Goal: Transaction & Acquisition: Subscribe to service/newsletter

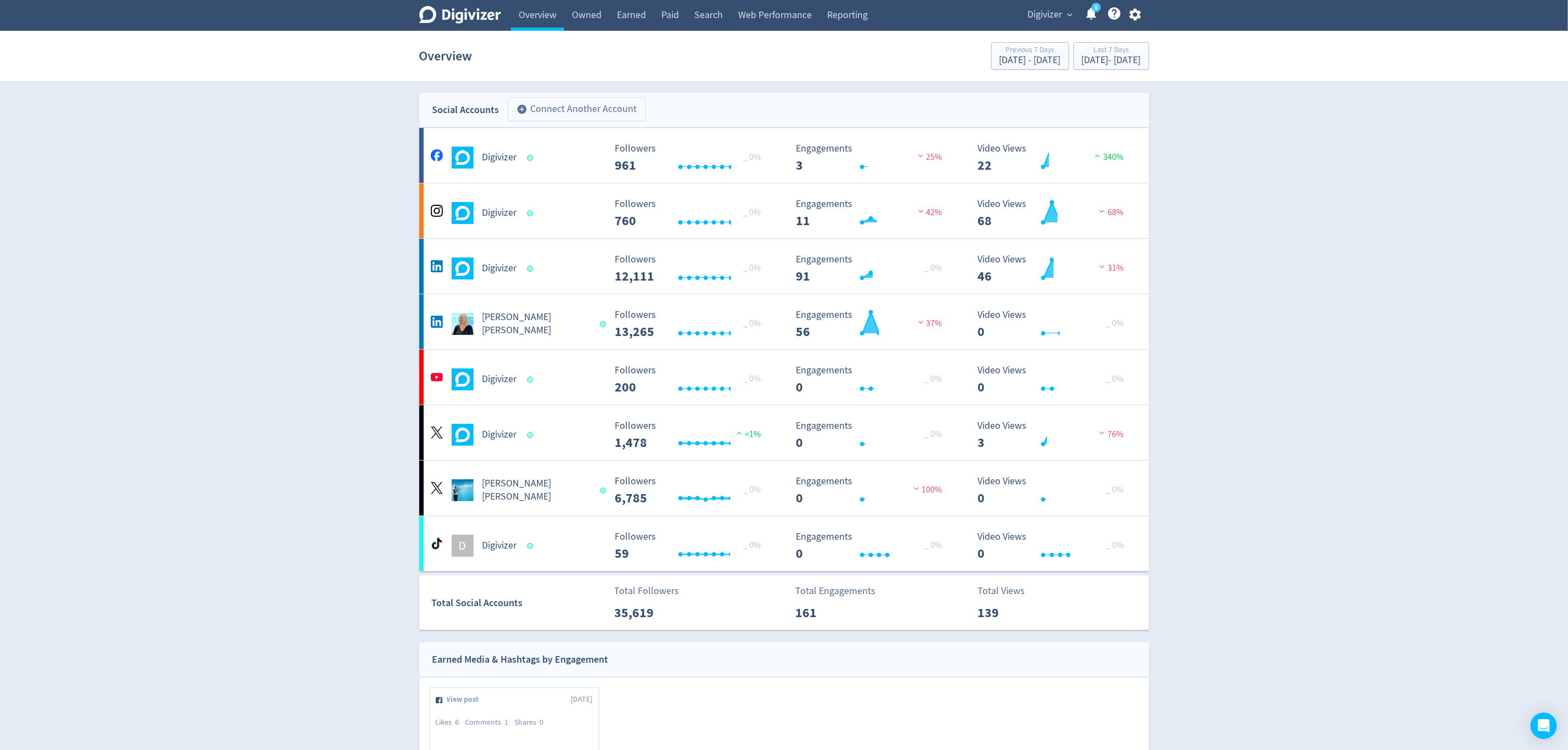
click at [569, 105] on button "add_circle Connect Another Account" at bounding box center [577, 109] width 138 height 24
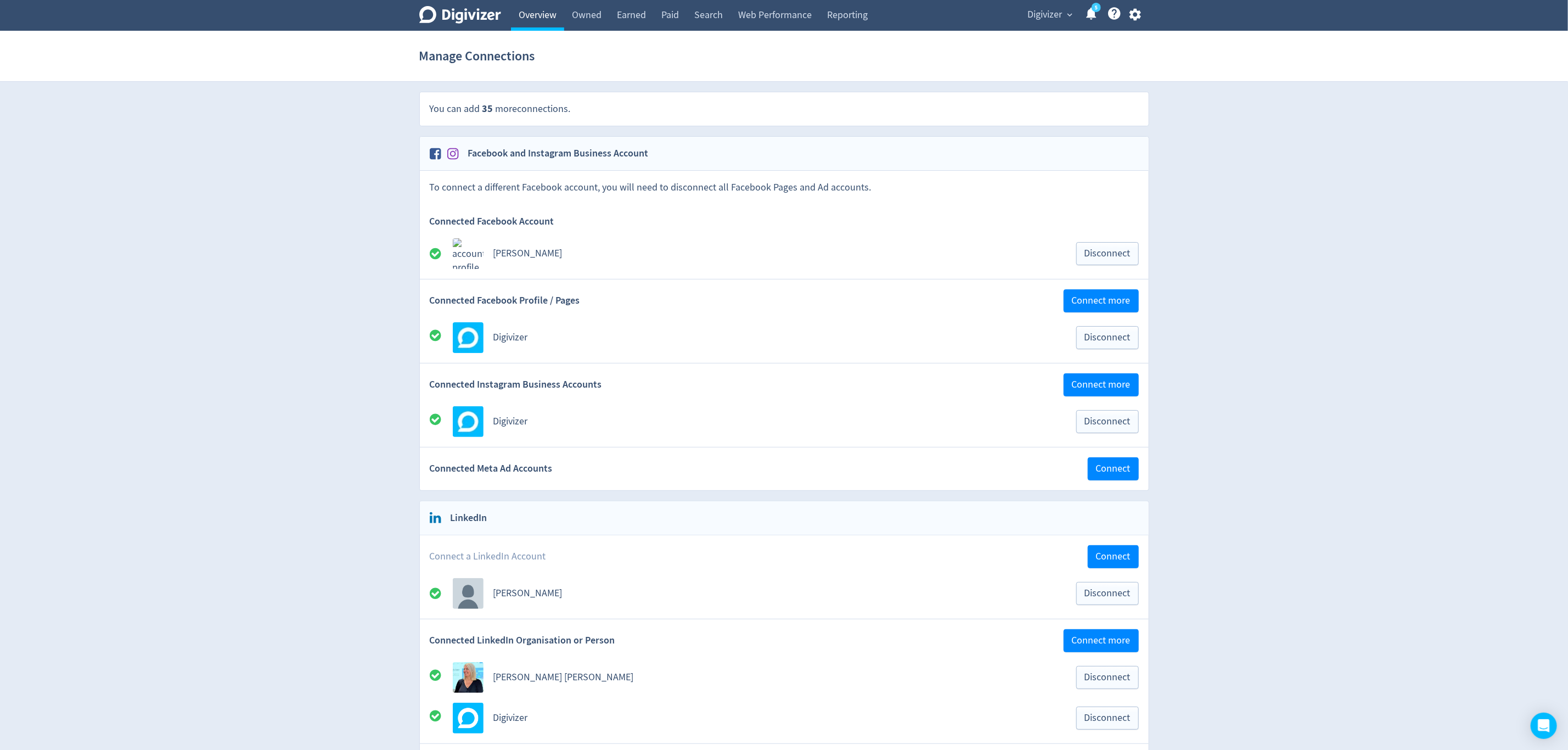
click at [535, 13] on link "Overview" at bounding box center [537, 15] width 53 height 31
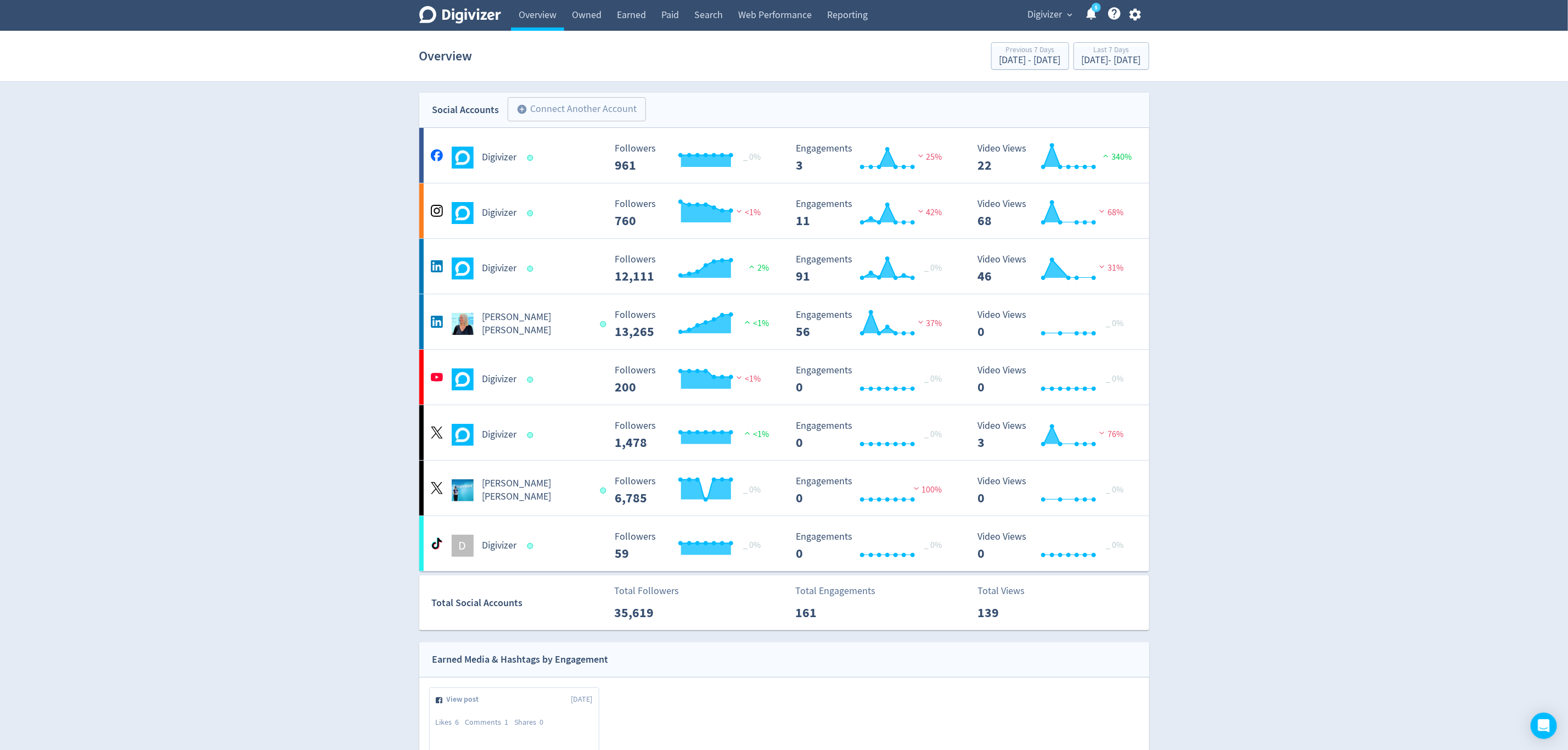
click at [1133, 13] on icon "button" at bounding box center [1135, 15] width 15 height 15
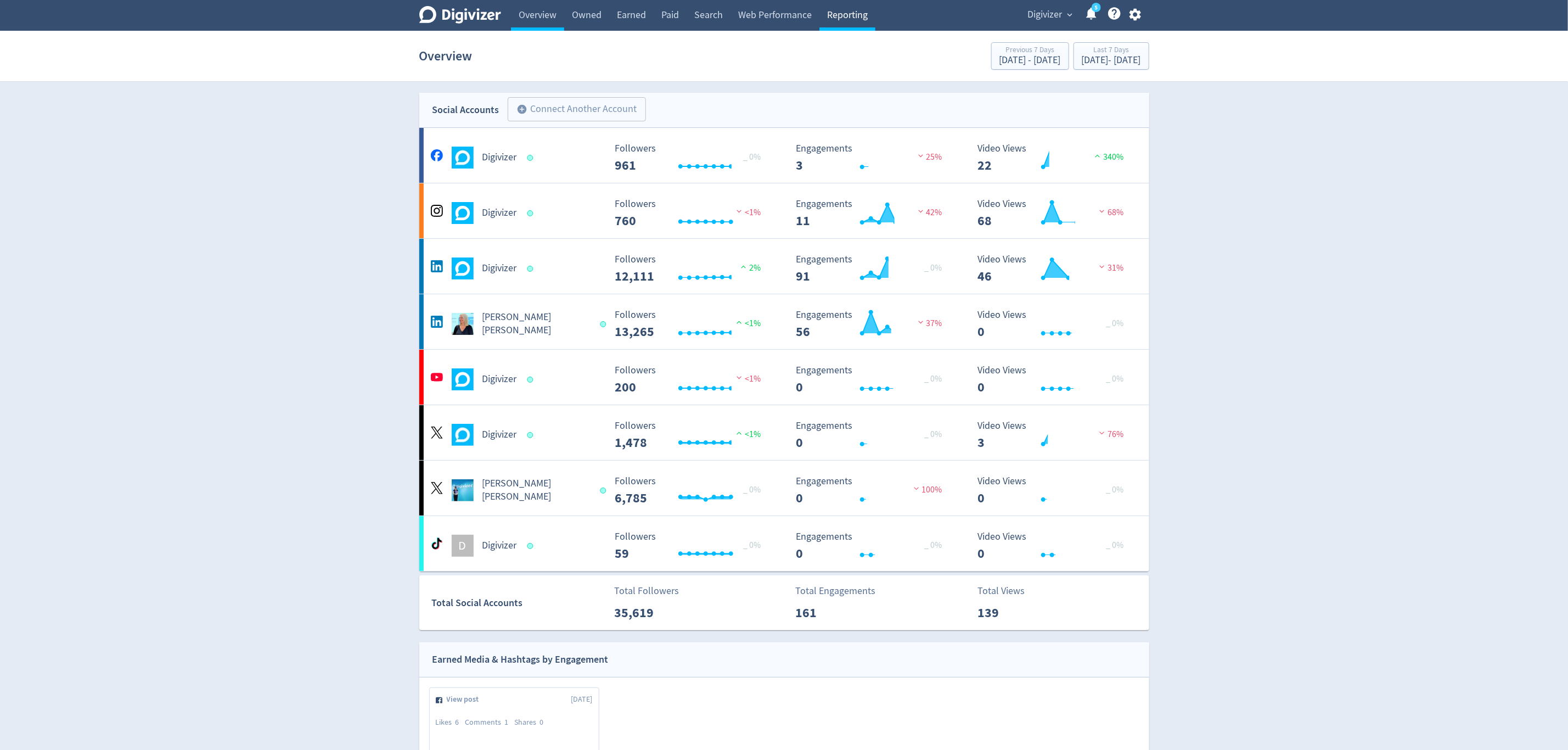
click at [850, 13] on link "Reporting" at bounding box center [847, 15] width 56 height 31
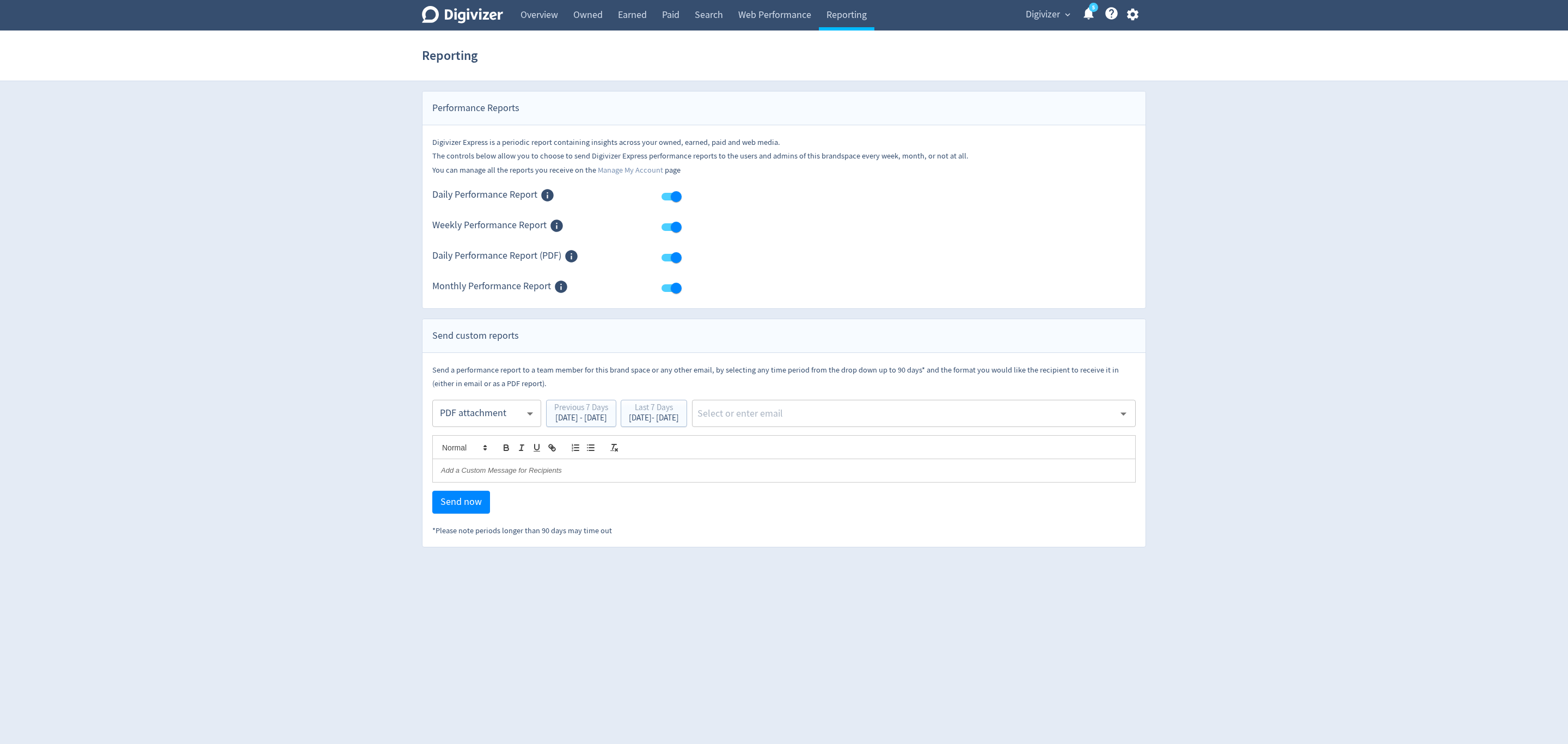
click at [466, 415] on body "Digivizer Logo Mark Digivizer Logo Overview Owned Earned Paid Search Web Perfor…" at bounding box center [784, 273] width 1568 height 547
click at [463, 439] on div "Email" at bounding box center [487, 441] width 90 height 25
type input "html"
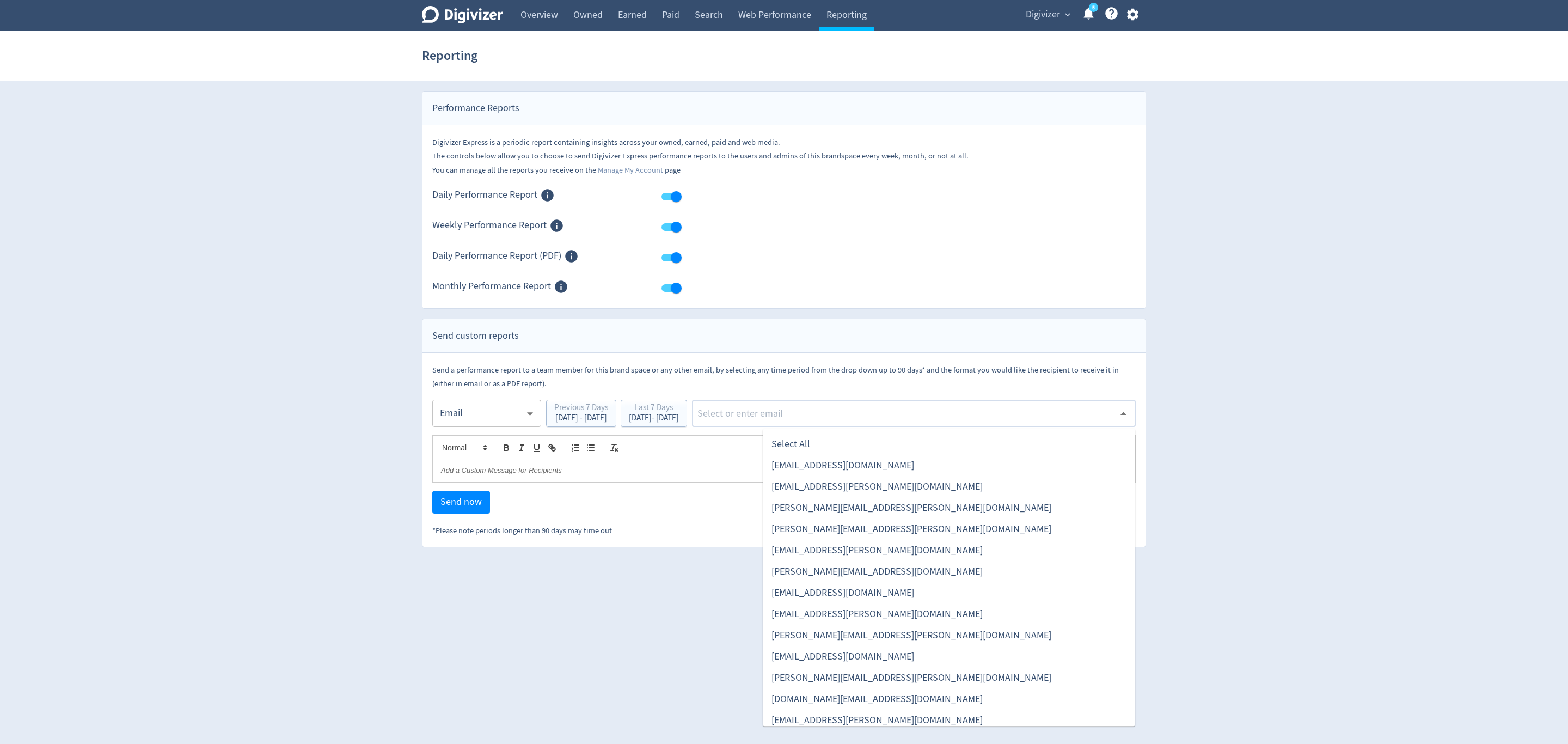
click at [842, 414] on input "text" at bounding box center [905, 414] width 418 height 17
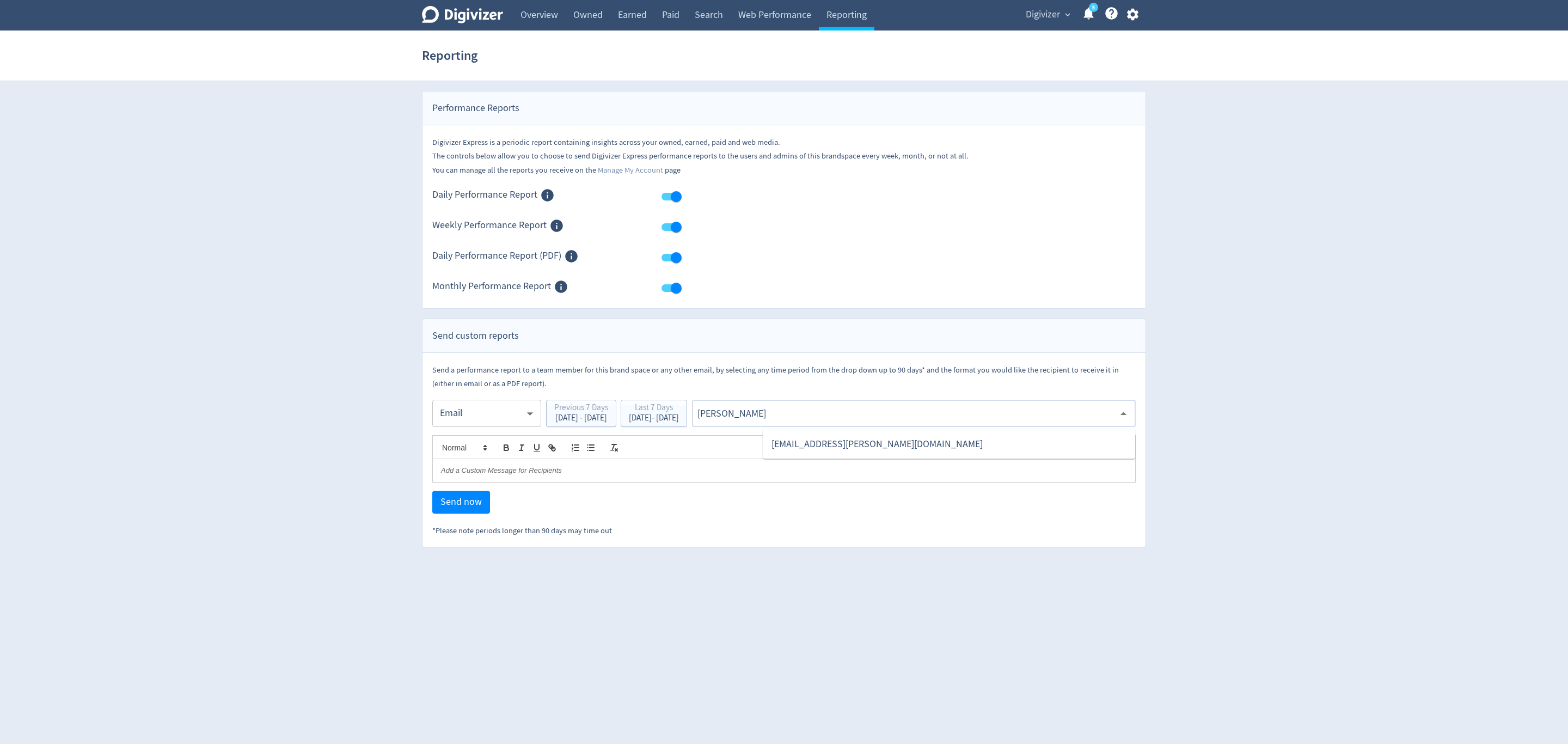
type input "malyn"
click at [828, 440] on li "[EMAIL_ADDRESS][PERSON_NAME][DOMAIN_NAME]" at bounding box center [949, 444] width 372 height 21
click at [444, 502] on span "Send now" at bounding box center [461, 502] width 41 height 10
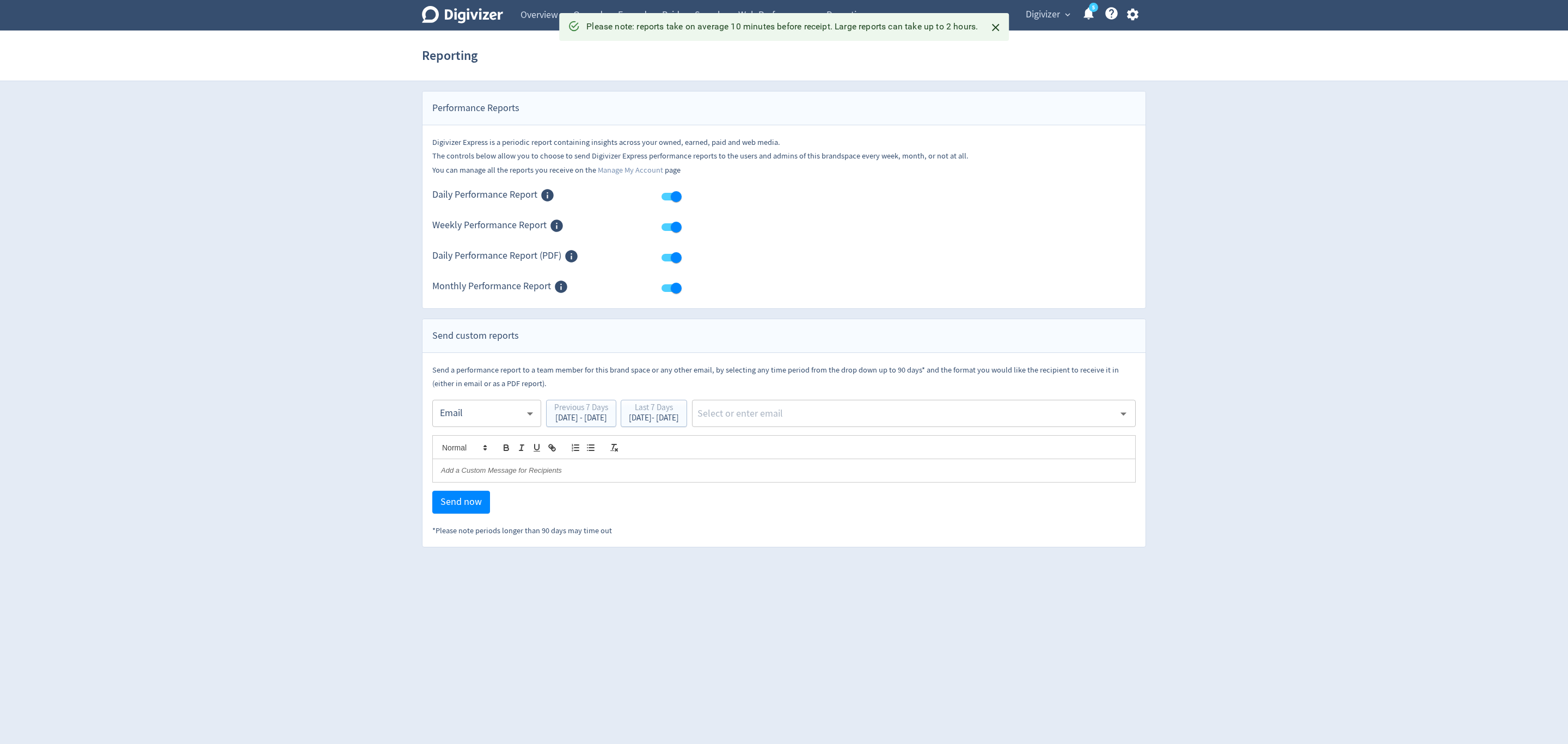
click at [491, 416] on body "Digivizer Logo Mark Digivizer Logo Overview Owned Earned Paid Search Web Perfor…" at bounding box center [784, 273] width 1568 height 547
click at [469, 468] on div "PDF attachment" at bounding box center [487, 465] width 90 height 25
type input "pdf"
click at [907, 394] on div "Send a performance report to a team member for this brand space or any other em…" at bounding box center [784, 450] width 703 height 174
click at [878, 414] on input "text" at bounding box center [905, 414] width 418 height 17
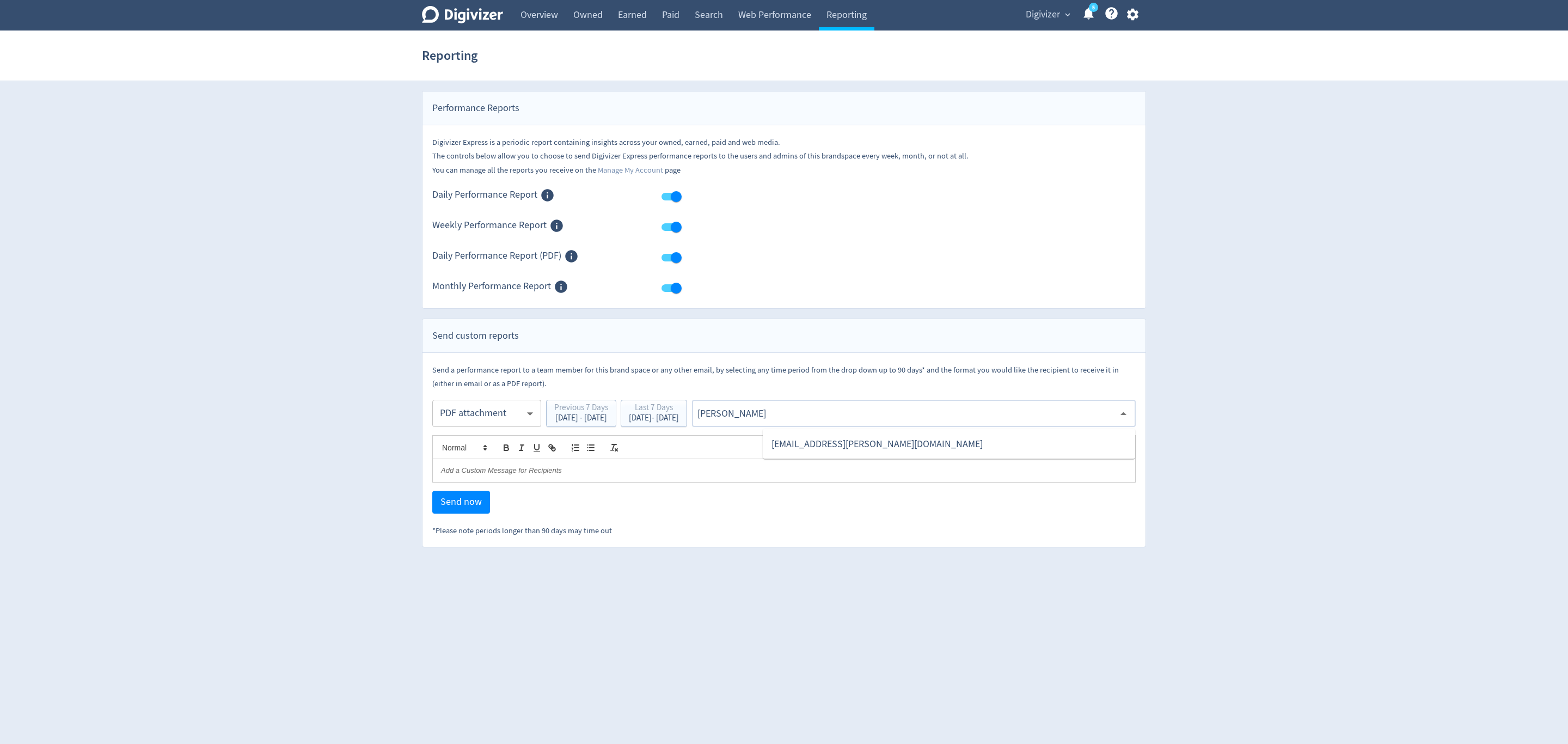
type input "malyn"
click at [879, 448] on li "[EMAIL_ADDRESS][PERSON_NAME][DOMAIN_NAME]" at bounding box center [949, 444] width 372 height 21
click at [451, 497] on button "Send now" at bounding box center [461, 502] width 58 height 23
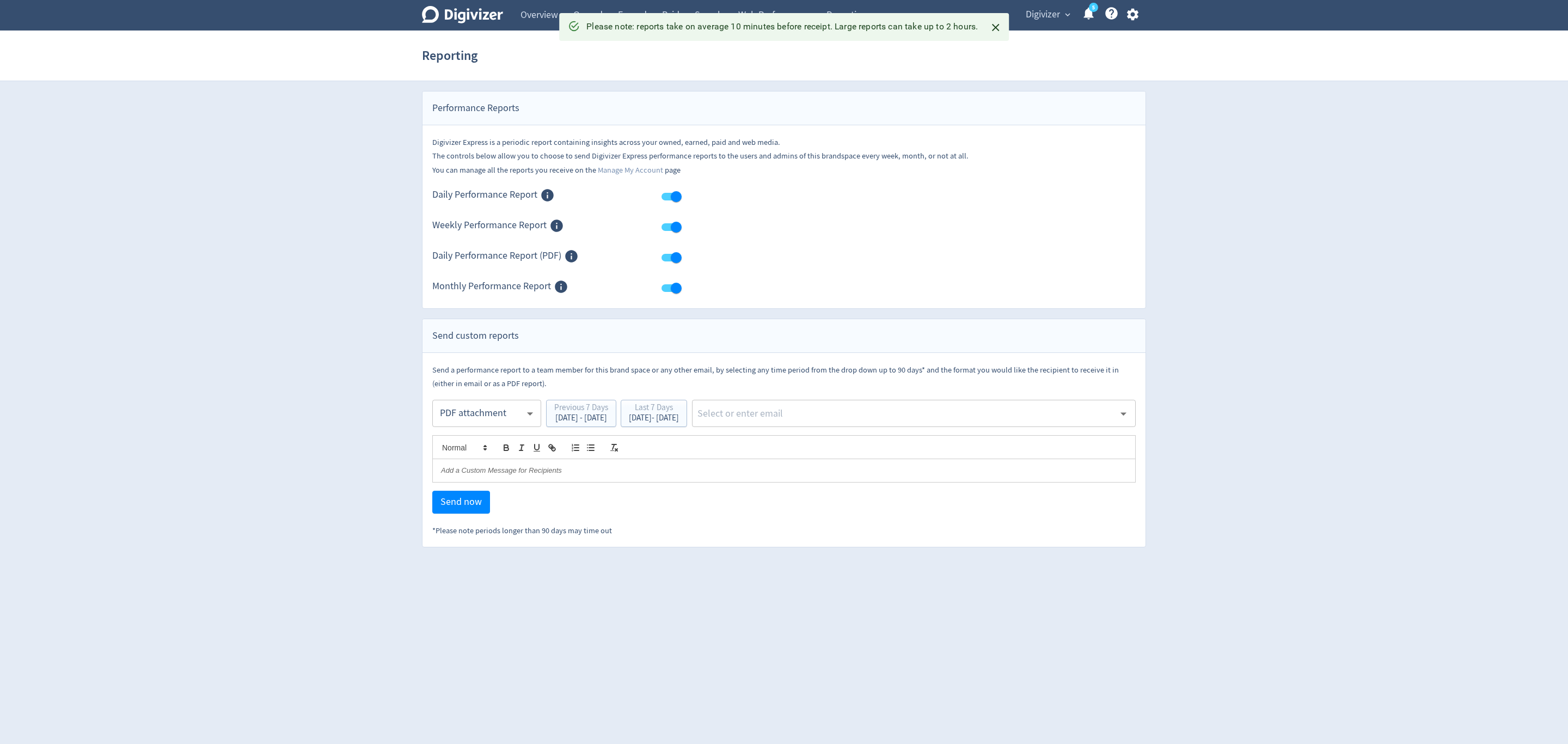
click at [818, 409] on div "​" at bounding box center [914, 413] width 444 height 27
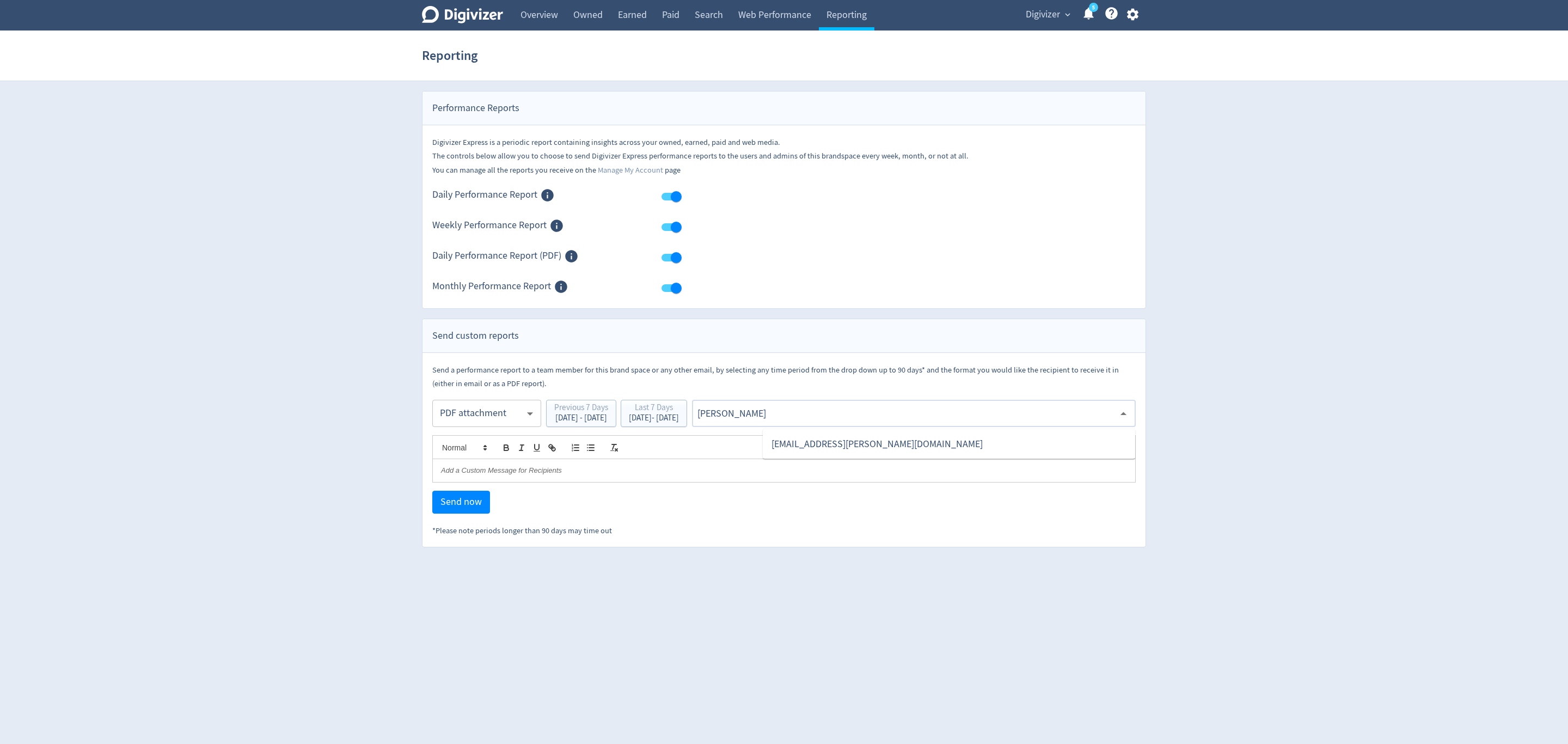
type input "malyn"
click at [821, 443] on li "[EMAIL_ADDRESS][PERSON_NAME][DOMAIN_NAME]" at bounding box center [949, 444] width 372 height 21
click at [471, 501] on span "Send now" at bounding box center [461, 502] width 41 height 10
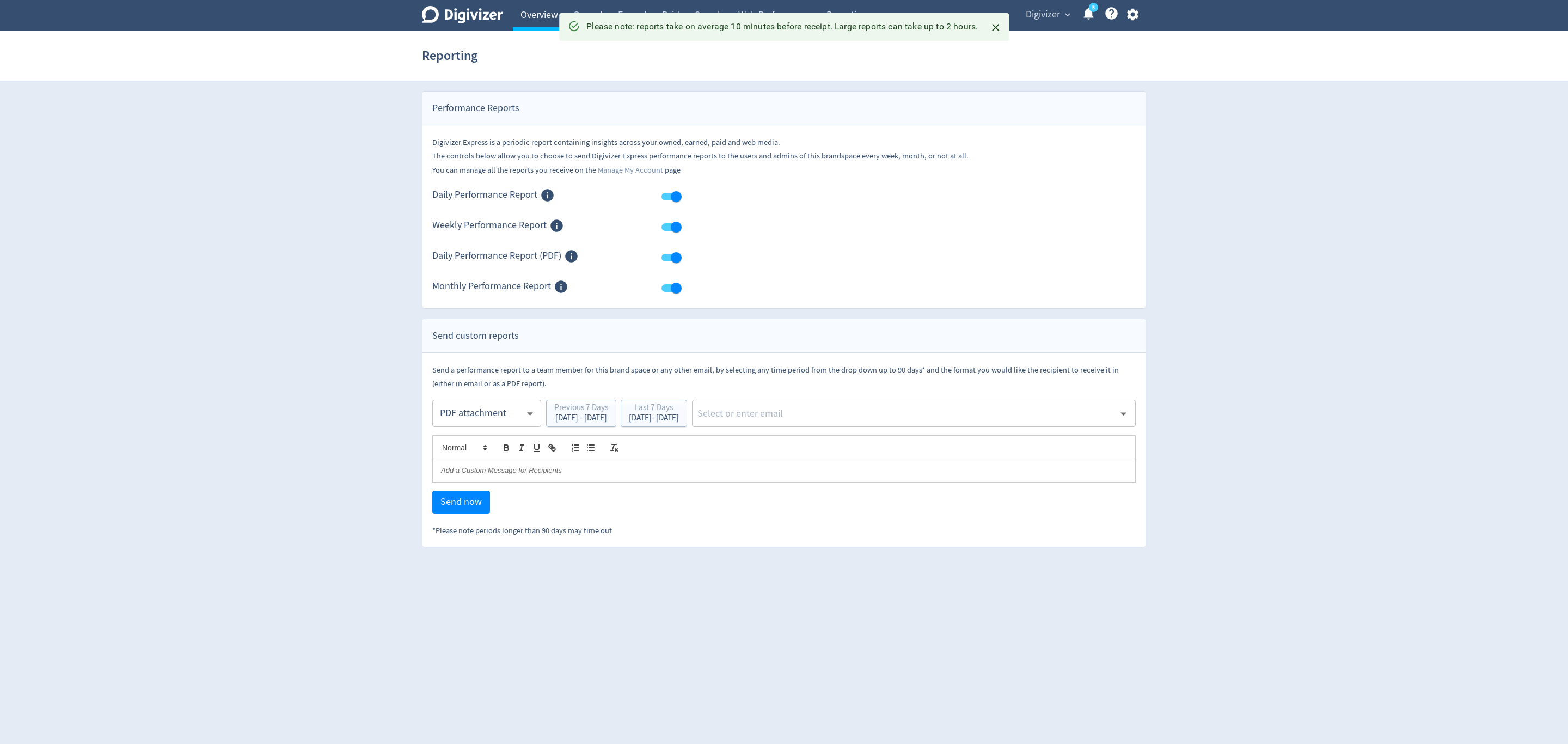
click at [543, 7] on link "Overview" at bounding box center [539, 15] width 53 height 31
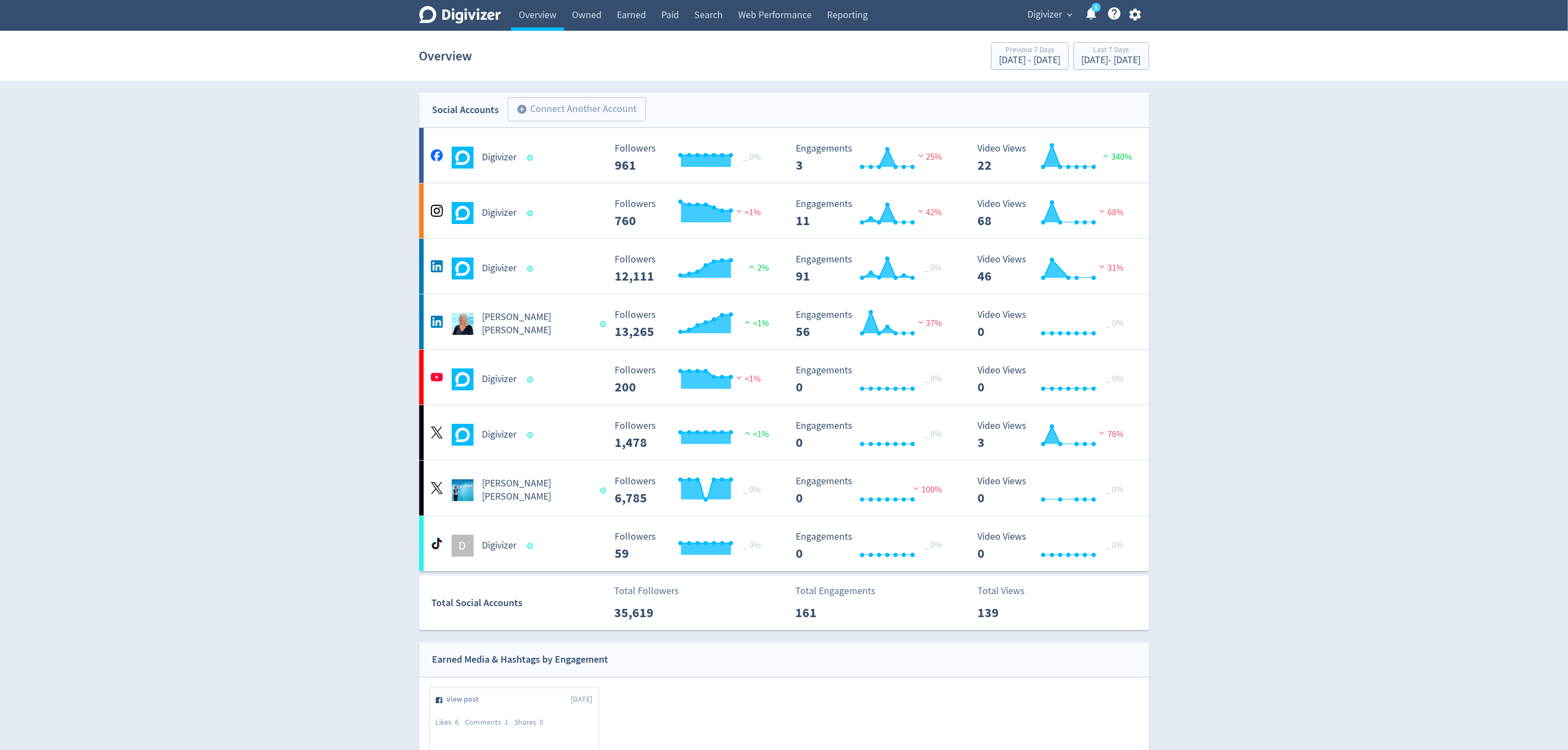
click at [845, 21] on link "Reporting" at bounding box center [847, 15] width 56 height 31
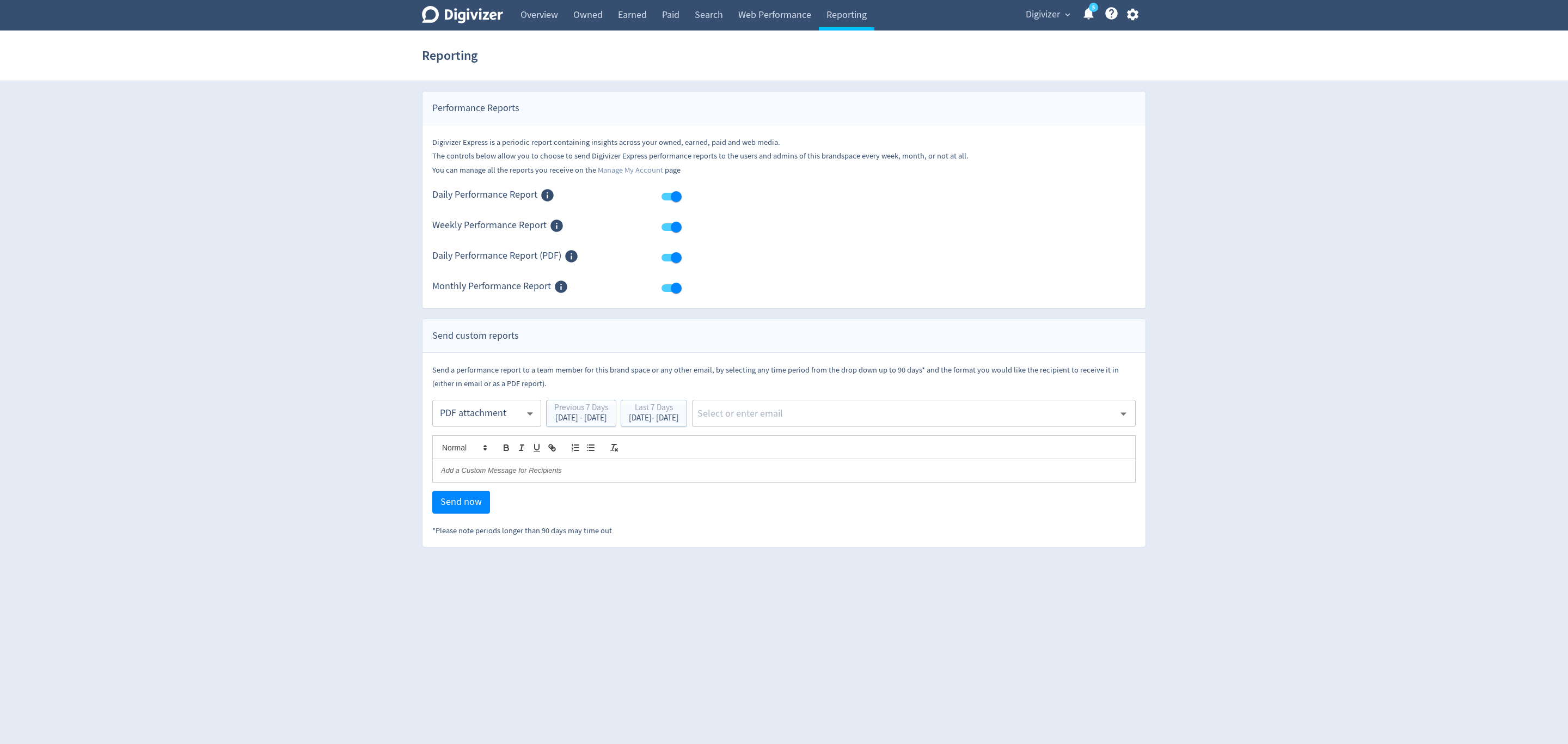
click at [483, 406] on body "Digivizer Logo Mark Digivizer Logo Overview Owned Earned Paid Search Web Perfor…" at bounding box center [784, 273] width 1568 height 547
click at [471, 463] on div "PDF attachment" at bounding box center [487, 465] width 90 height 25
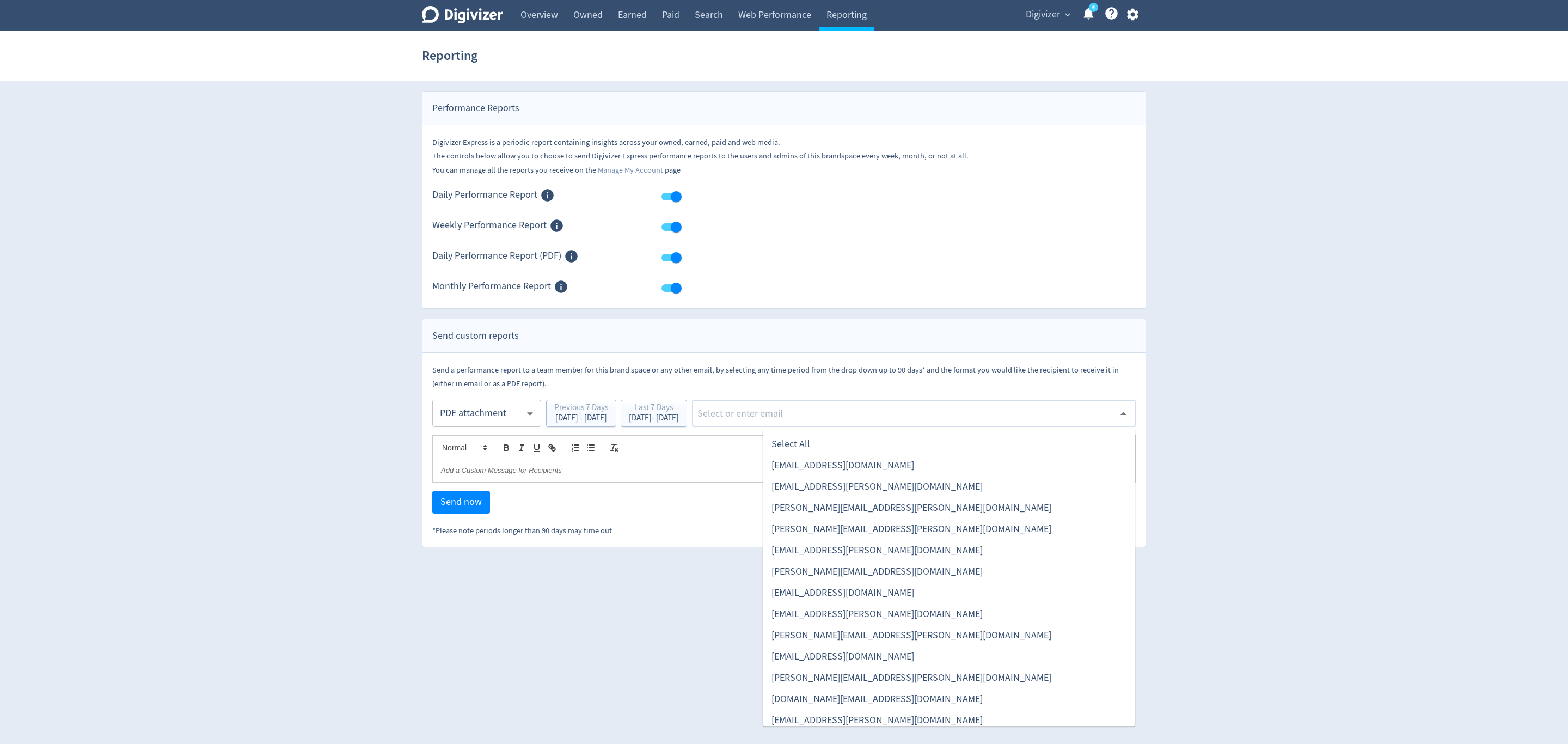
click at [910, 412] on input "text" at bounding box center [905, 414] width 418 height 17
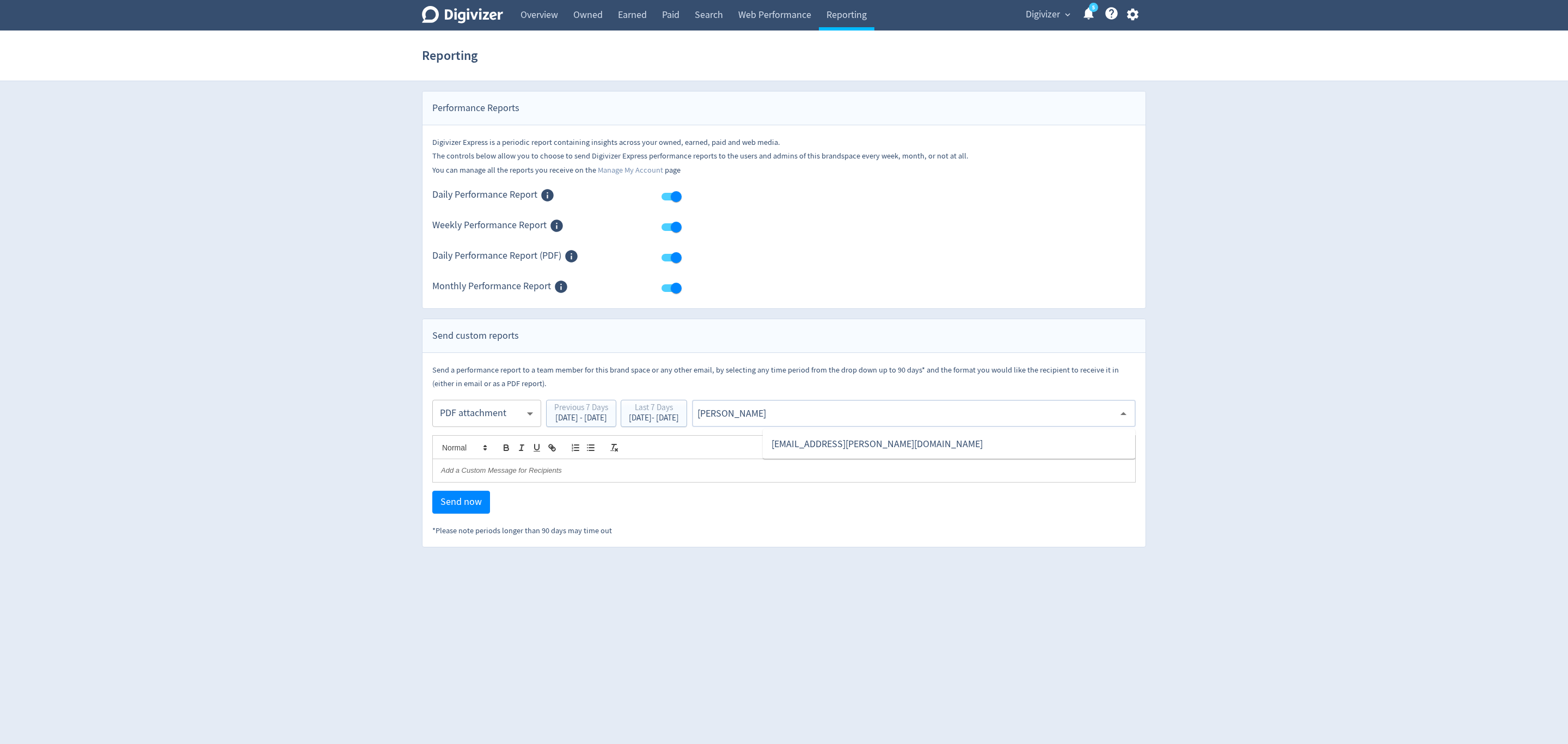
type input "malyn"
click at [871, 449] on li "[EMAIL_ADDRESS][PERSON_NAME][DOMAIN_NAME]" at bounding box center [949, 444] width 372 height 21
click at [465, 504] on span "Send now" at bounding box center [461, 502] width 41 height 10
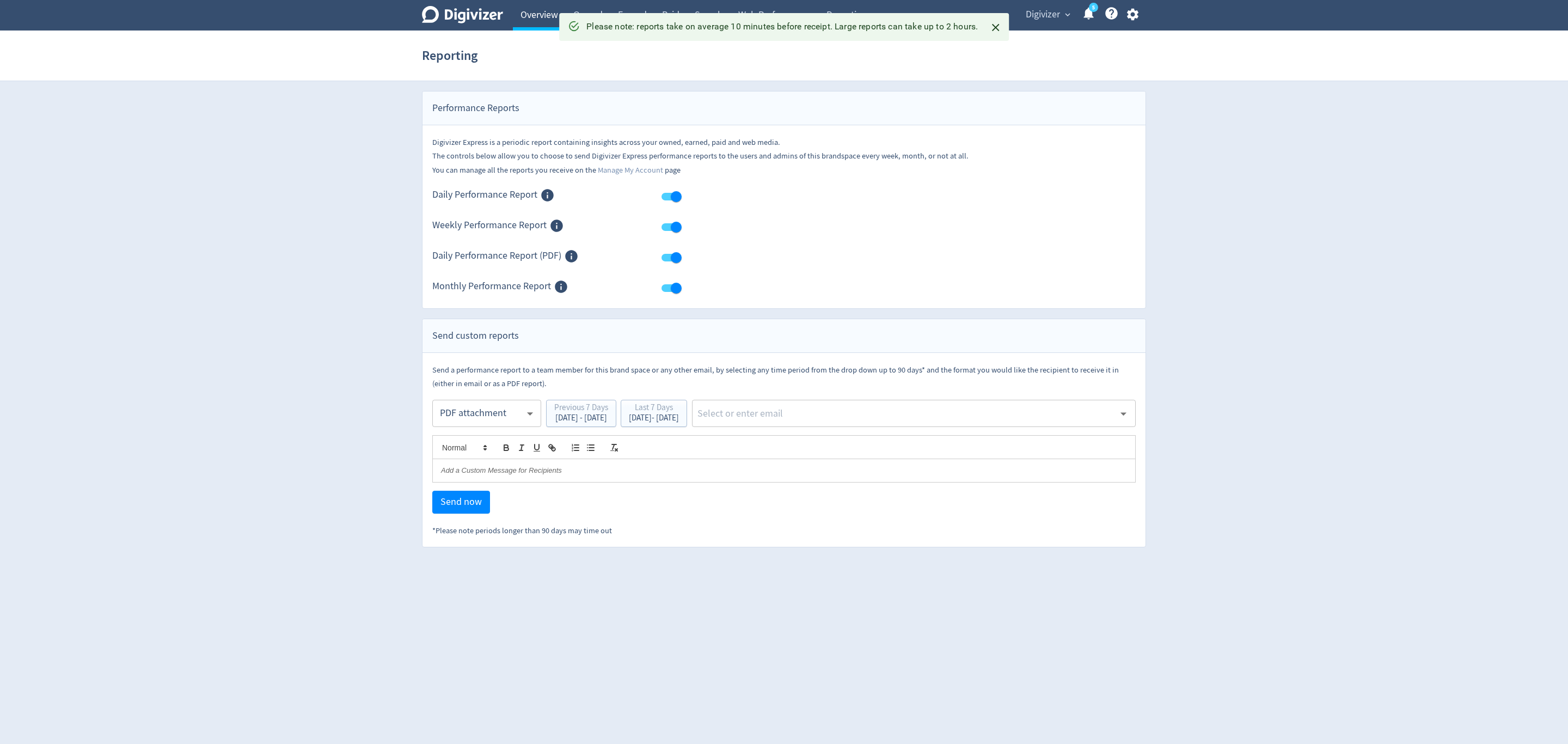
click at [522, 15] on link "Overview" at bounding box center [539, 15] width 53 height 31
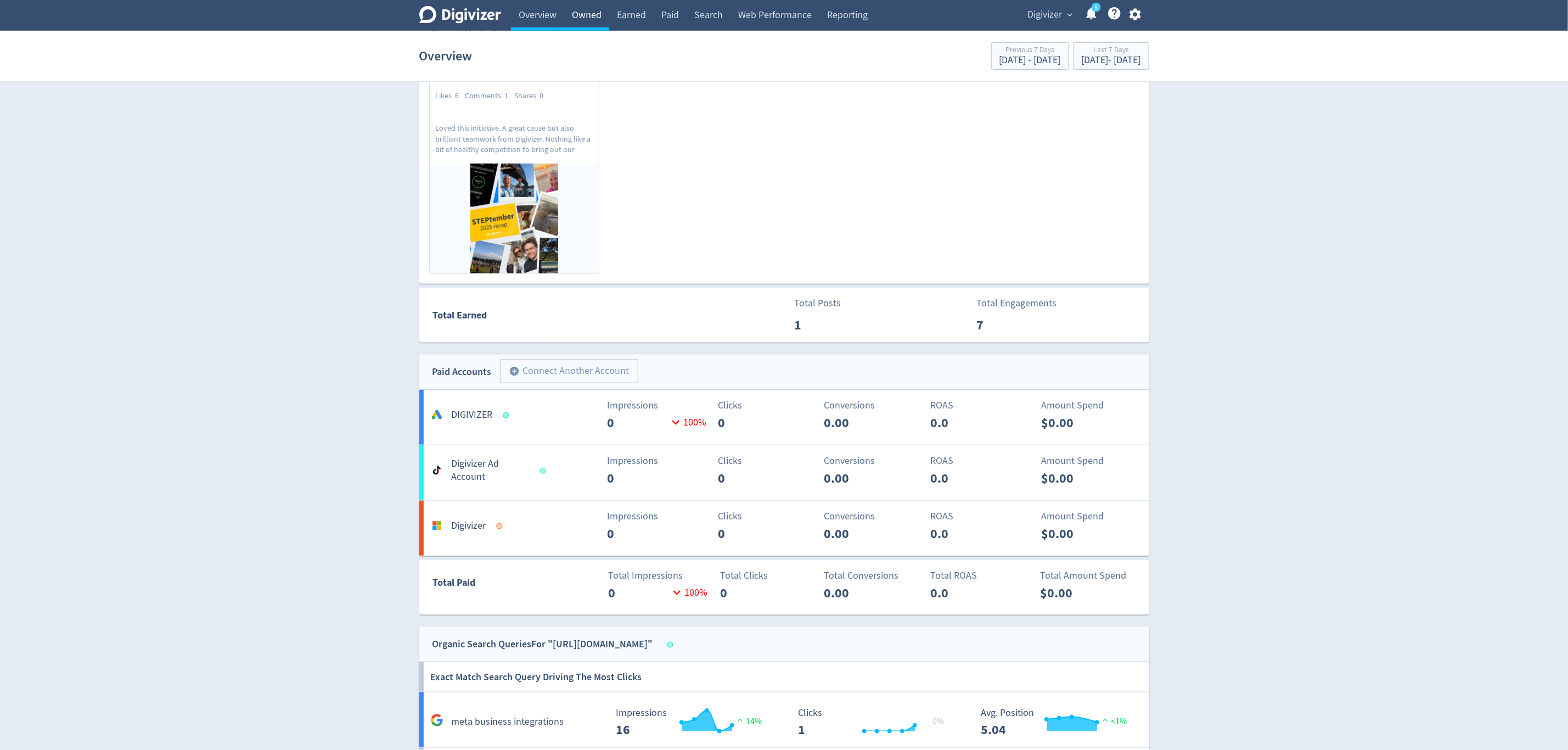
scroll to position [412, 0]
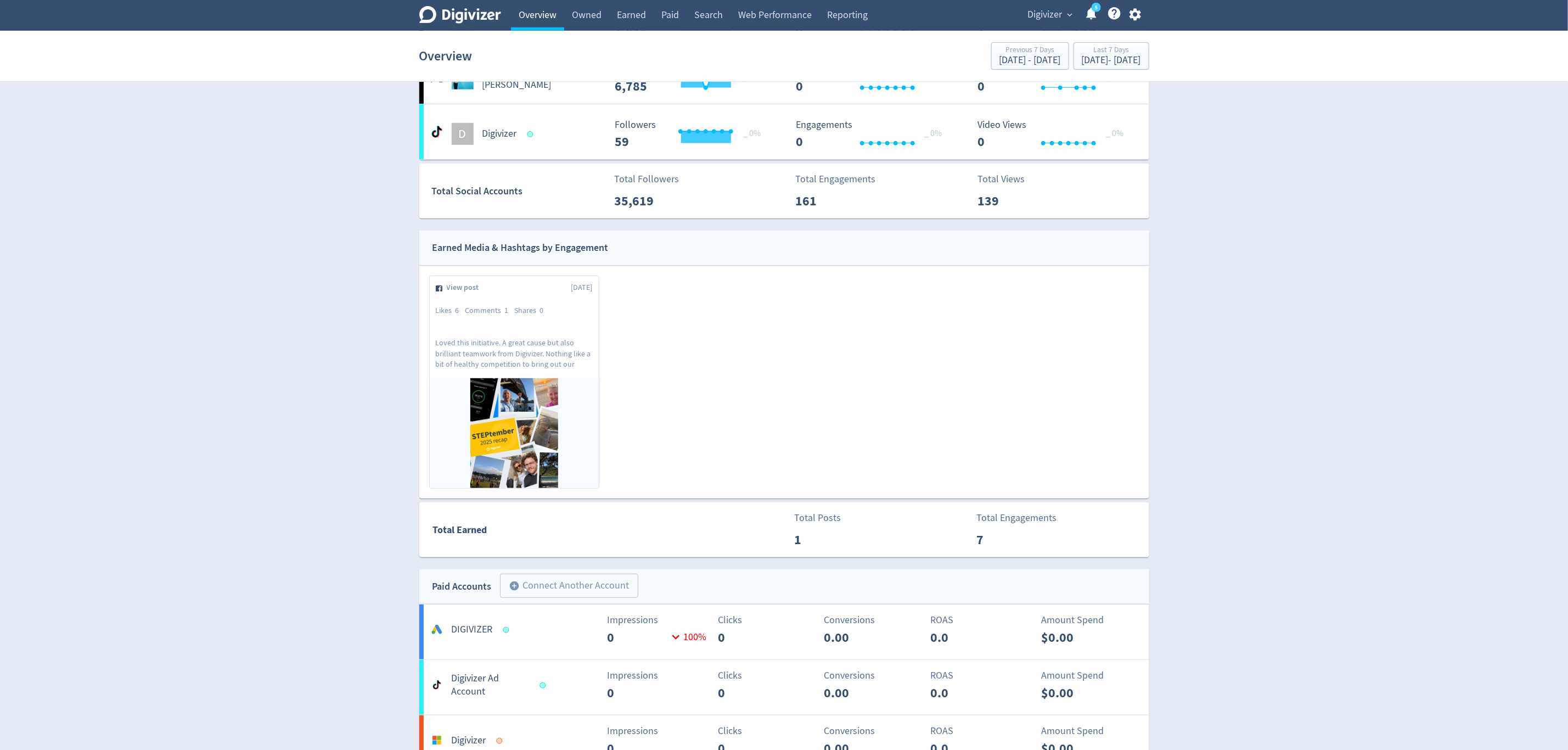
click at [542, 17] on link "Overview" at bounding box center [537, 15] width 53 height 31
click at [539, 15] on link "Overview" at bounding box center [537, 15] width 53 height 31
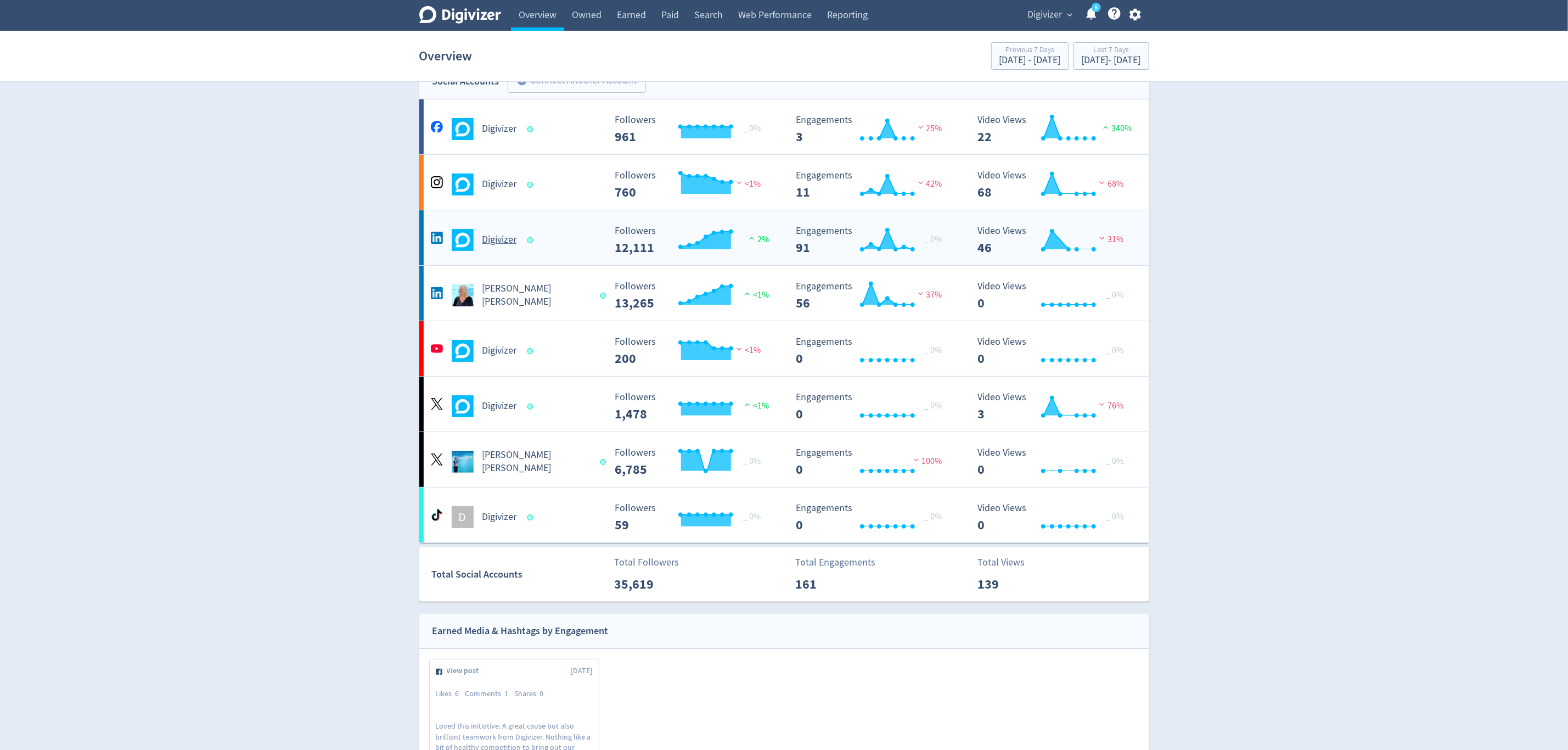
scroll to position [0, 0]
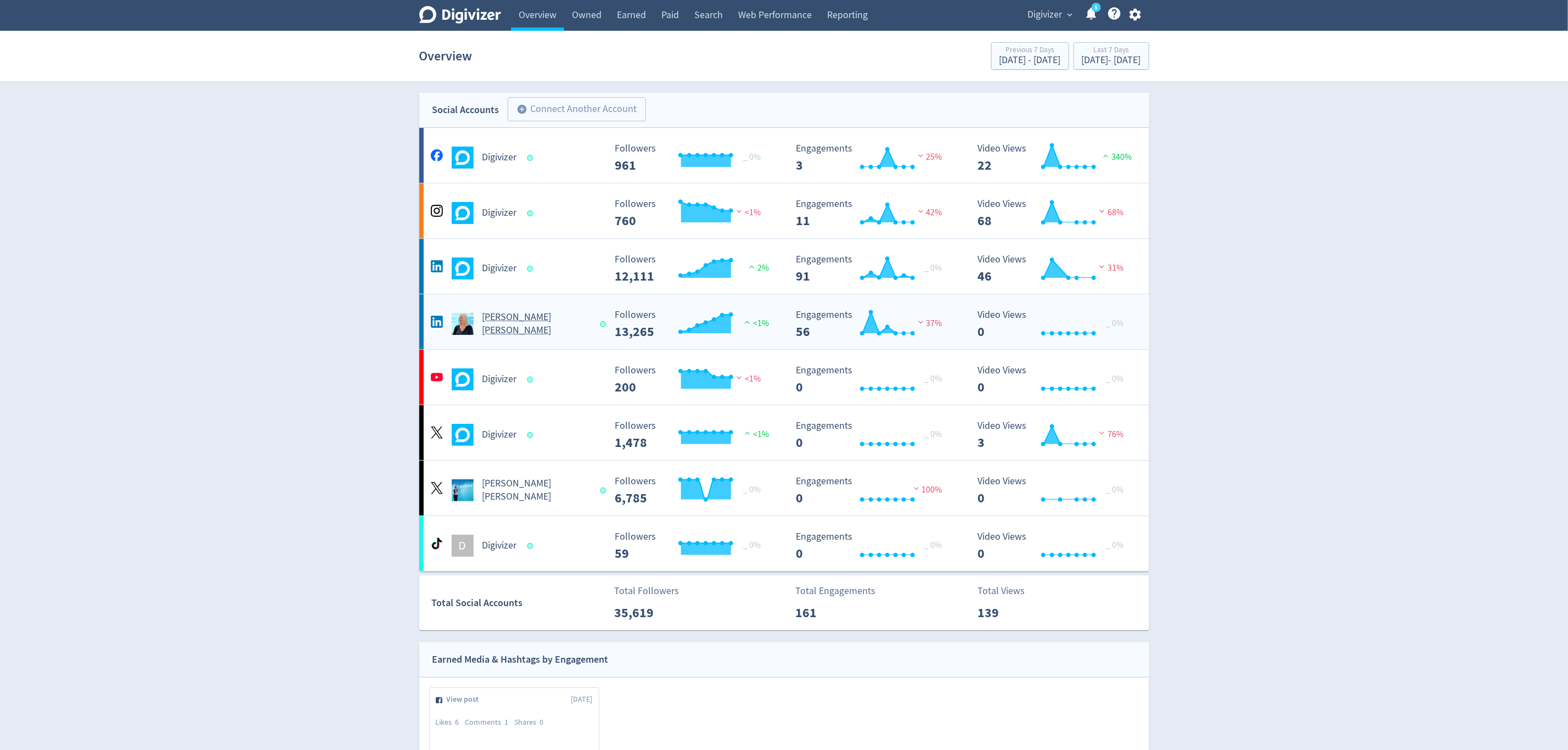
click at [587, 326] on div "[PERSON_NAME] [PERSON_NAME]" at bounding box center [516, 324] width 177 height 26
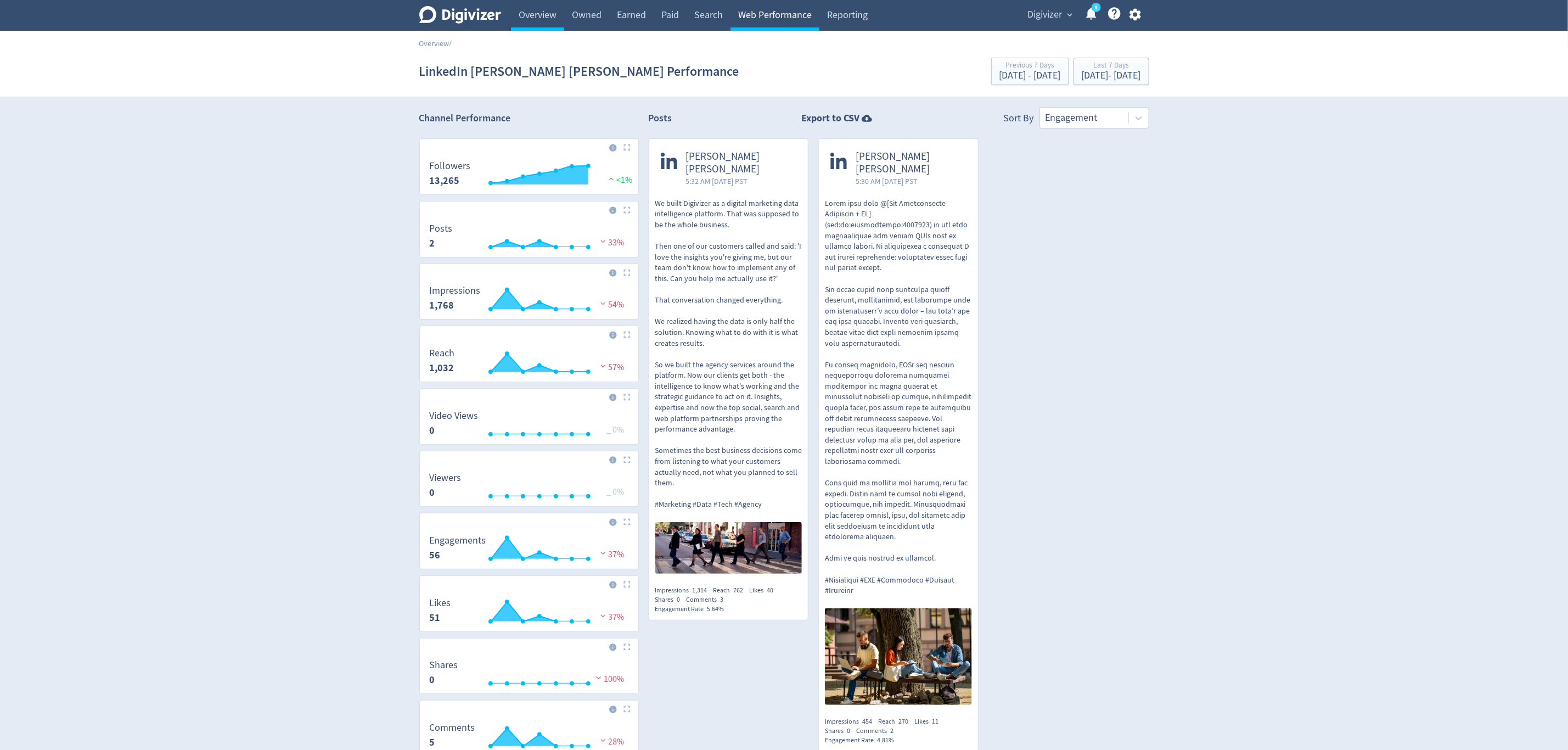
click at [747, 10] on link "Web Performance" at bounding box center [774, 15] width 89 height 31
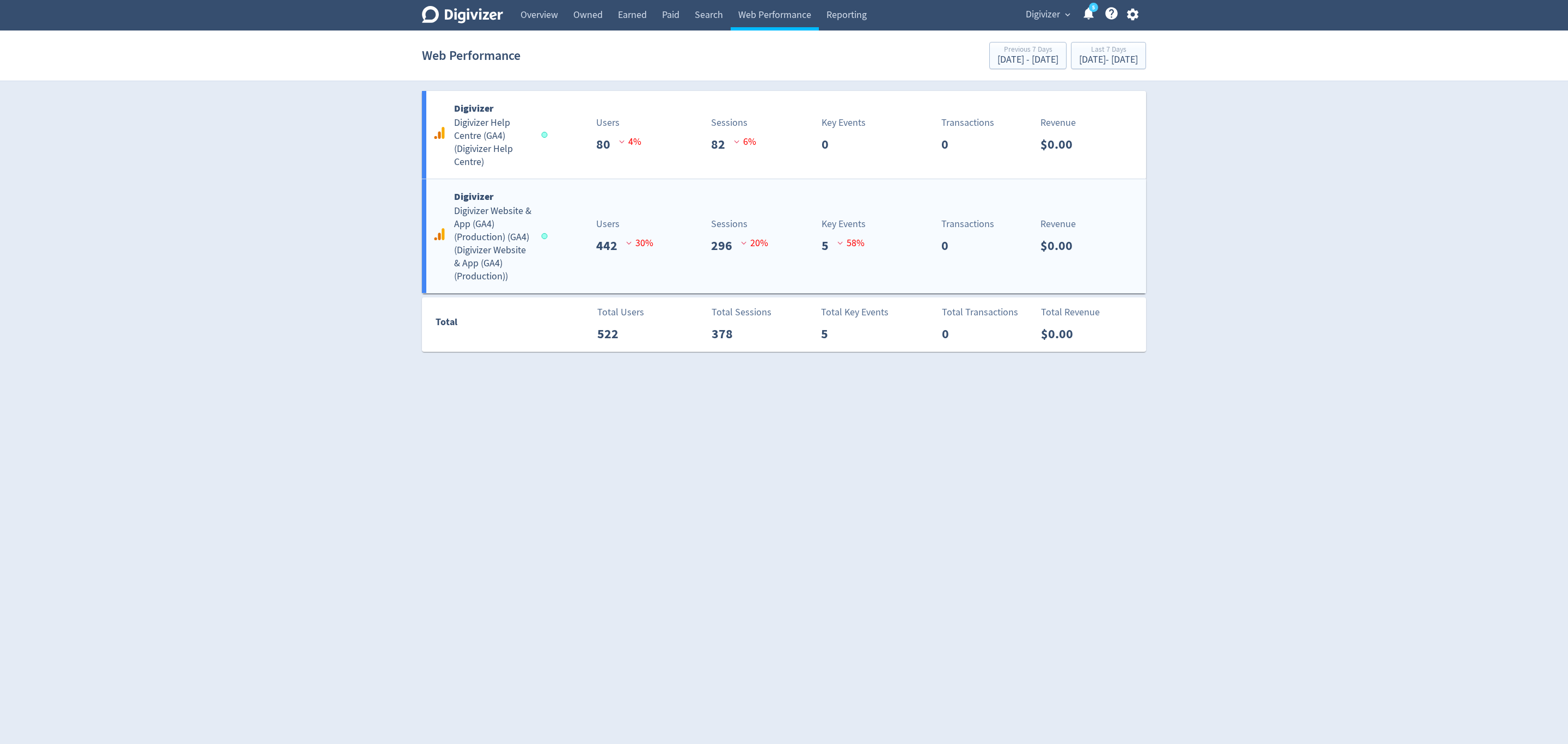
click at [508, 261] on h5 "Digivizer Website & App (GA4) (Production) (GA4) ( Digivizer Website & App (GA4…" at bounding box center [493, 244] width 77 height 78
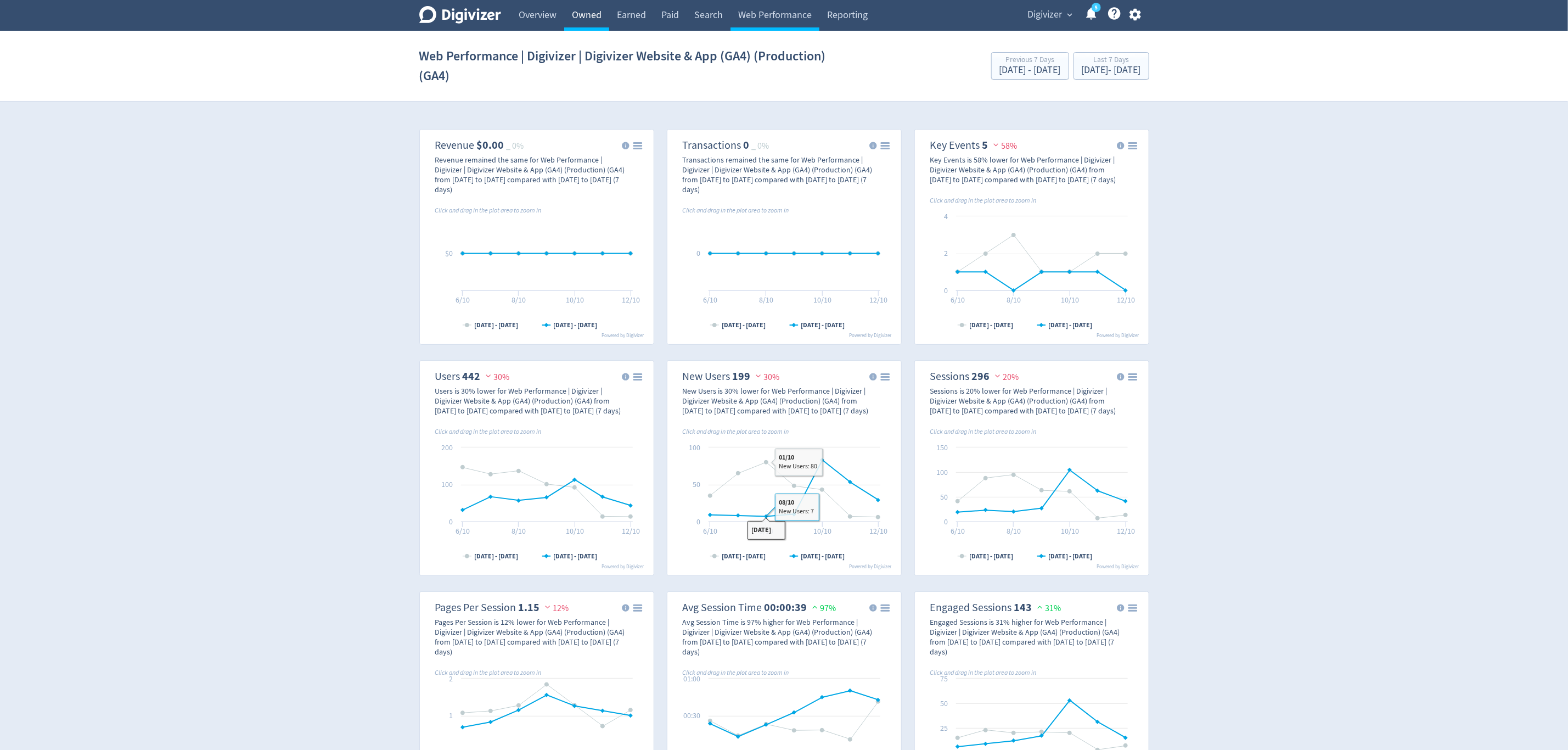
drag, startPoint x: 532, startPoint y: 10, endPoint x: 566, endPoint y: 1, distance: 35.2
click at [532, 10] on link "Overview" at bounding box center [537, 15] width 53 height 31
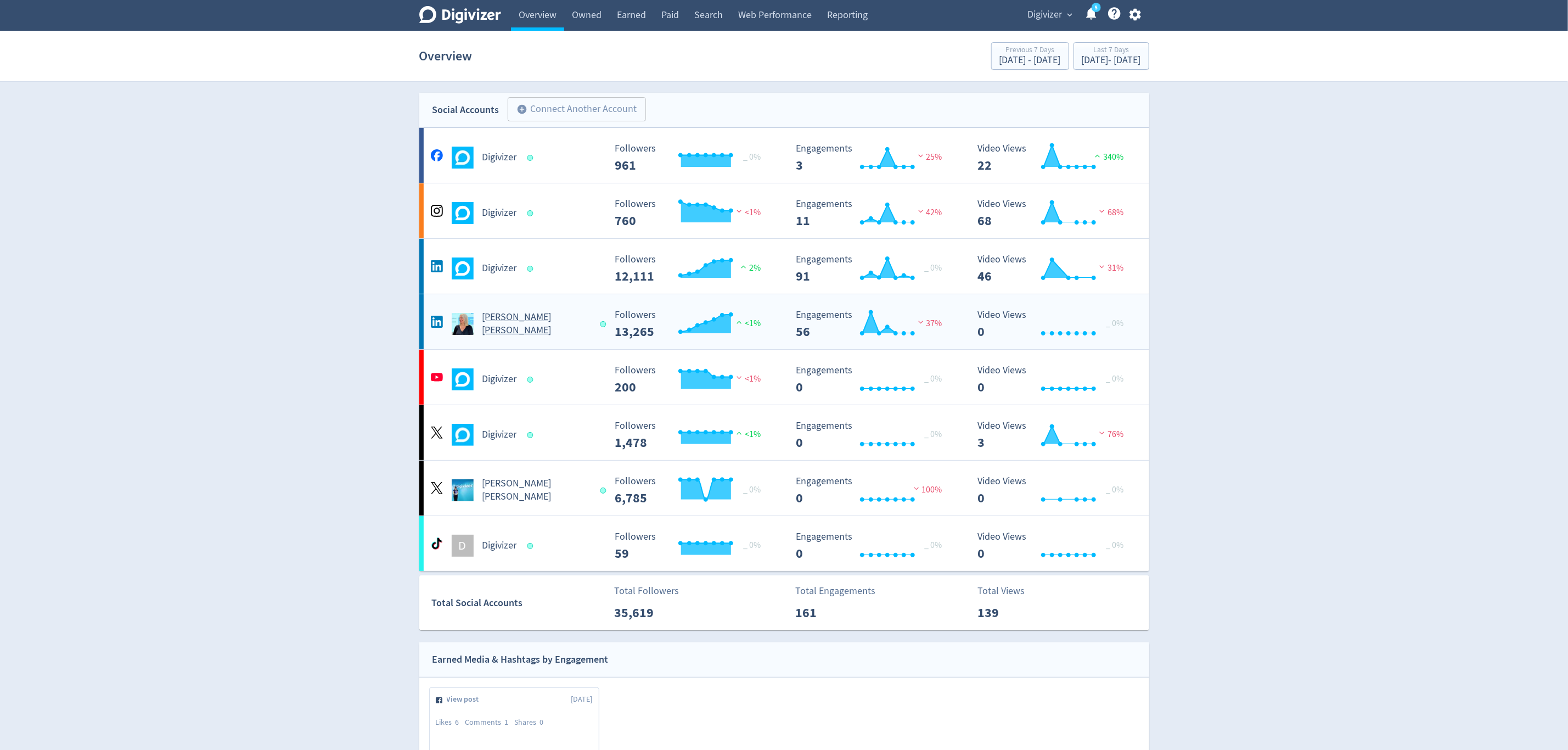
click at [588, 315] on div "[PERSON_NAME] [PERSON_NAME]" at bounding box center [516, 324] width 177 height 26
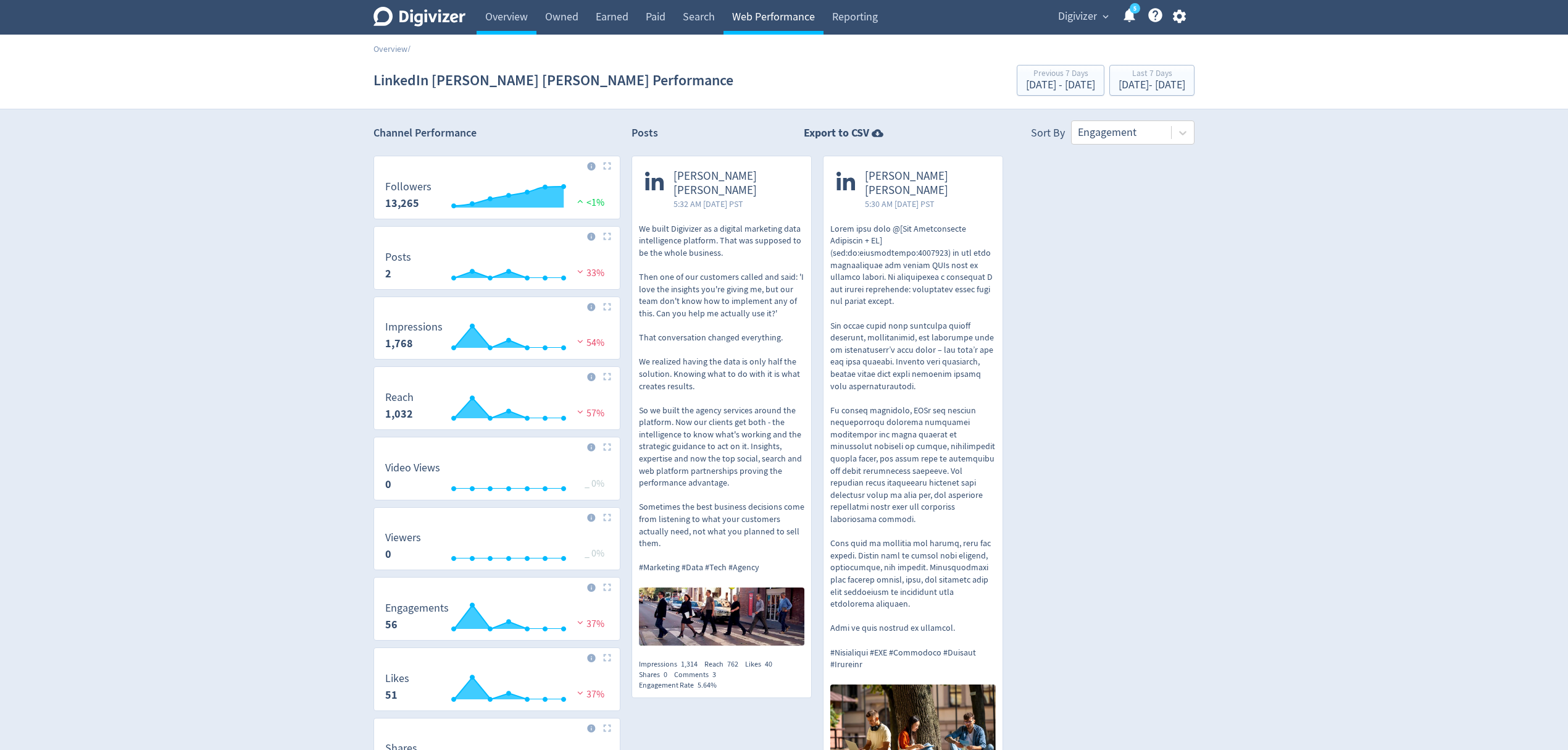
click at [774, 20] on link "Web Performance" at bounding box center [773, 17] width 100 height 35
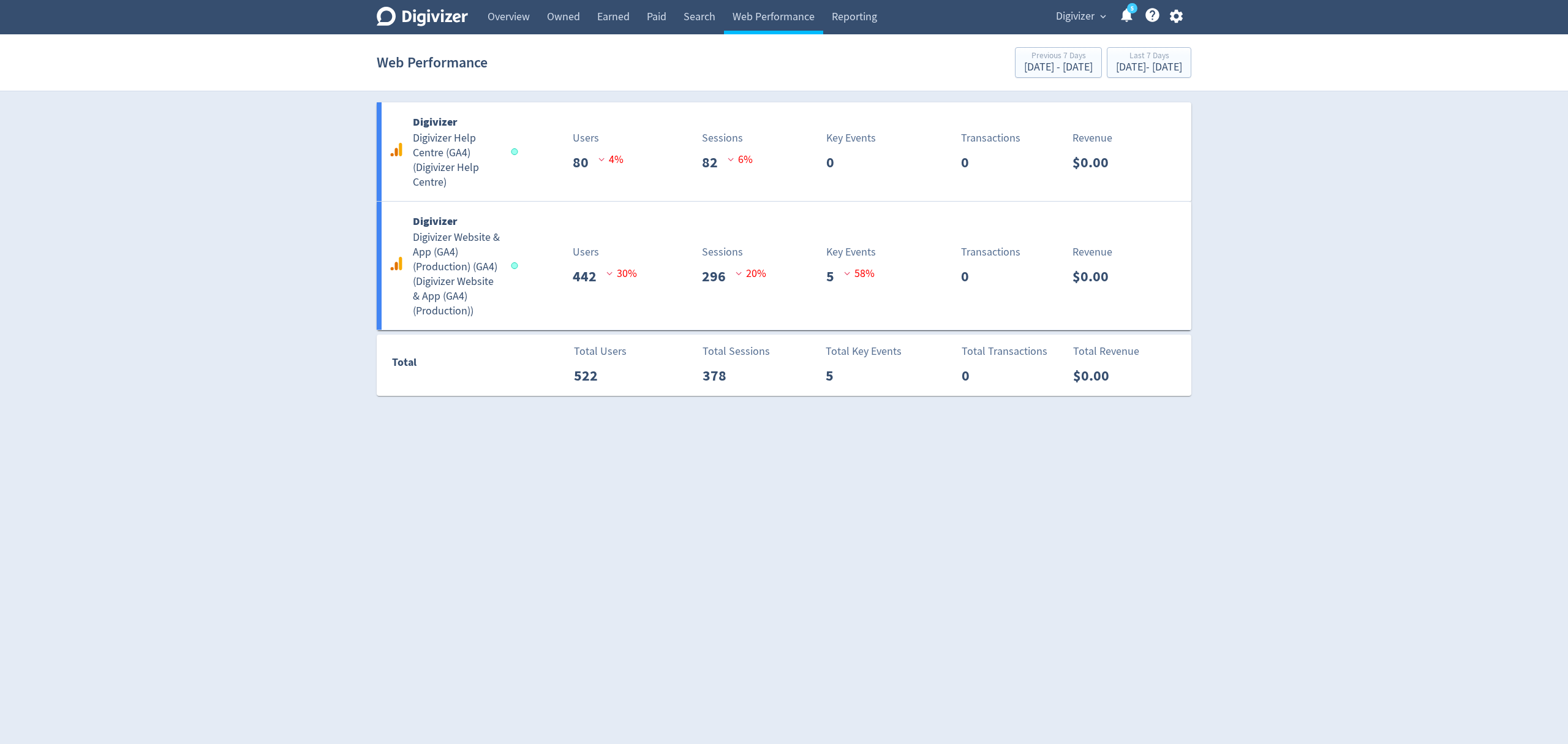
click at [1084, 20] on span "Digivizer" at bounding box center [1075, 16] width 39 height 19
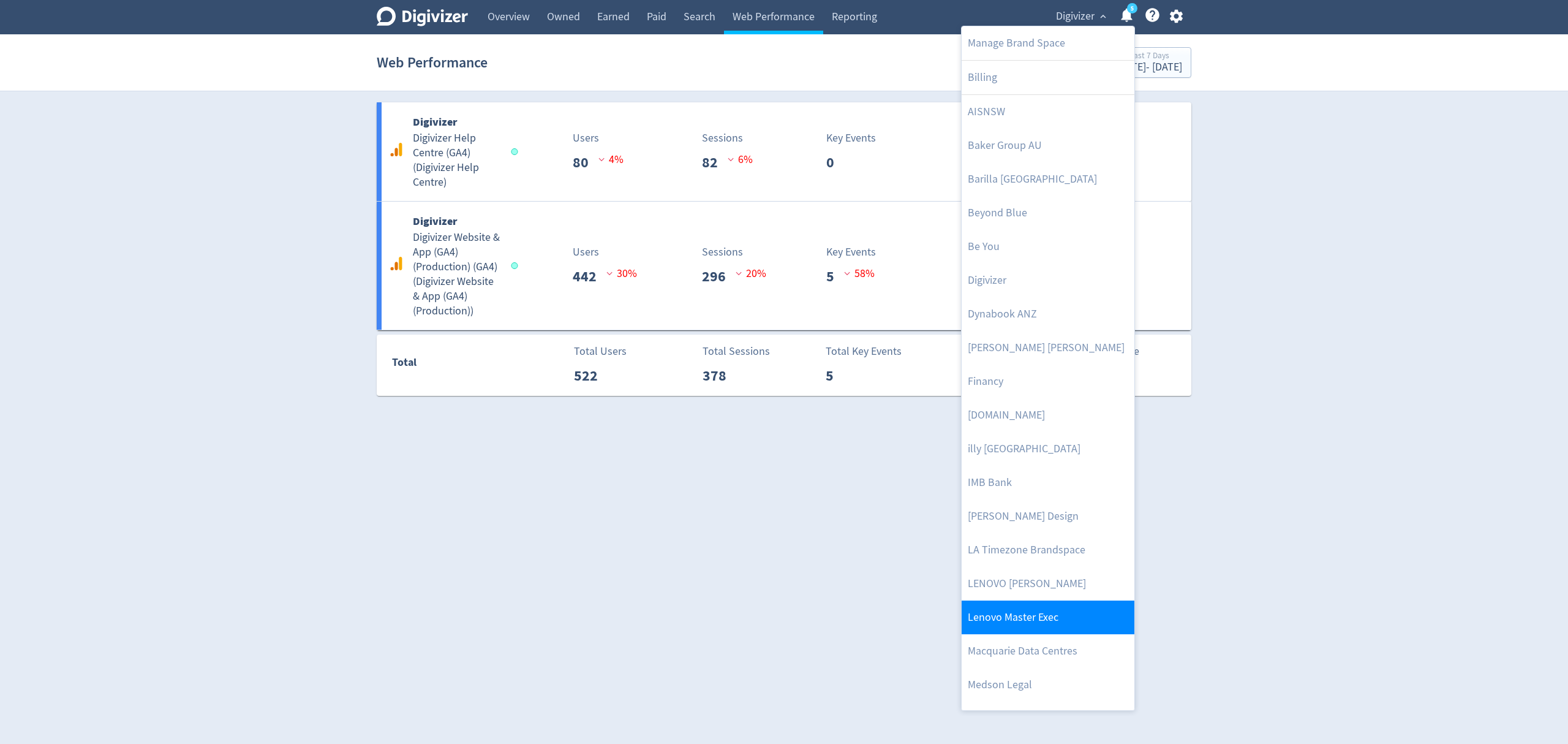
click at [1045, 611] on link "Lenovo Master Exec" at bounding box center [1048, 617] width 173 height 34
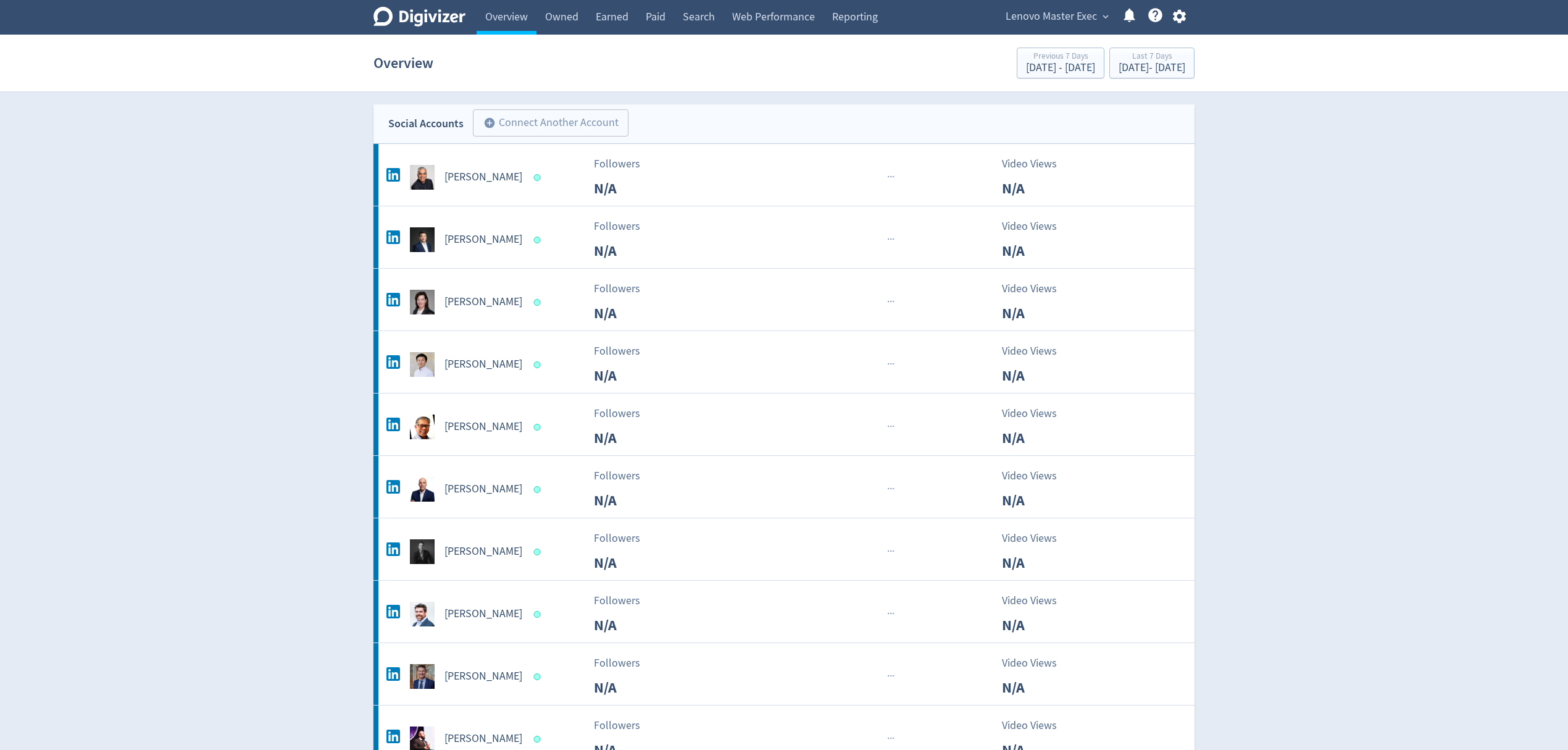
click at [1062, 25] on span "Lenovo Master Exec" at bounding box center [1051, 17] width 91 height 20
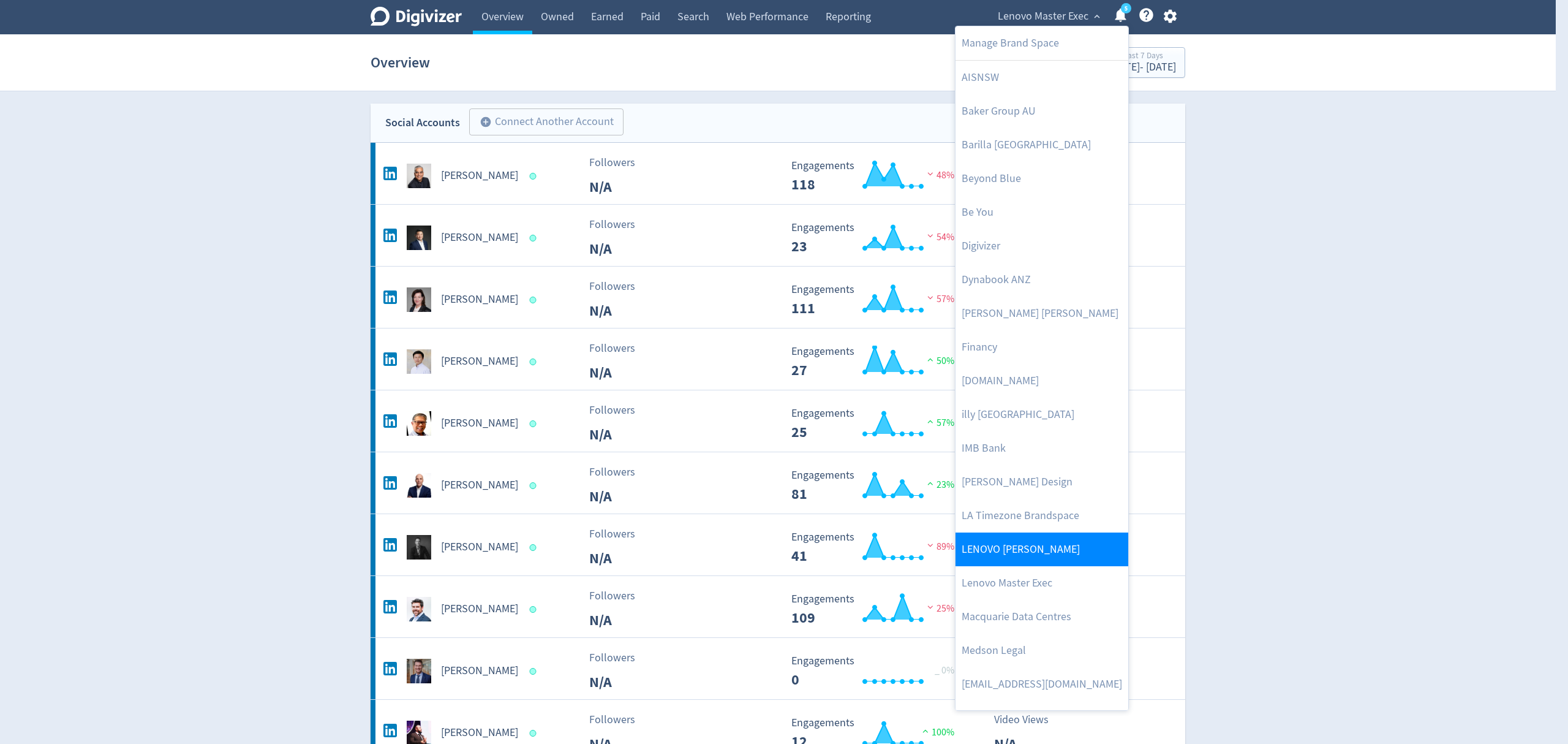
click at [1035, 541] on link "LENOVO [PERSON_NAME]" at bounding box center [1042, 549] width 173 height 34
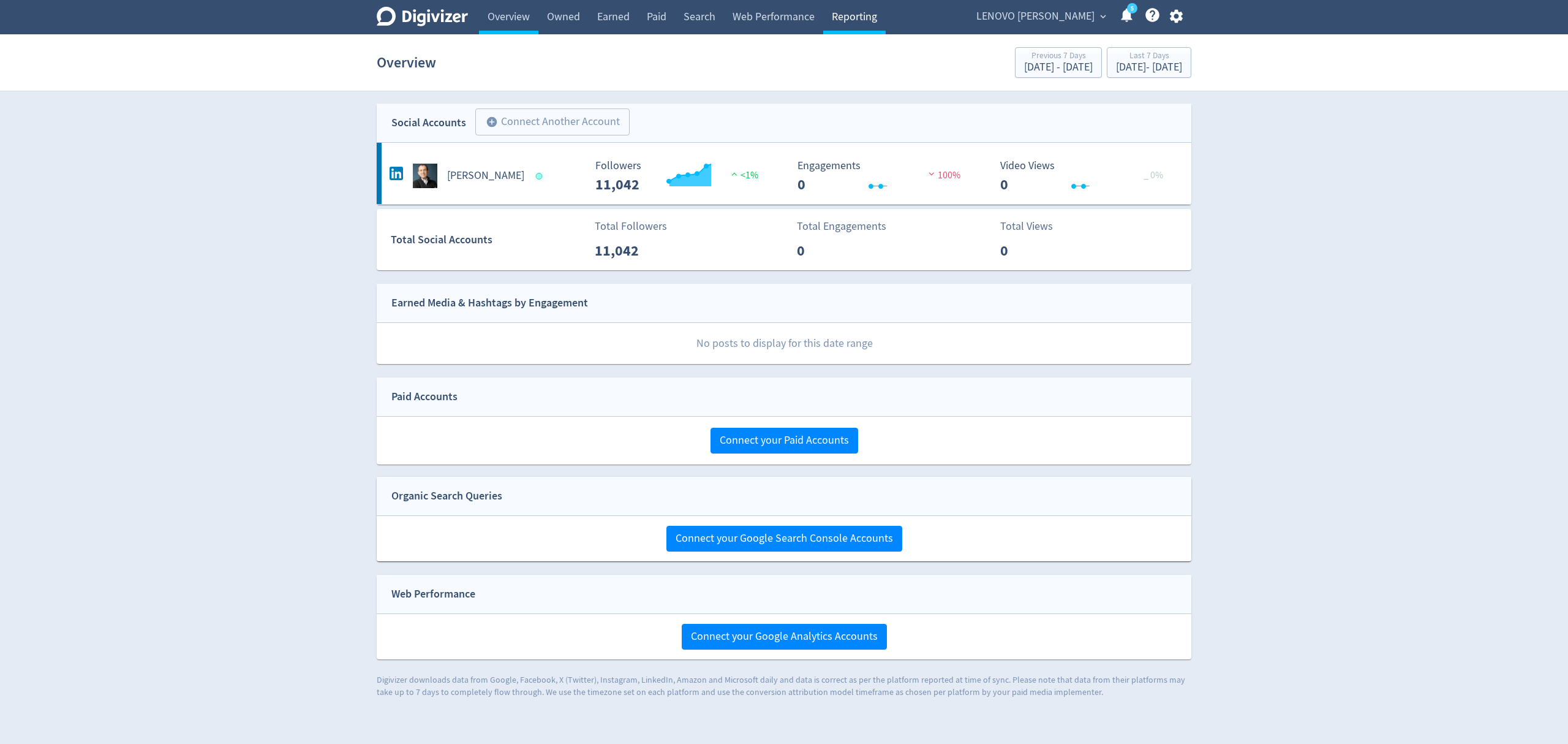
click at [851, 19] on link "Reporting" at bounding box center [855, 17] width 63 height 34
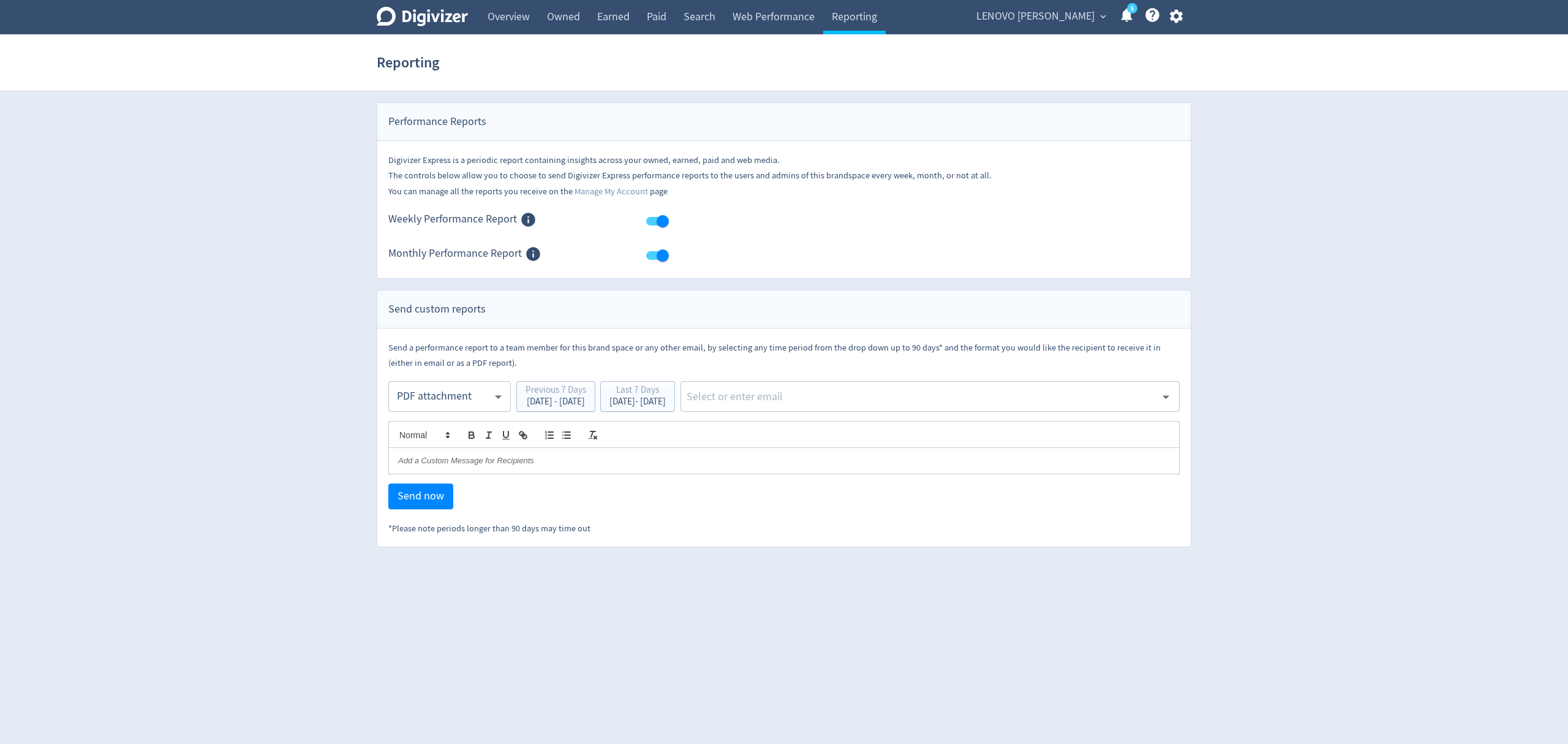
click at [431, 405] on body "Digivizer Logo Mark Digivizer Logo Overview Owned Earned Paid Search Web Perfor…" at bounding box center [784, 274] width 1568 height 547
click at [426, 429] on div "Email" at bounding box center [449, 427] width 102 height 28
type input "html"
click at [805, 395] on input "text" at bounding box center [920, 396] width 470 height 19
type input "malyn"
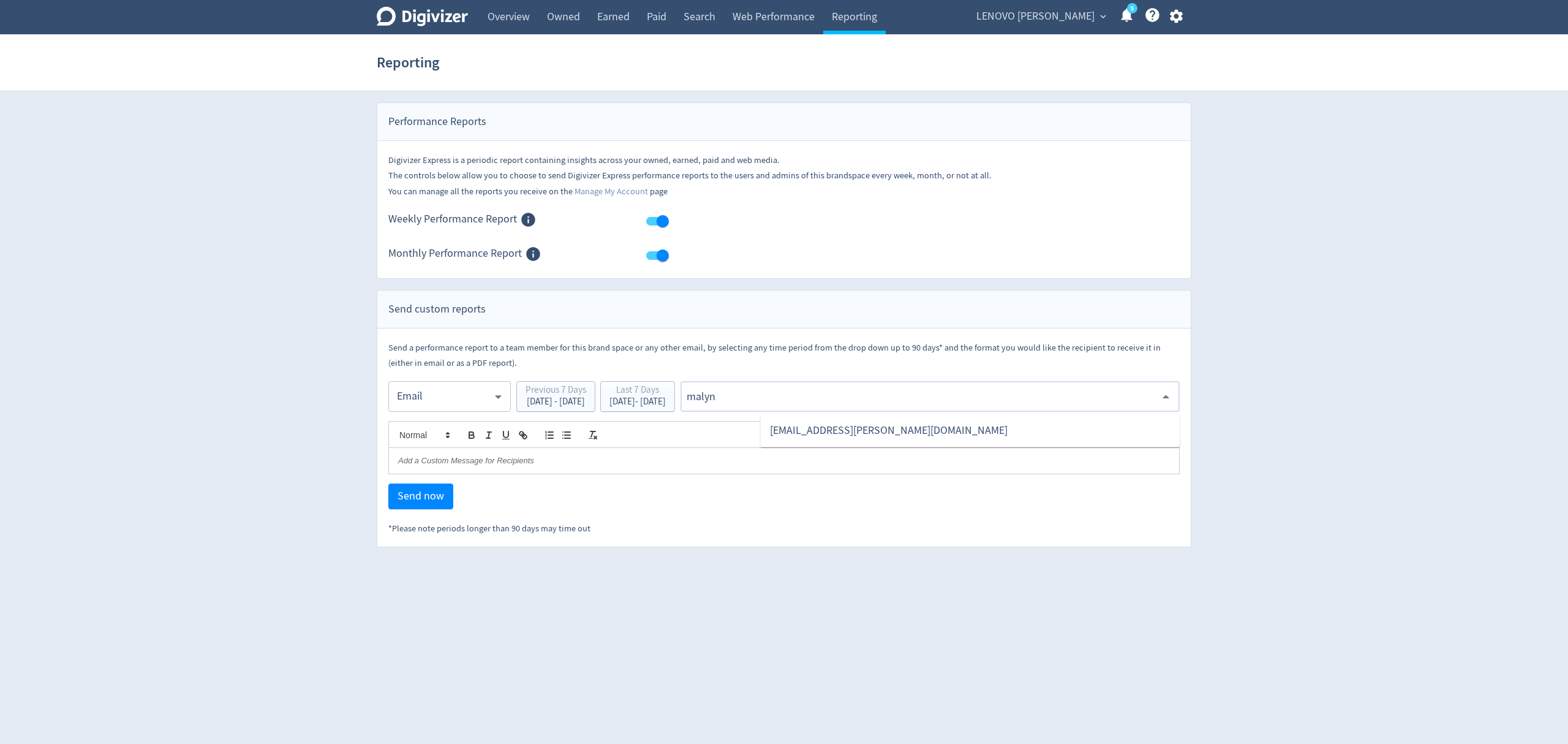
click at [788, 428] on li "[EMAIL_ADDRESS][PERSON_NAME][DOMAIN_NAME]" at bounding box center [970, 431] width 419 height 24
click at [424, 494] on span "Send now" at bounding box center [421, 496] width 46 height 11
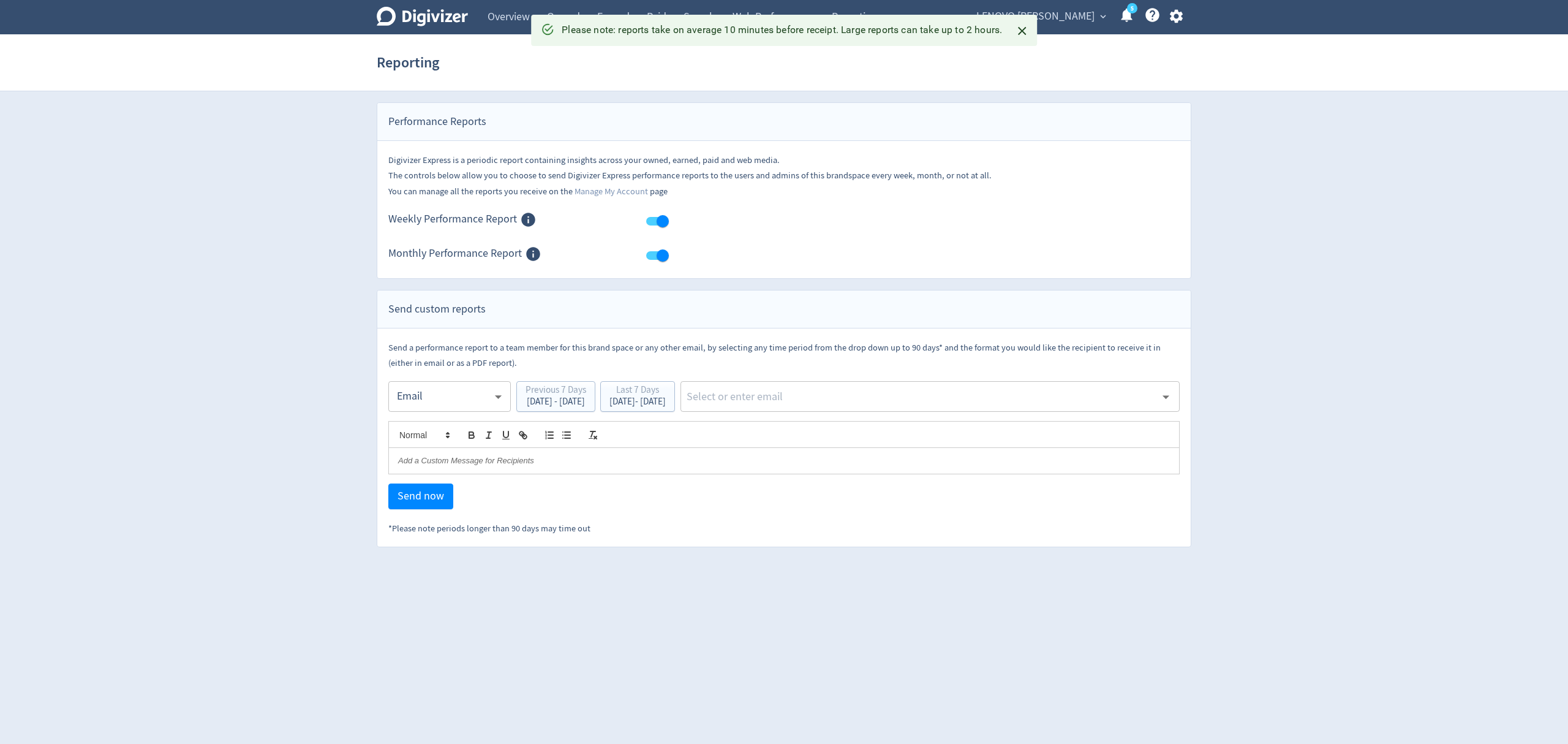
click at [442, 398] on body "Digivizer Logo Mark Digivizer Logo Overview Owned Earned Paid Search Web Perfor…" at bounding box center [784, 274] width 1568 height 547
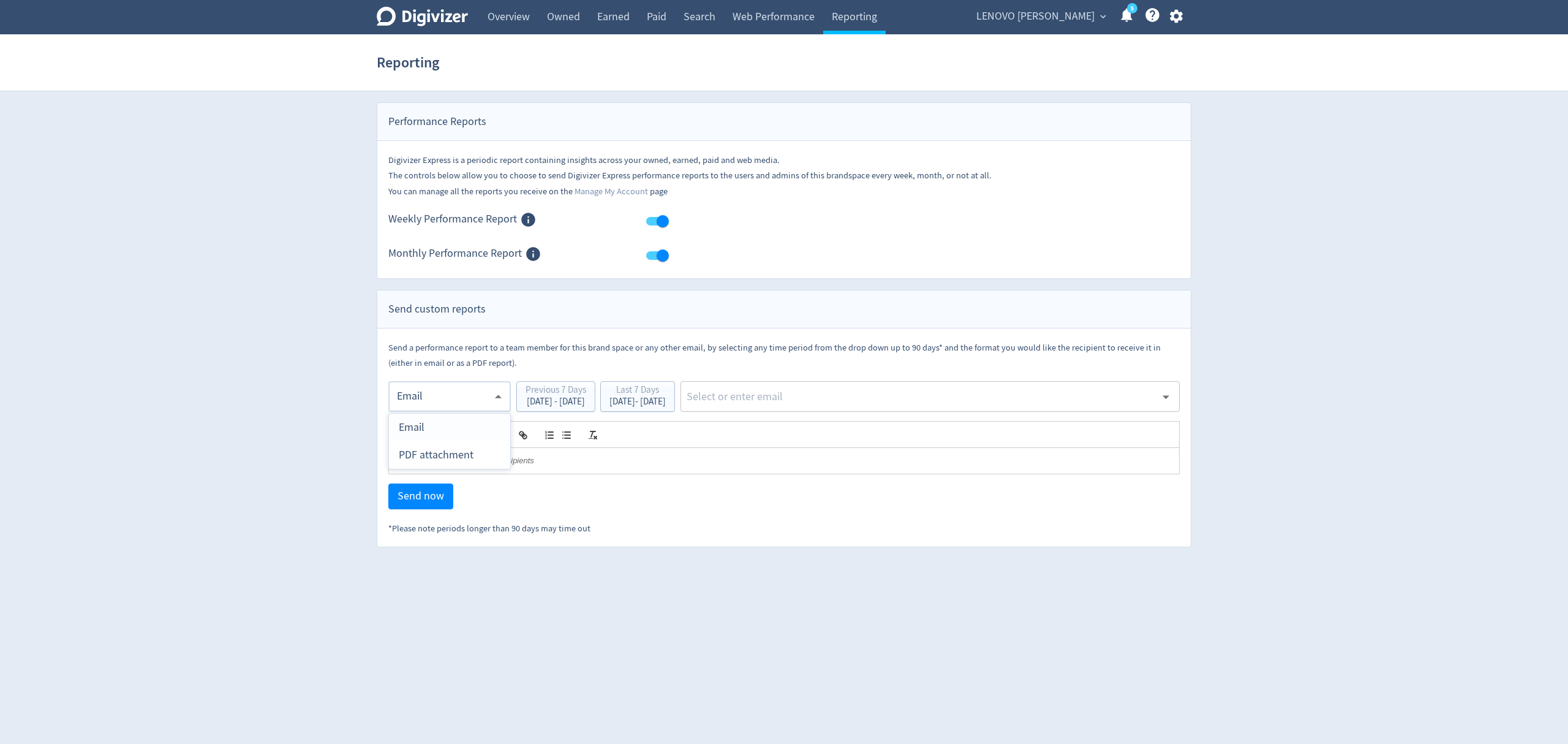
click at [437, 458] on div "PDF attachment" at bounding box center [449, 455] width 102 height 28
type input "pdf"
click at [821, 405] on input "text" at bounding box center [920, 396] width 470 height 19
type input "malyn"
click at [835, 437] on li "[EMAIL_ADDRESS][PERSON_NAME][DOMAIN_NAME]" at bounding box center [970, 431] width 419 height 24
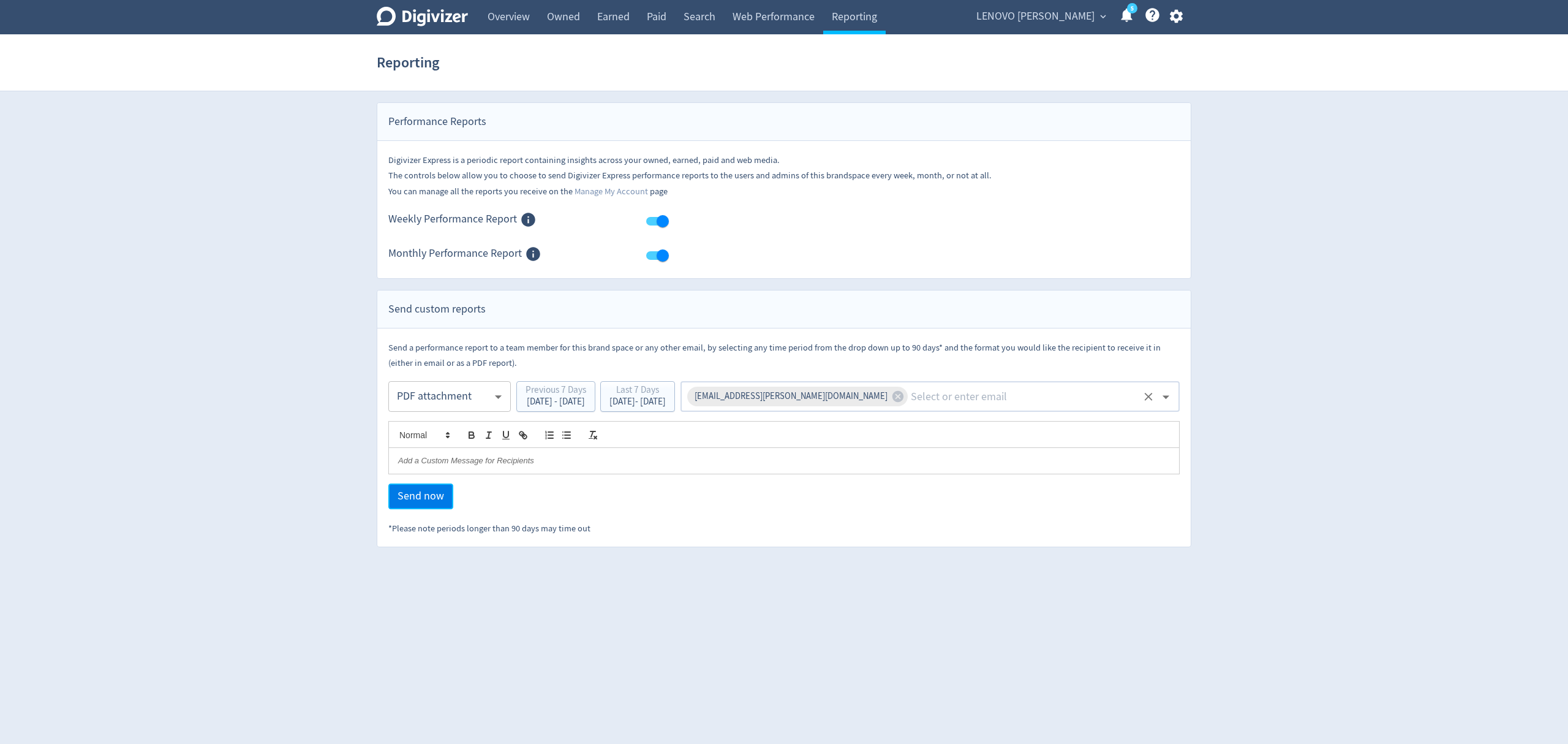
click at [425, 496] on span "Send now" at bounding box center [421, 496] width 46 height 11
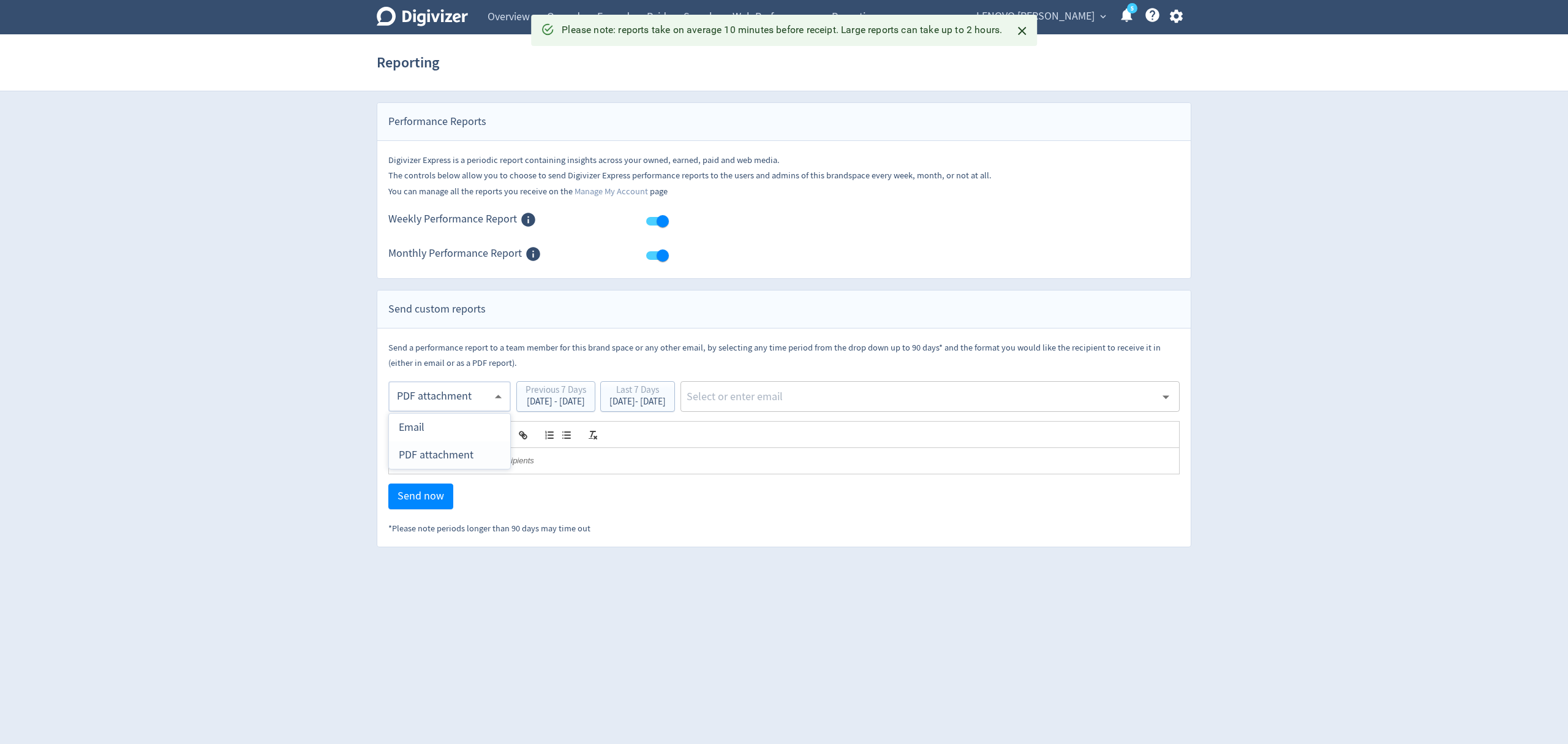
click at [426, 398] on body "Digivizer Logo Mark Digivizer Logo Overview Owned Earned Paid Search Web Perfor…" at bounding box center [784, 274] width 1568 height 547
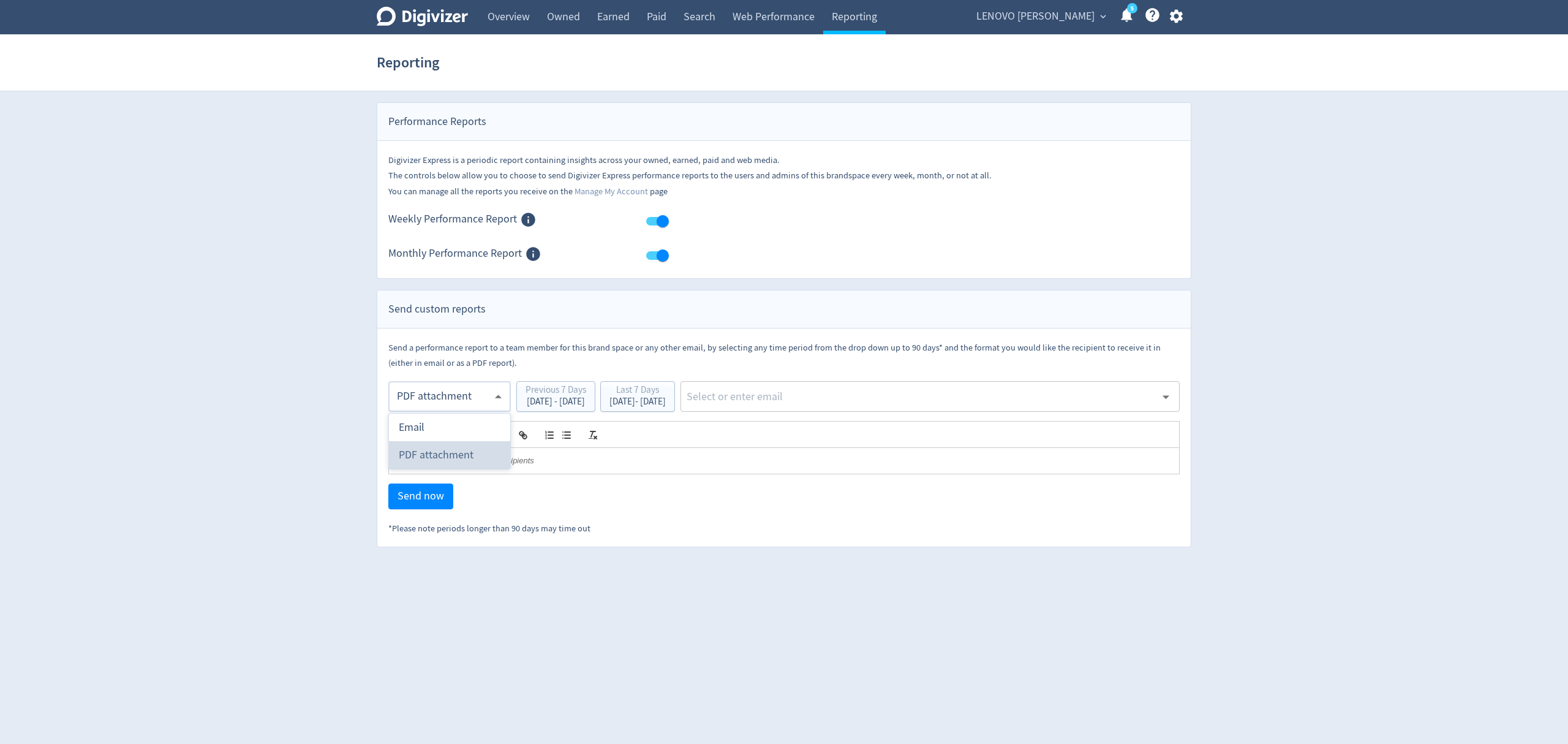
click at [430, 449] on div "PDF attachment" at bounding box center [449, 455] width 102 height 28
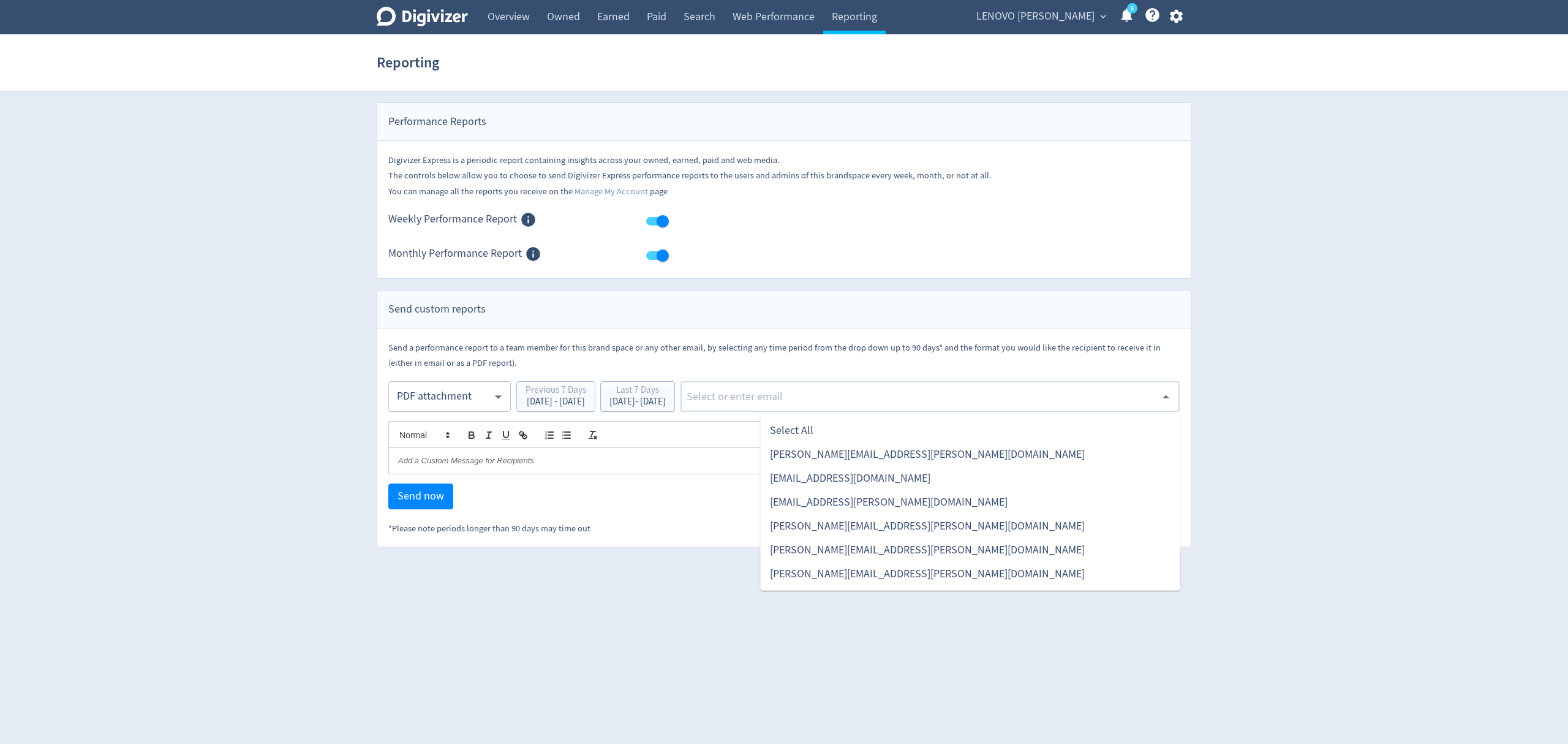
click at [810, 395] on input "text" at bounding box center [920, 396] width 470 height 19
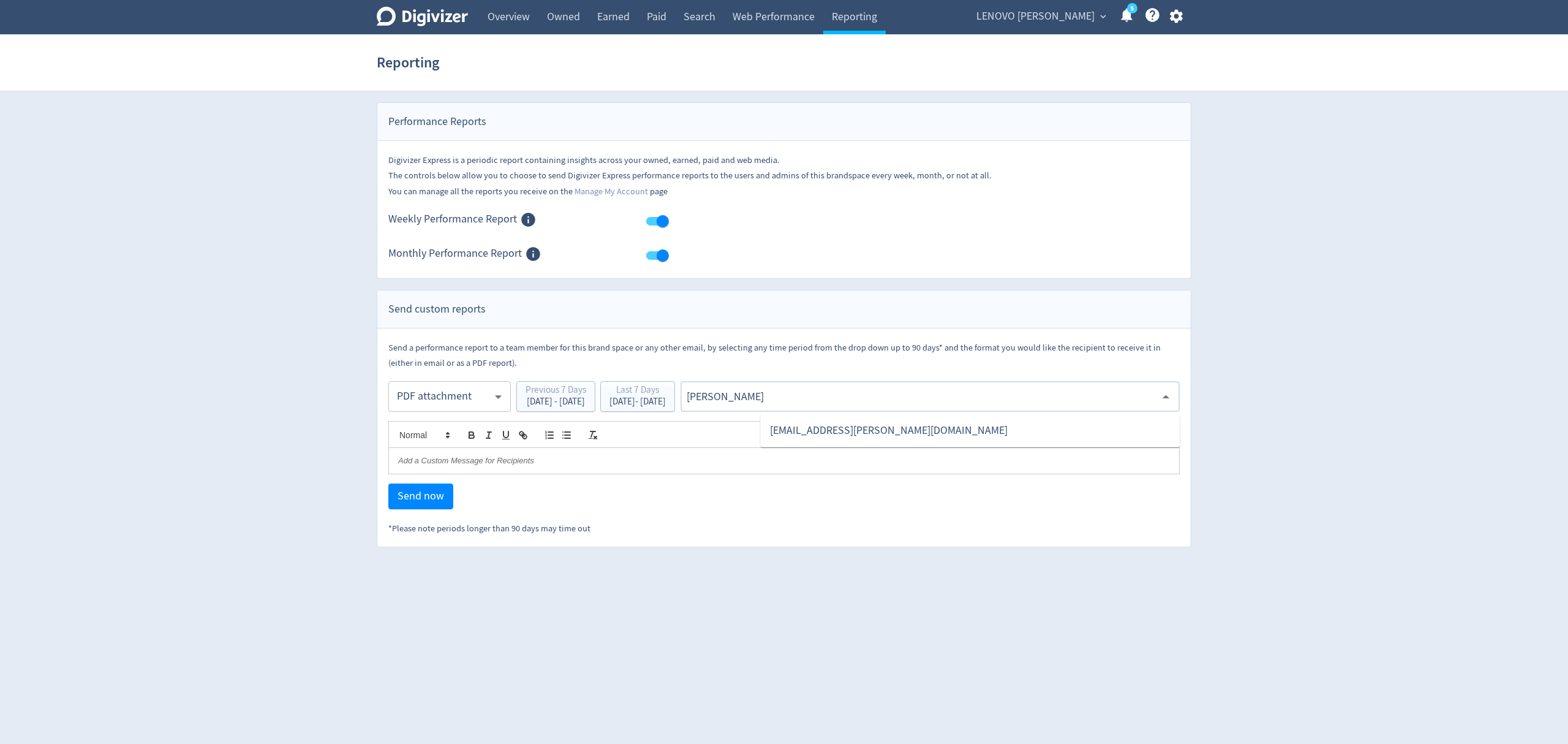
type input "malyn"
click at [825, 434] on li "[EMAIL_ADDRESS][PERSON_NAME][DOMAIN_NAME]" at bounding box center [970, 431] width 419 height 24
click at [420, 508] on button "Send now" at bounding box center [420, 496] width 65 height 25
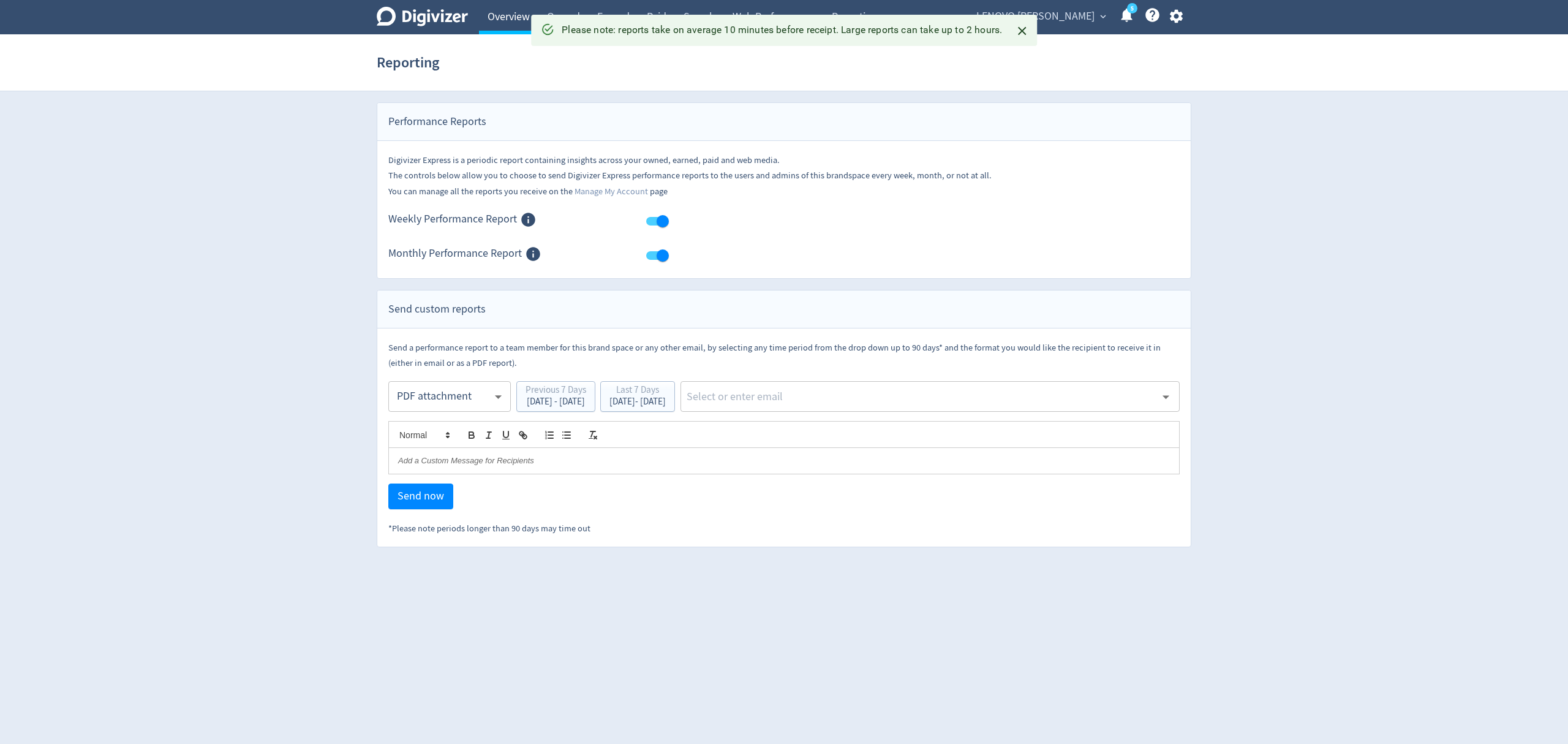
click at [505, 17] on link "Overview" at bounding box center [508, 17] width 59 height 34
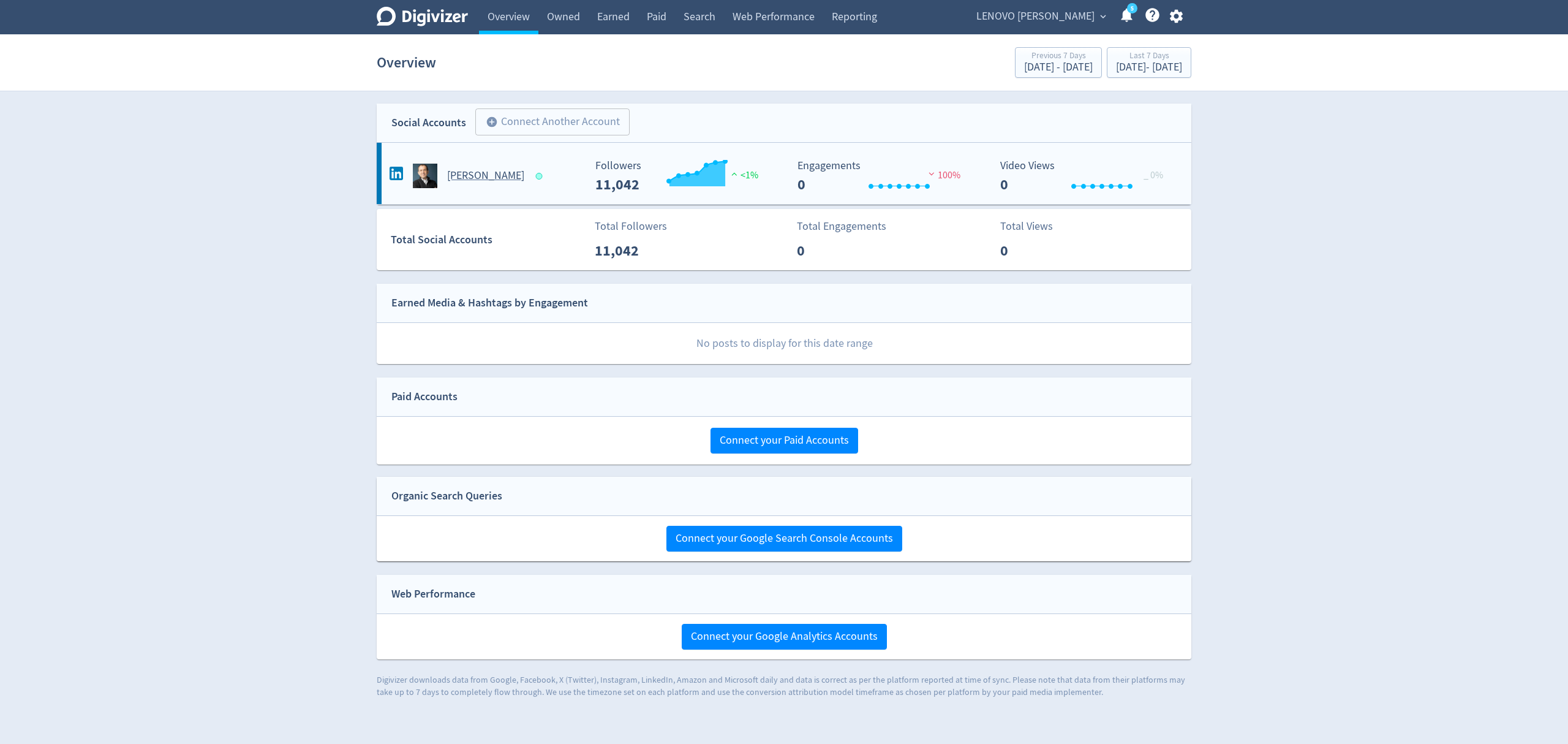
click at [550, 188] on Rossi-platform2 "Luca Rossi Created with Highcharts 10.3.3 Followers 11,042 <1% Created with Hig…" at bounding box center [784, 173] width 815 height 61
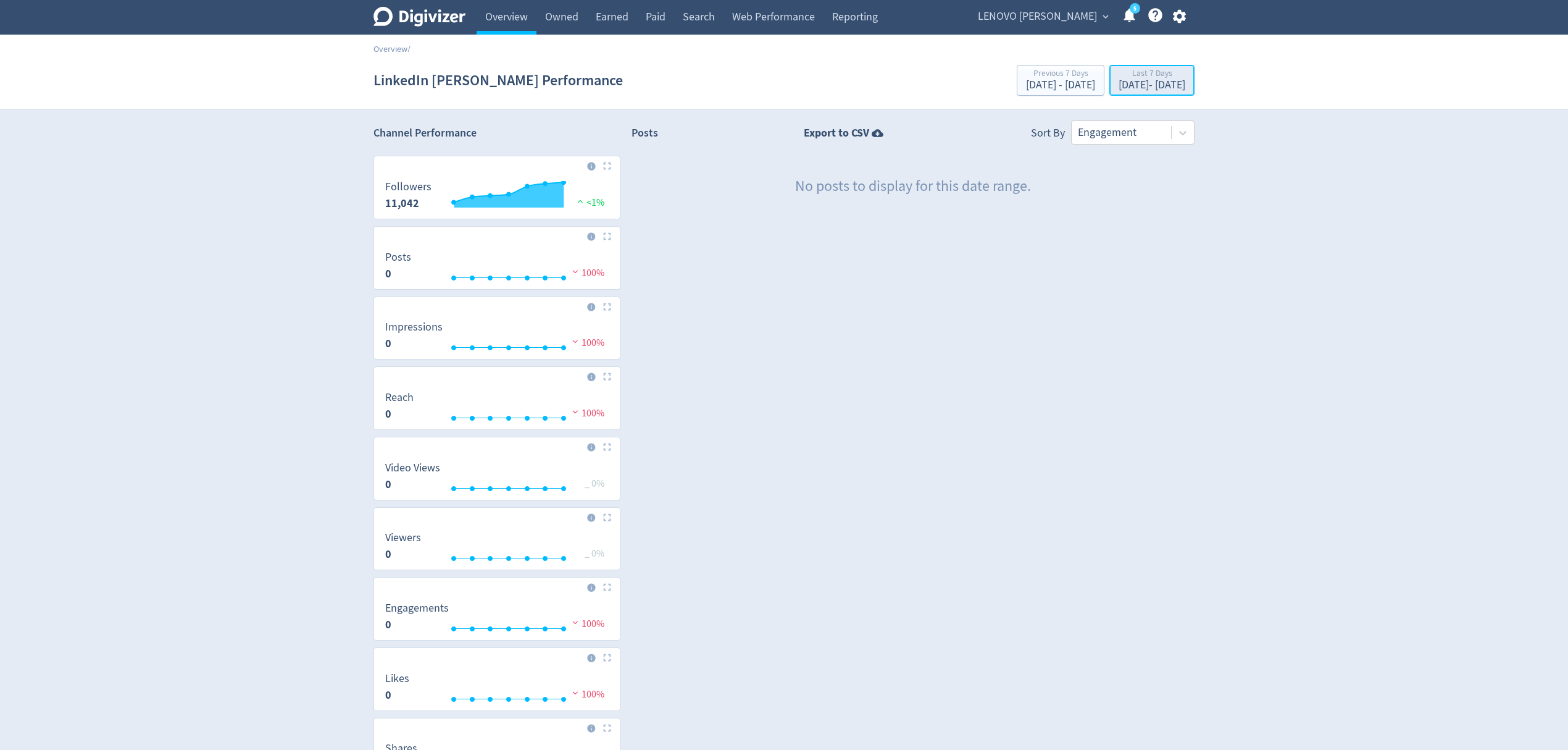
click at [1121, 84] on div "Oct 6, 2025 - Oct 12, 2025" at bounding box center [1151, 85] width 66 height 11
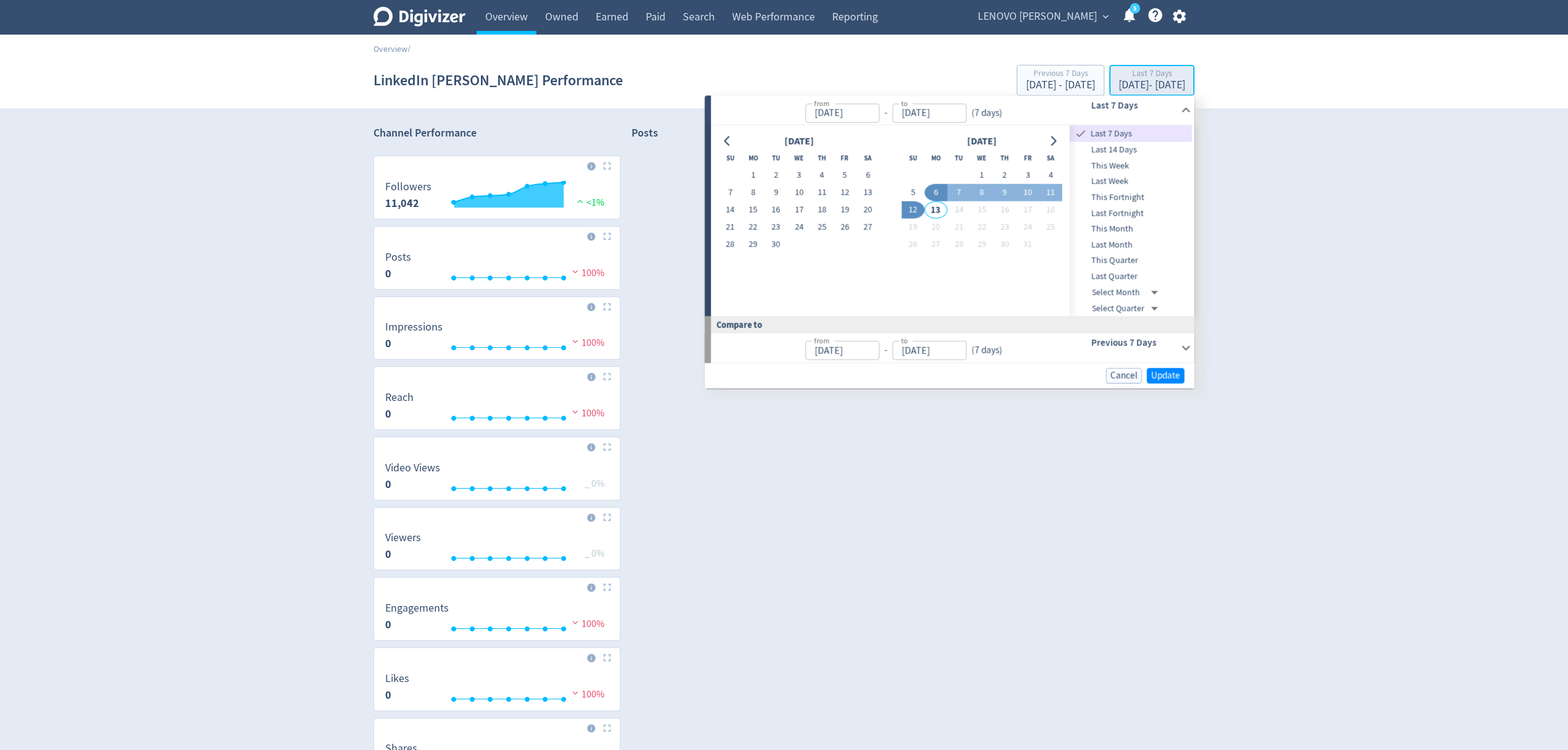
type input "Oct 06, 2025"
type input "[DATE]"
type input "Oct 05, 2025"
click at [980, 172] on button "1" at bounding box center [982, 175] width 23 height 17
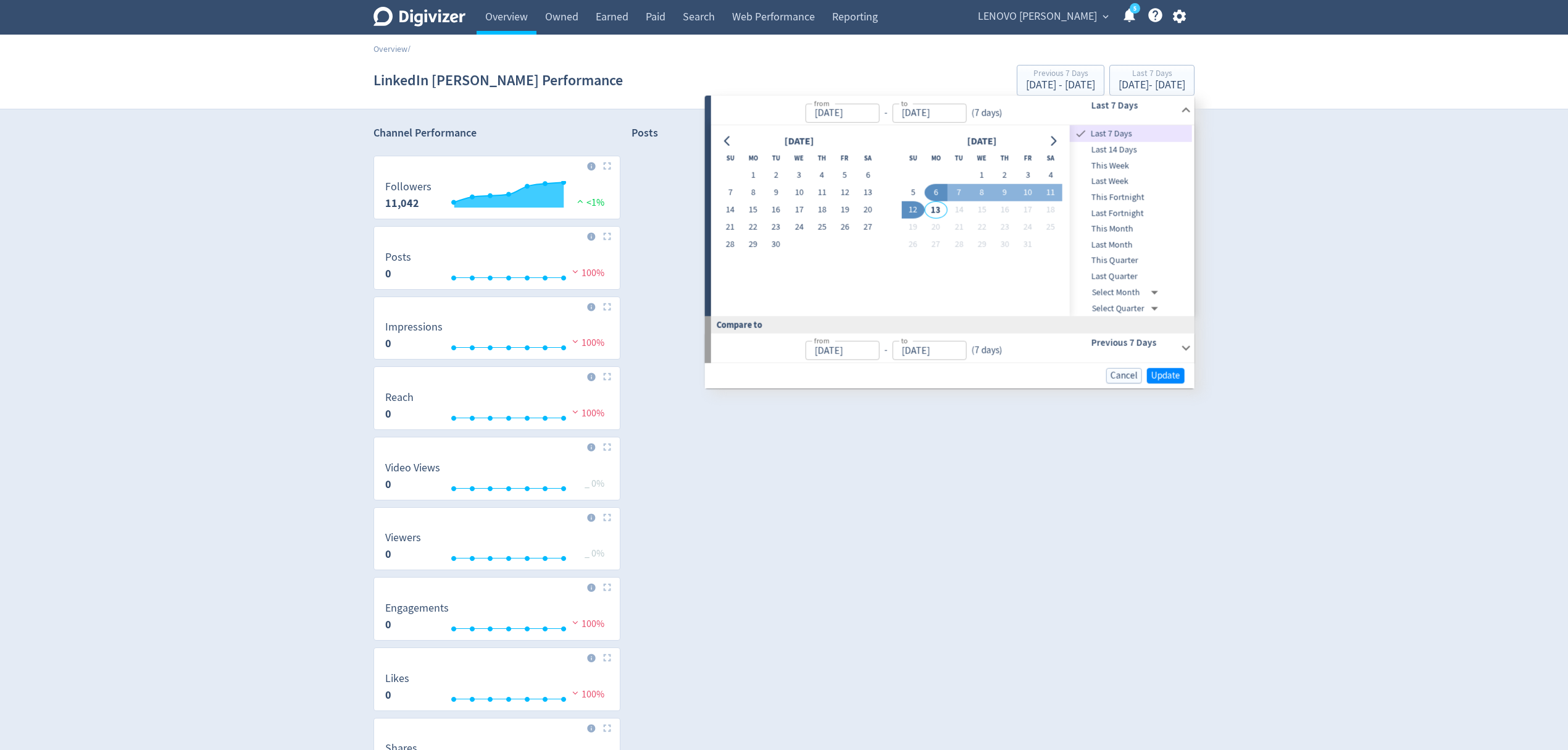
type input "Oct 01, 2025"
click at [910, 194] on button "5" at bounding box center [912, 192] width 23 height 17
type input "Oct 05, 2025"
type input "Sep 26, 2025"
type input "Sep 30, 2025"
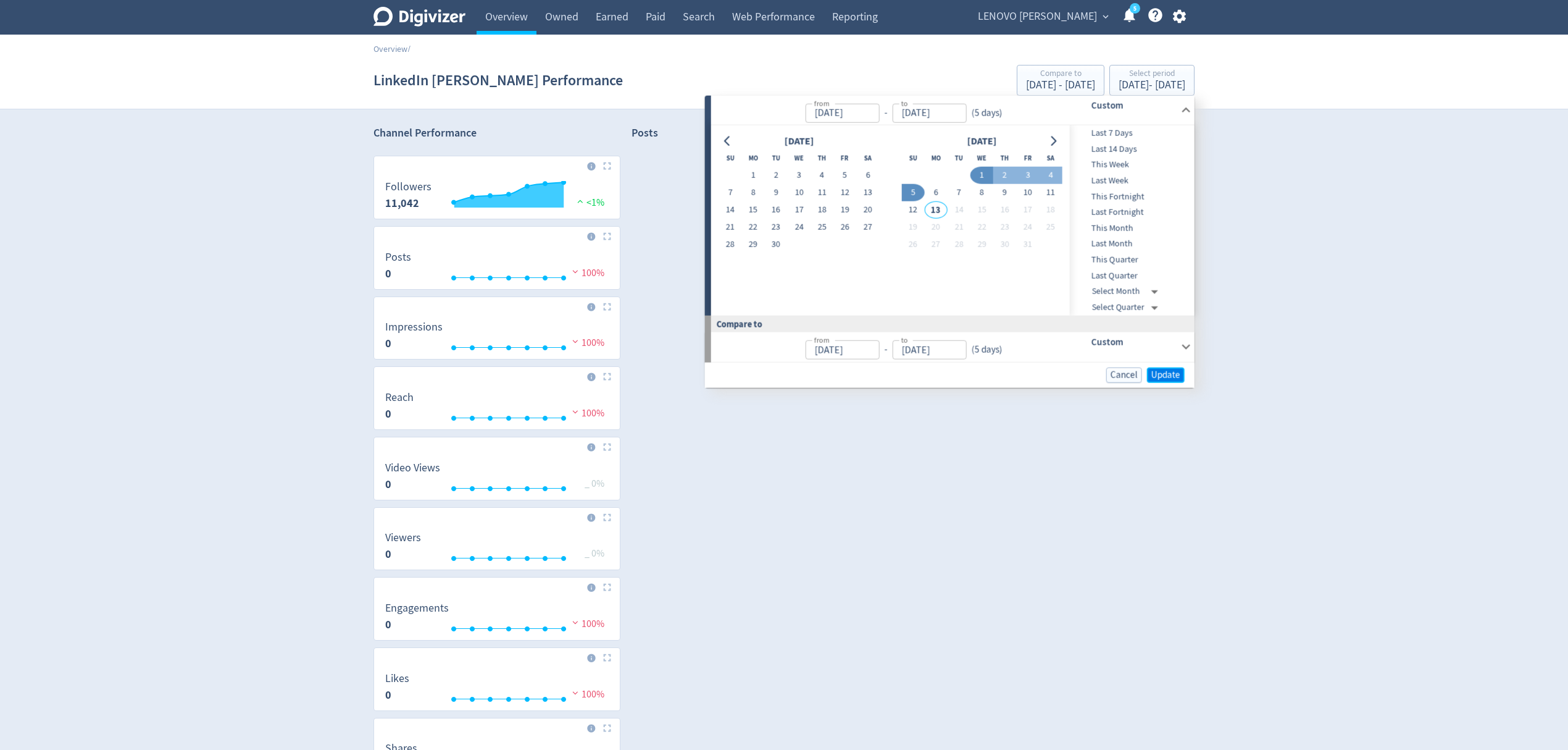
click at [1151, 378] on span "Update" at bounding box center [1166, 375] width 29 height 9
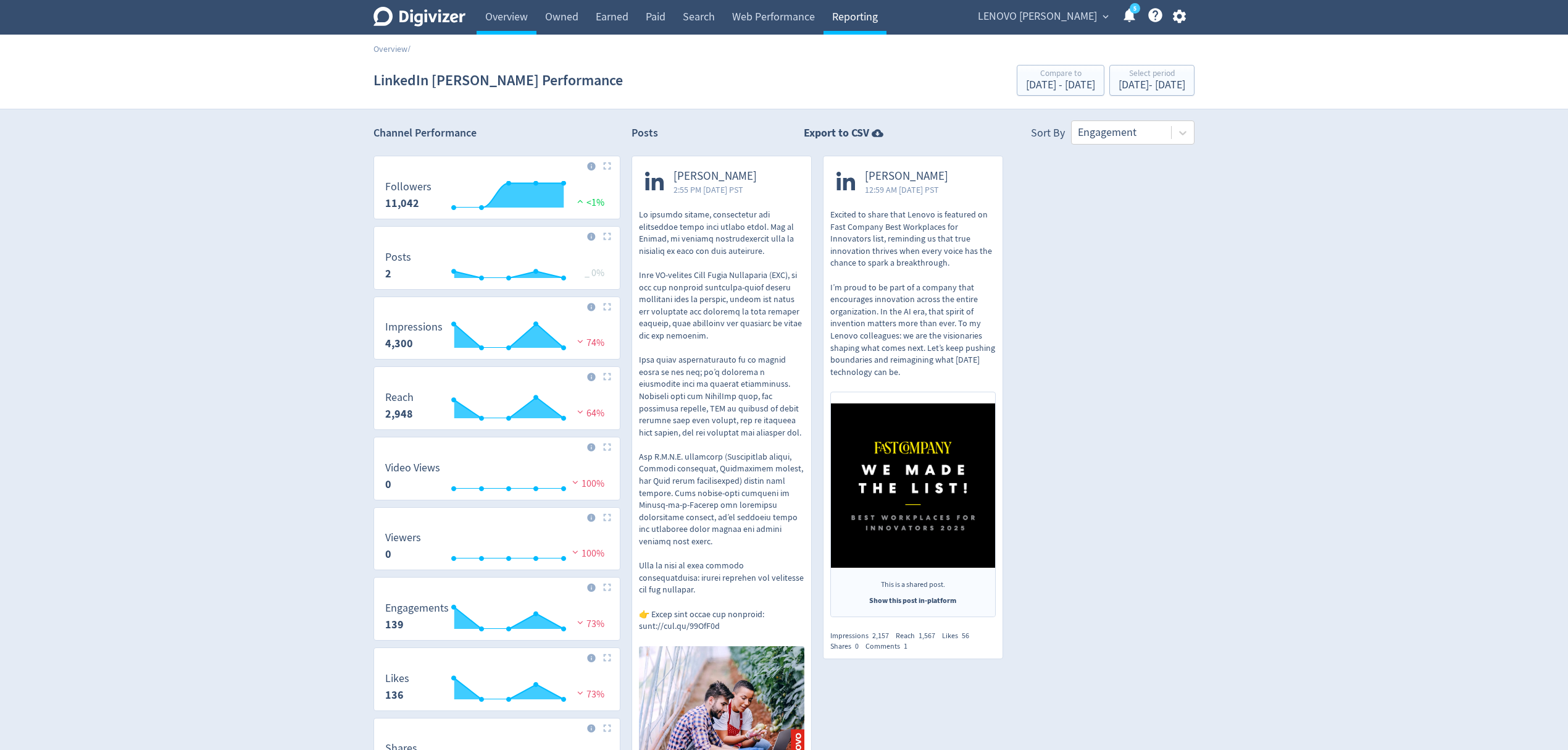
click at [853, 17] on link "Reporting" at bounding box center [855, 17] width 63 height 35
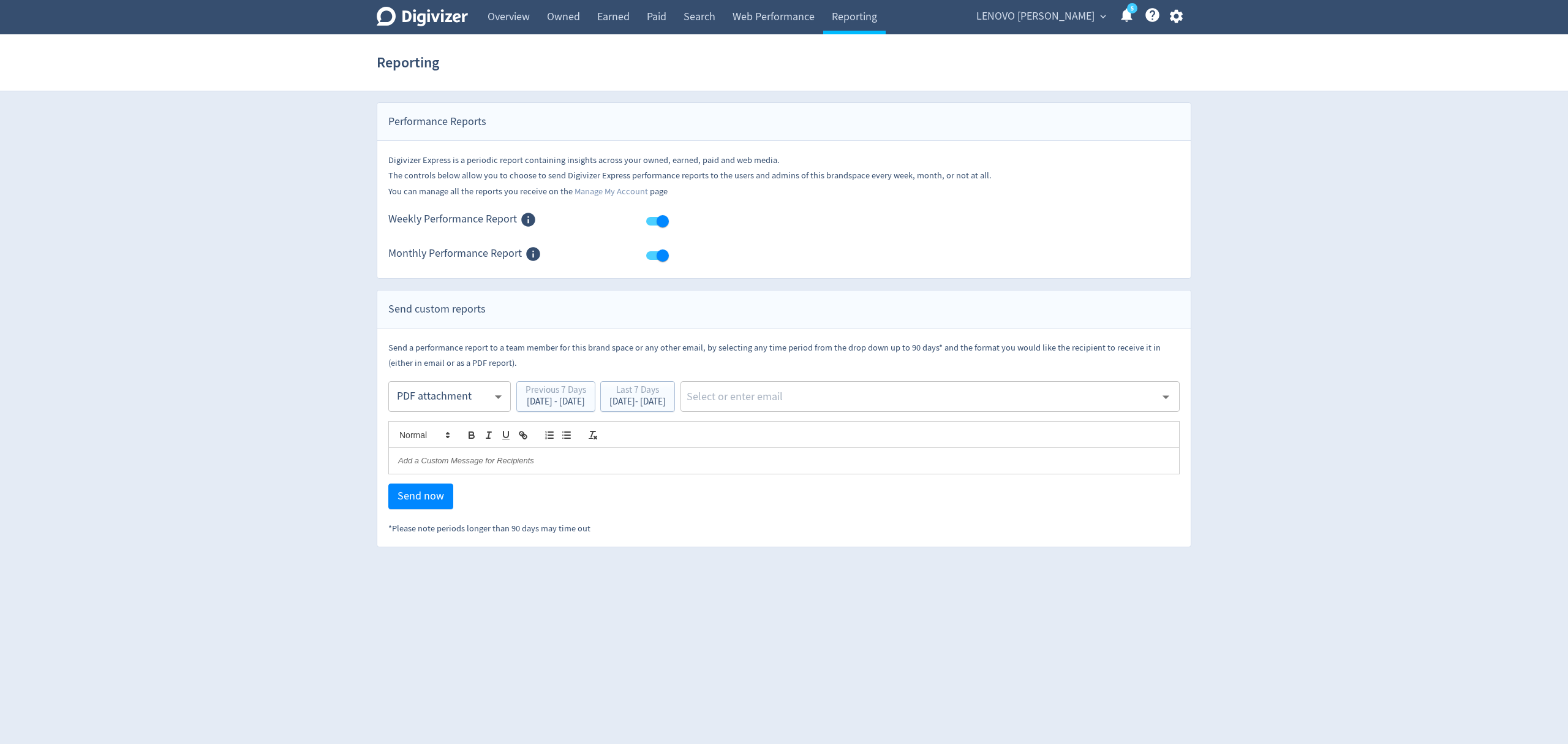
click at [446, 403] on body "Digivizer Logo Mark Digivizer Logo Overview Owned Earned Paid Search Web Perfor…" at bounding box center [784, 274] width 1568 height 547
click at [428, 427] on div "Email" at bounding box center [449, 427] width 102 height 28
type input "html"
click at [665, 395] on div "Last 7 Days" at bounding box center [637, 391] width 56 height 12
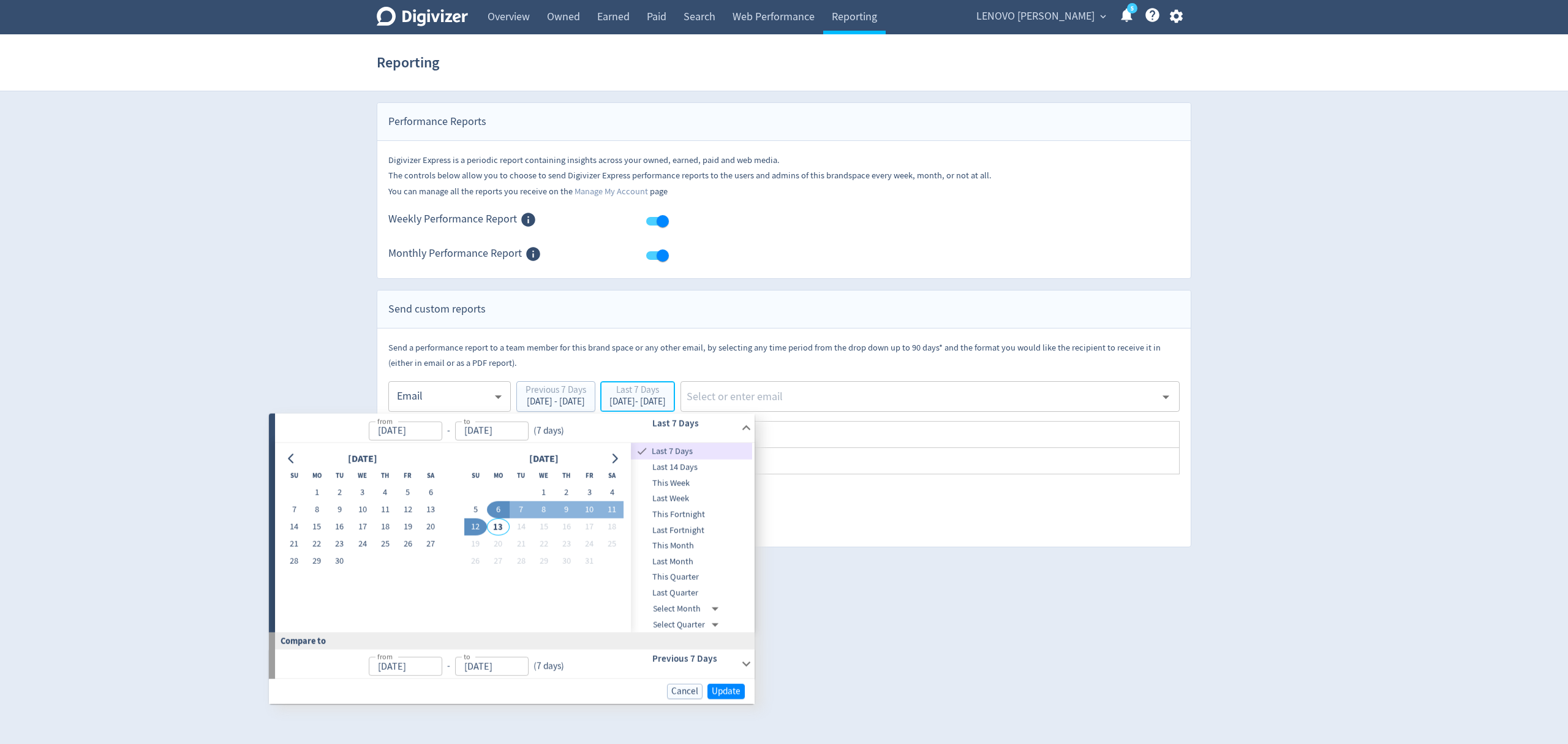
type input "Oct 06, 2025"
type input "[DATE]"
type input "Oct 05, 2025"
click at [541, 488] on button "1" at bounding box center [544, 492] width 22 height 17
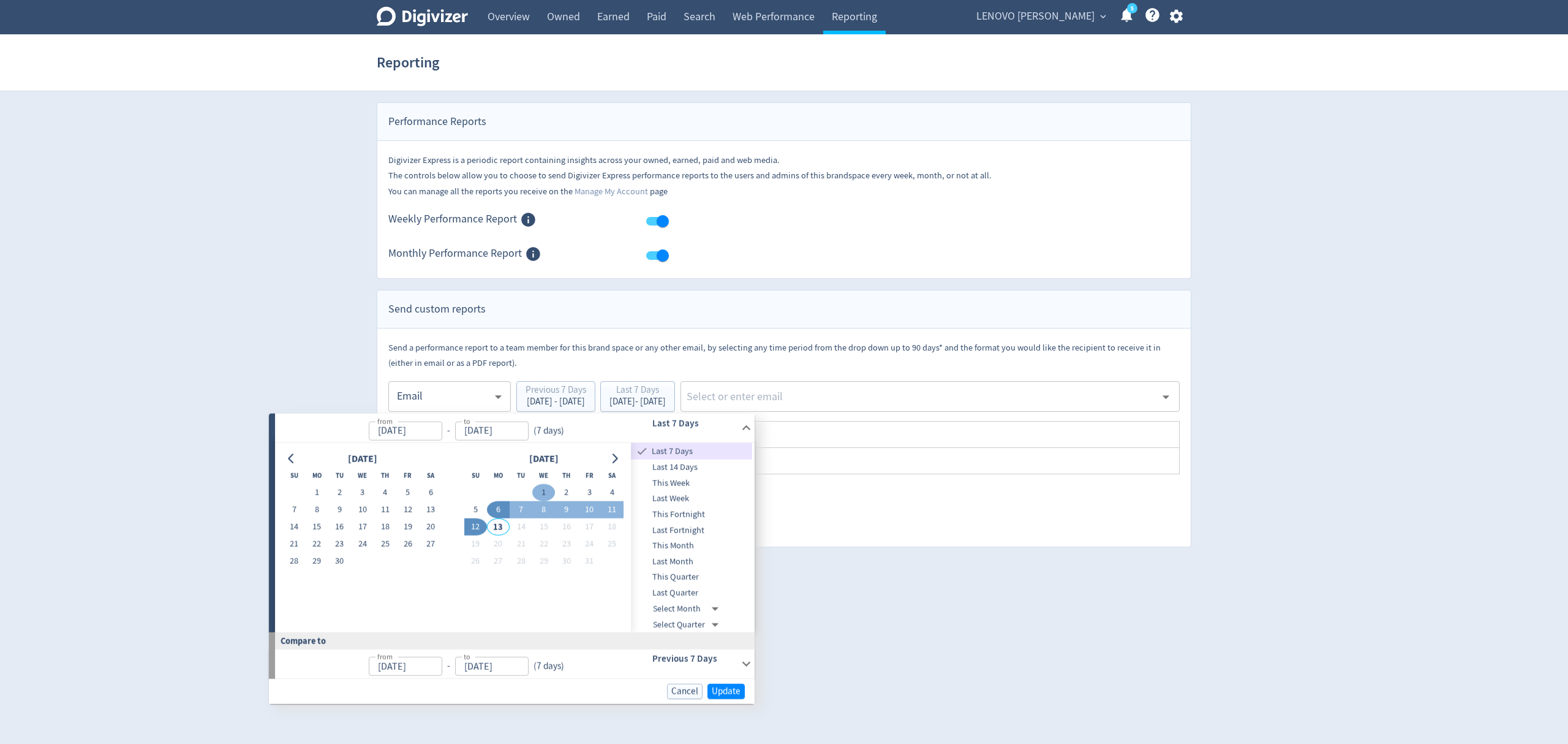
type input "Oct 01, 2025"
click at [473, 510] on button "5" at bounding box center [470, 509] width 22 height 17
type input "Oct 05, 2025"
type input "Sep 26, 2025"
type input "Sep 30, 2025"
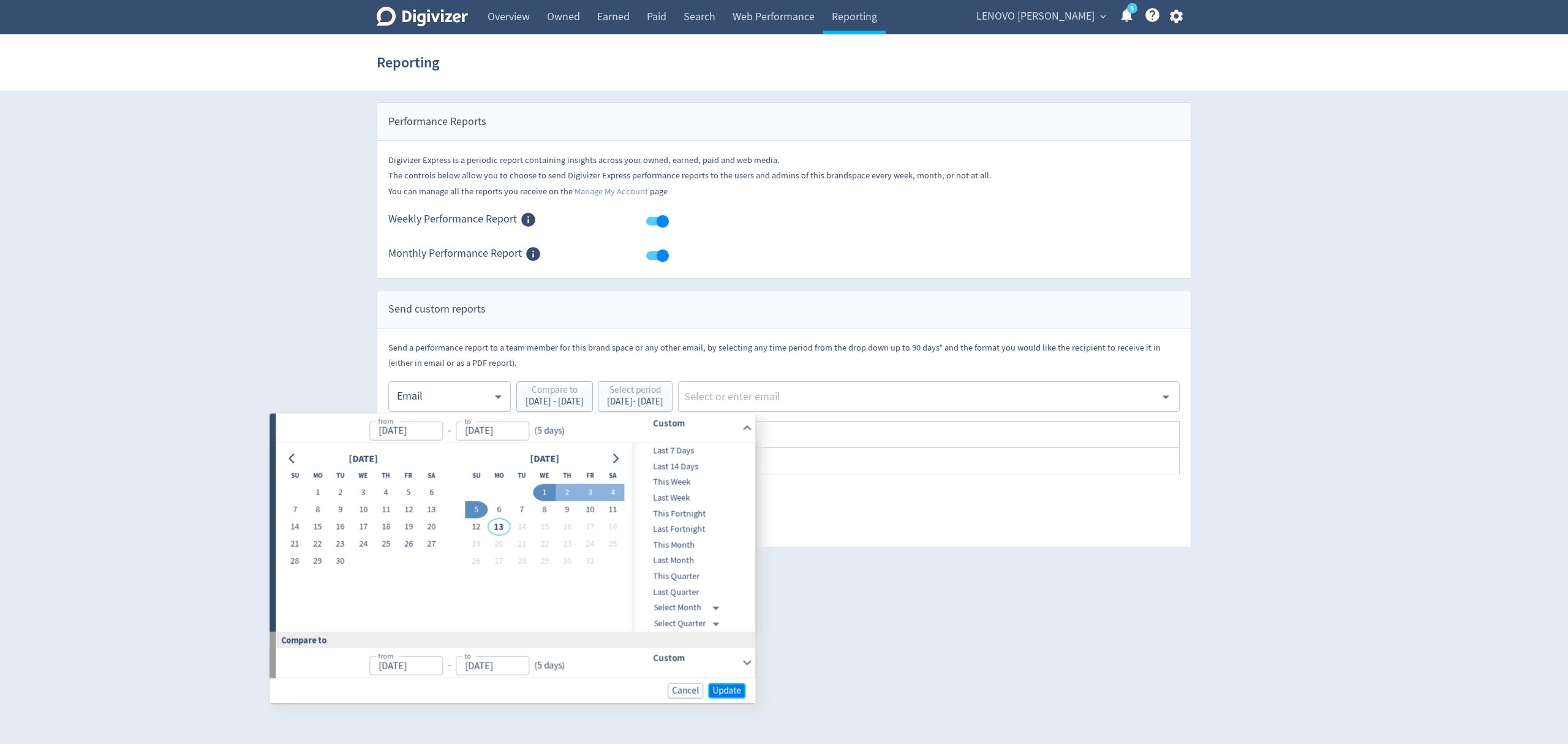
click at [725, 692] on span "Update" at bounding box center [727, 690] width 29 height 9
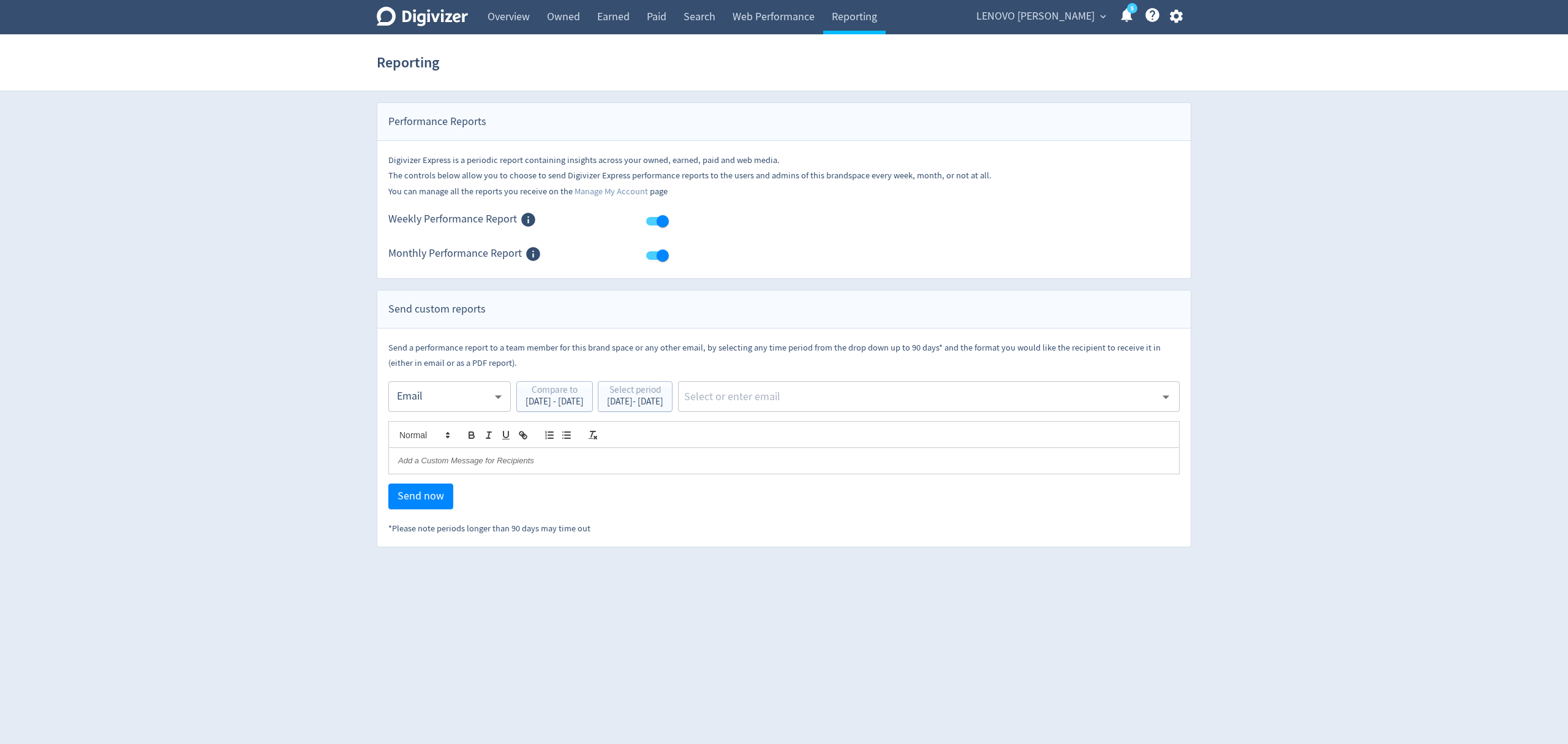
click at [819, 390] on input "text" at bounding box center [919, 396] width 473 height 19
type input "malyn"
click at [825, 425] on li "[EMAIL_ADDRESS][PERSON_NAME][DOMAIN_NAME]" at bounding box center [971, 431] width 419 height 24
click at [419, 506] on button "Send now" at bounding box center [420, 496] width 65 height 25
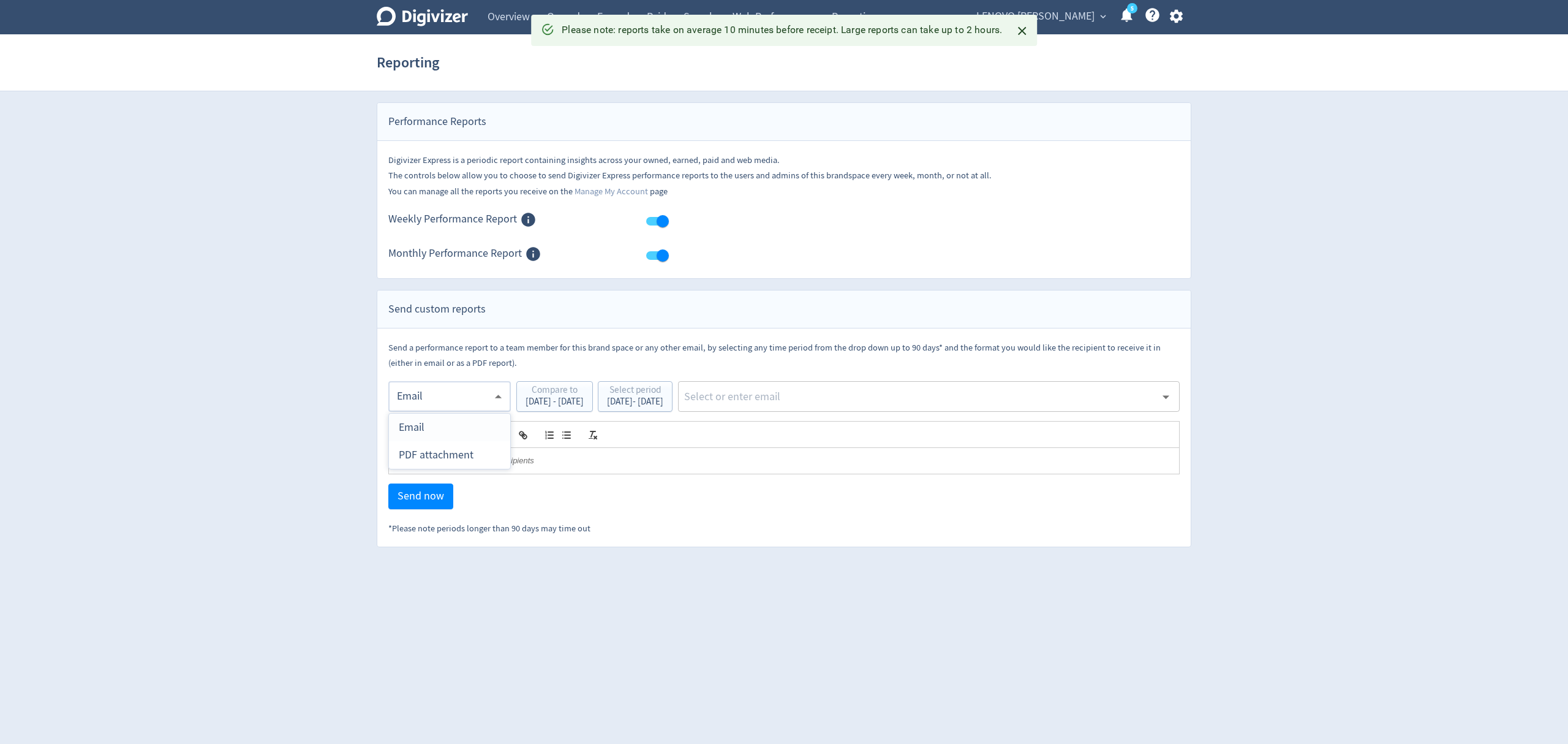
click at [428, 400] on body "Digivizer Logo Mark Digivizer Logo Overview Owned Earned Paid Search Web Perfor…" at bounding box center [784, 274] width 1568 height 547
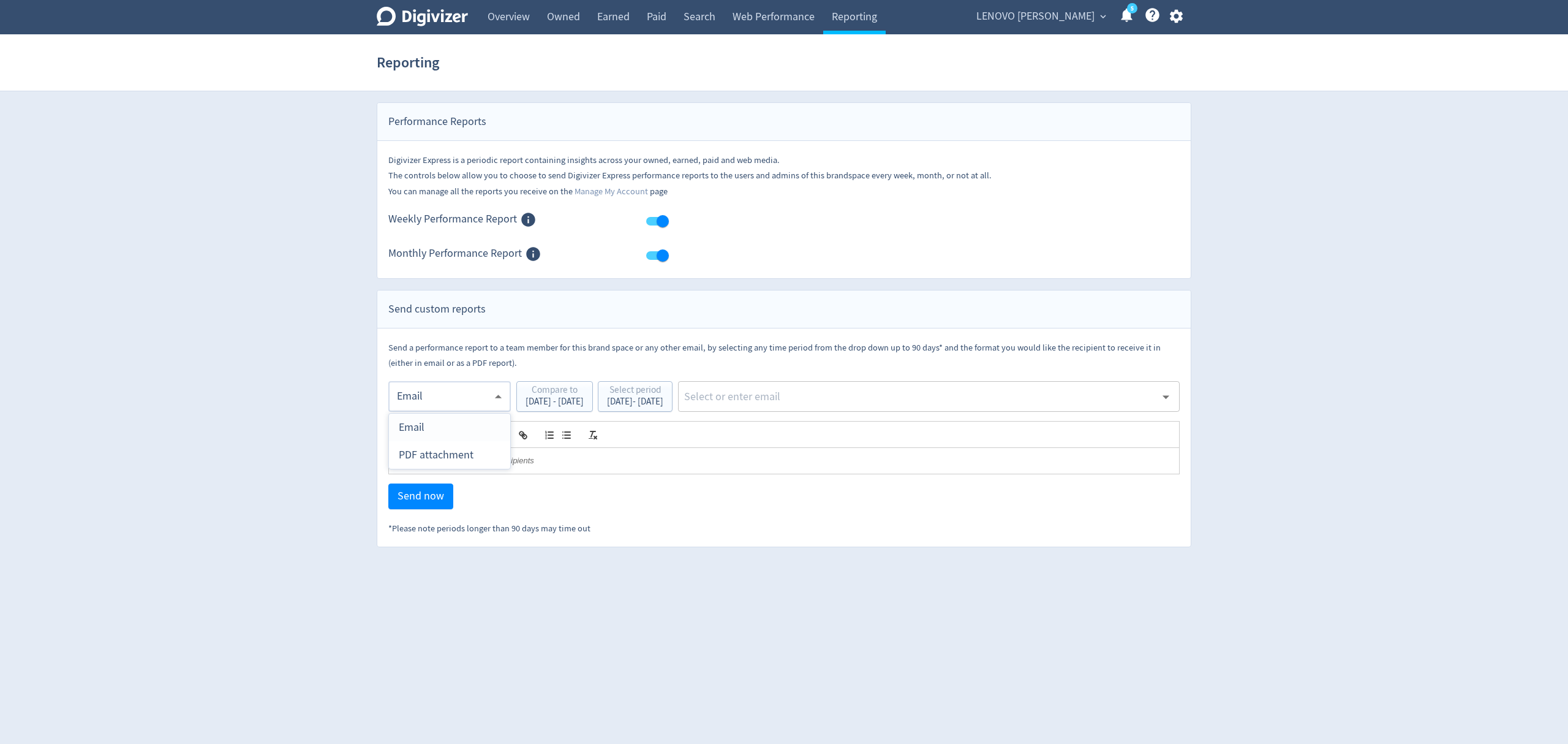
click at [432, 447] on div "PDF attachment" at bounding box center [449, 455] width 102 height 28
type input "pdf"
click at [785, 398] on input "text" at bounding box center [919, 396] width 473 height 19
type input "malyn"
click at [806, 436] on li "[EMAIL_ADDRESS][PERSON_NAME][DOMAIN_NAME]" at bounding box center [971, 431] width 419 height 24
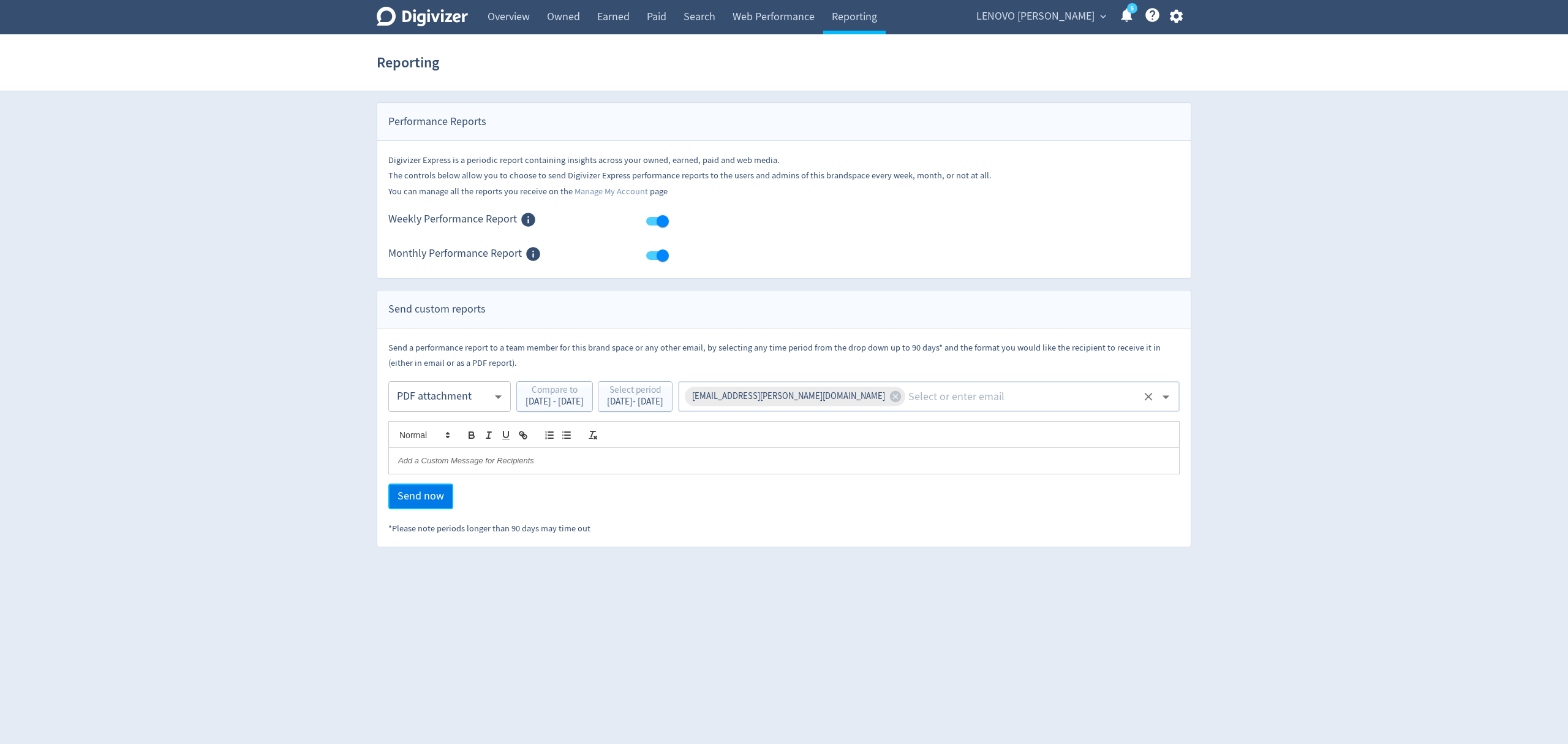
click at [395, 505] on button "Send now" at bounding box center [420, 496] width 65 height 25
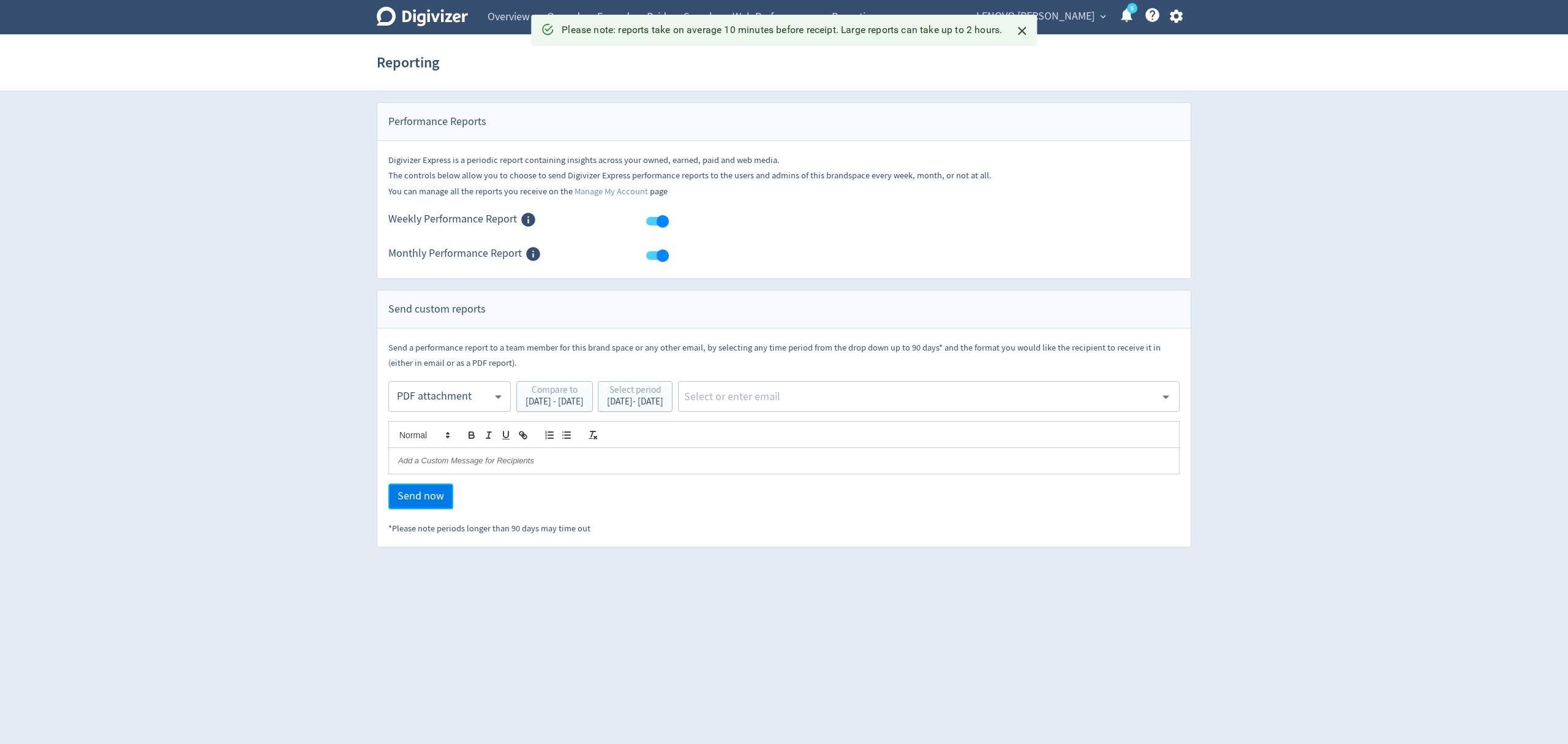
click at [395, 505] on button "Send now" at bounding box center [420, 496] width 65 height 25
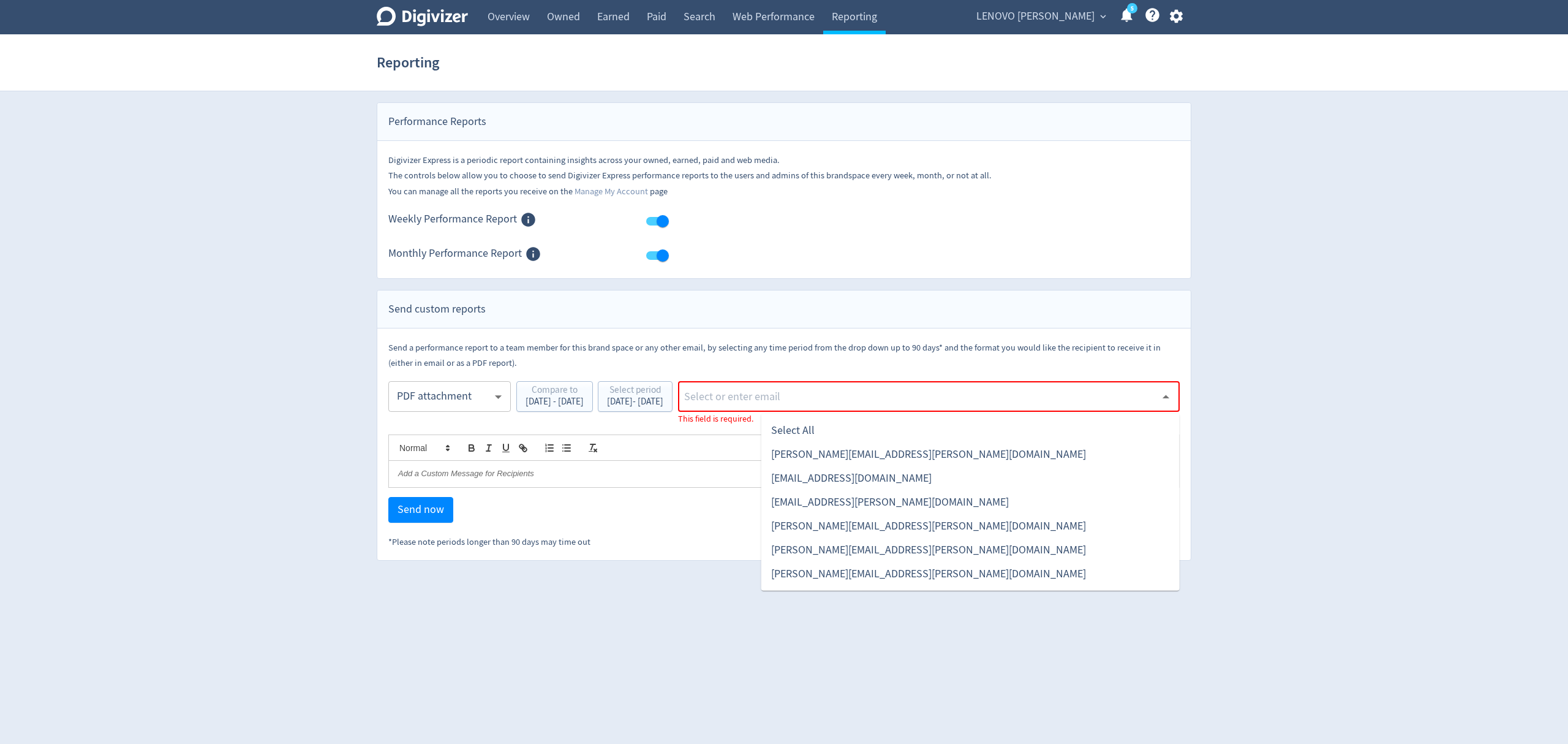
click at [790, 405] on input "text" at bounding box center [919, 396] width 473 height 19
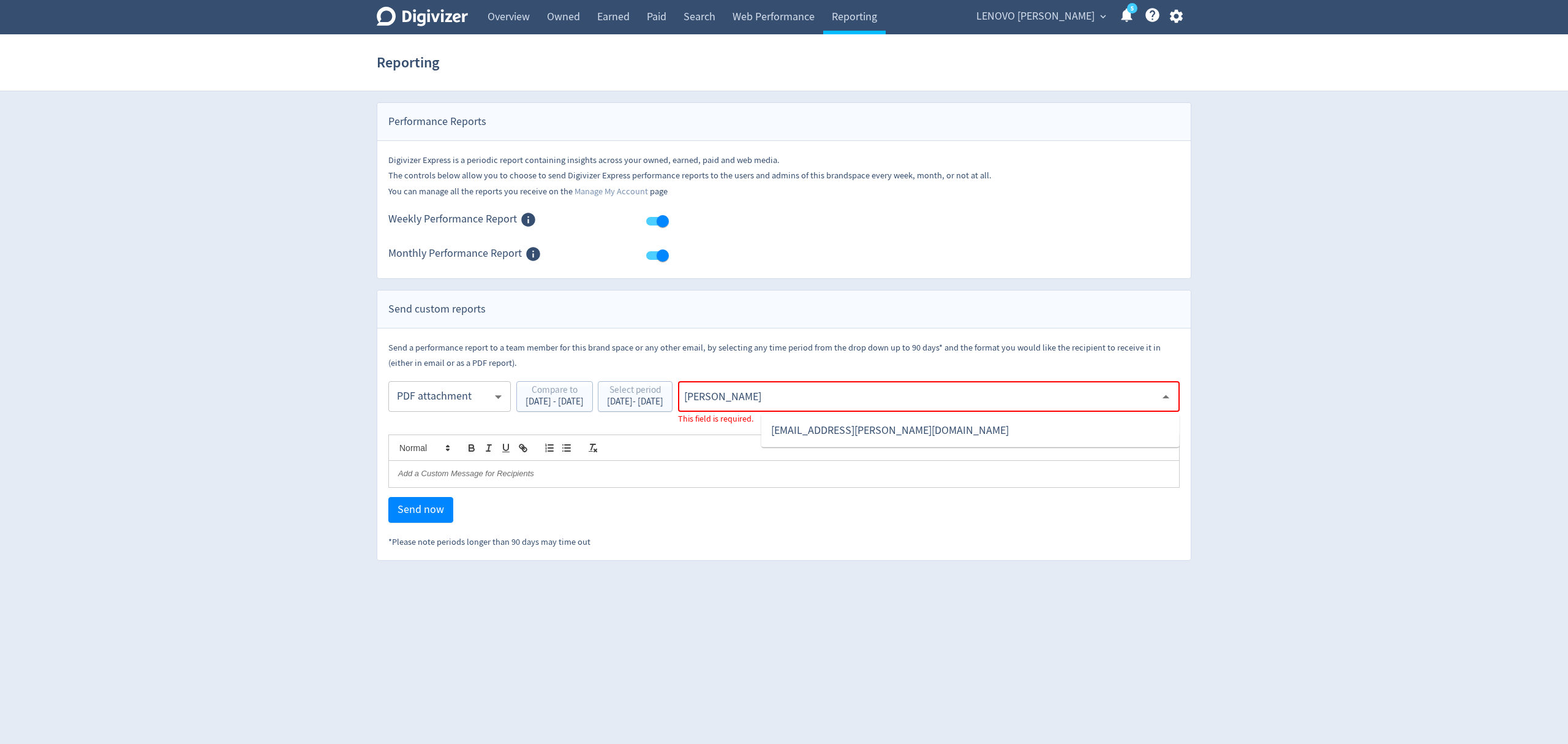
type input "malyn"
click at [807, 426] on li "[EMAIL_ADDRESS][PERSON_NAME][DOMAIN_NAME]" at bounding box center [971, 431] width 419 height 24
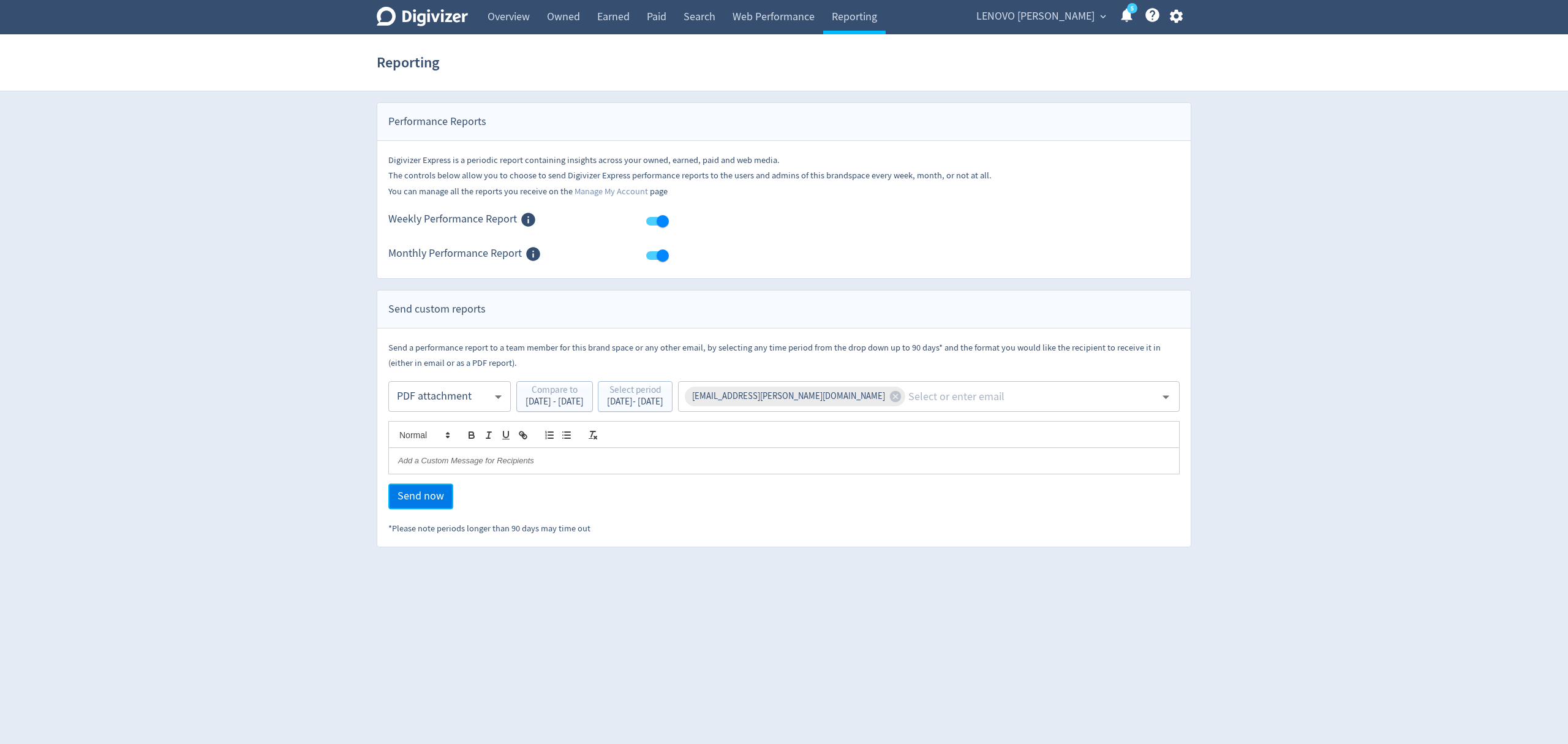
click at [412, 498] on span "Send now" at bounding box center [421, 496] width 46 height 11
click at [508, 17] on link "Overview" at bounding box center [508, 17] width 59 height 34
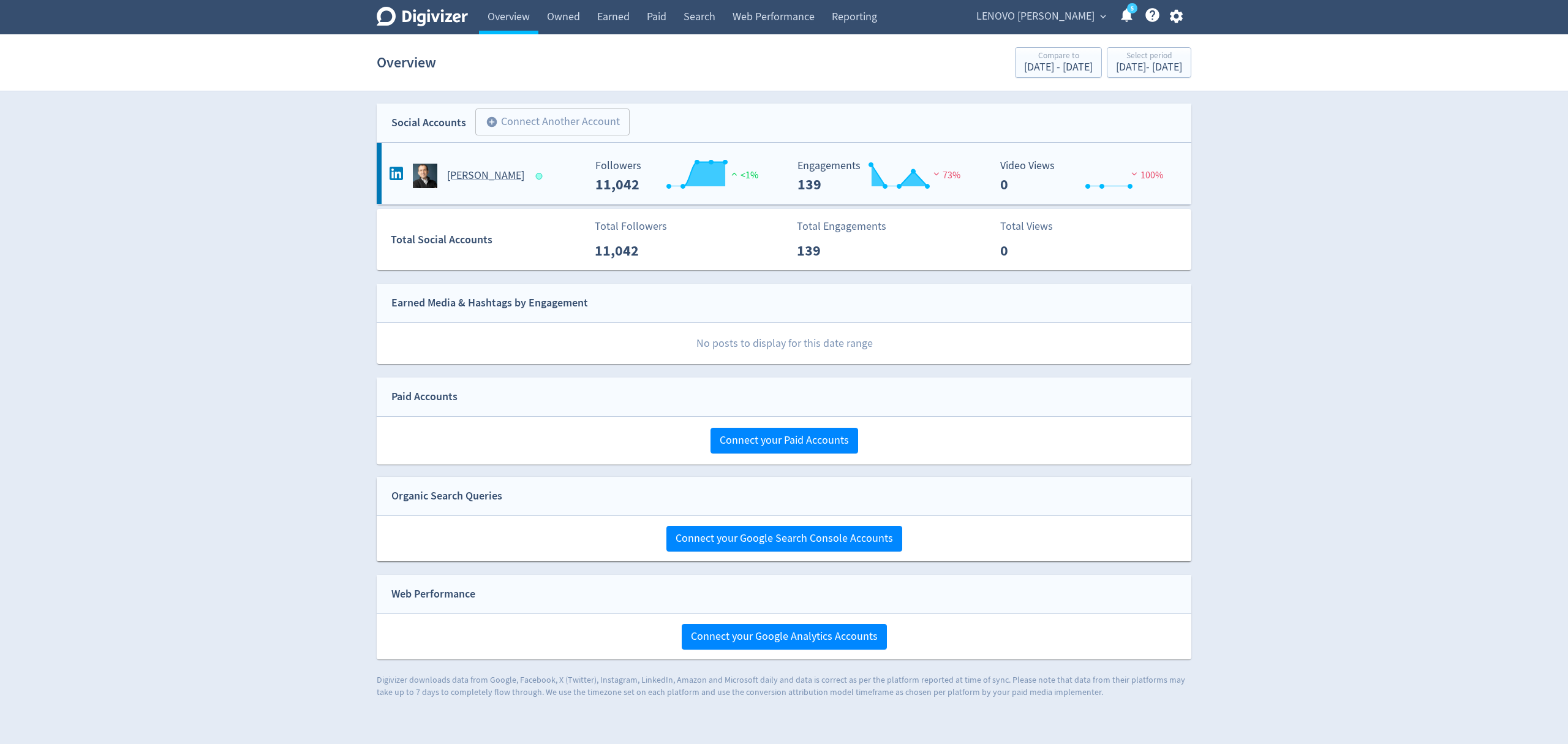
click at [547, 169] on div "Luca Rossi" at bounding box center [485, 176] width 198 height 25
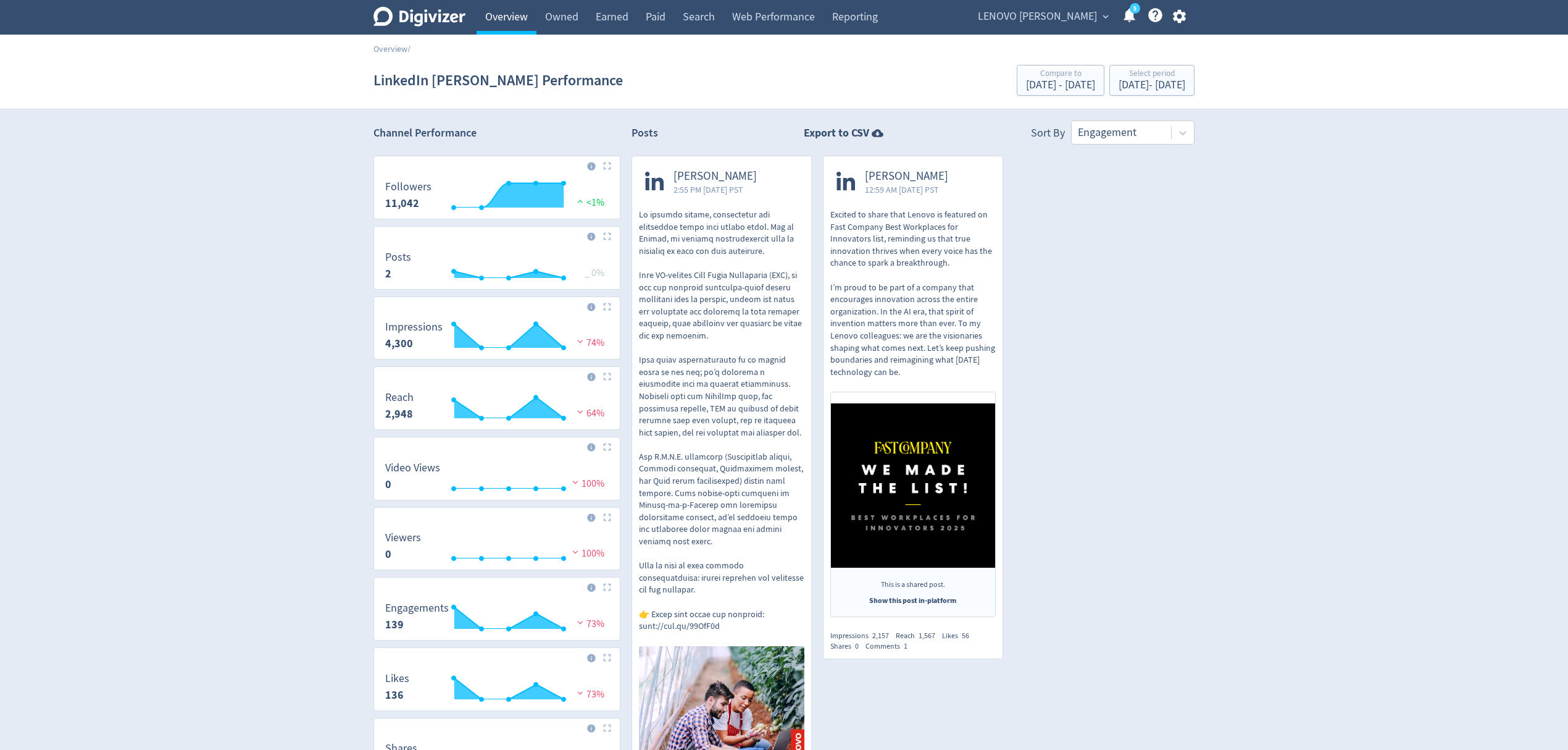
click at [514, 20] on link "Overview" at bounding box center [506, 17] width 60 height 35
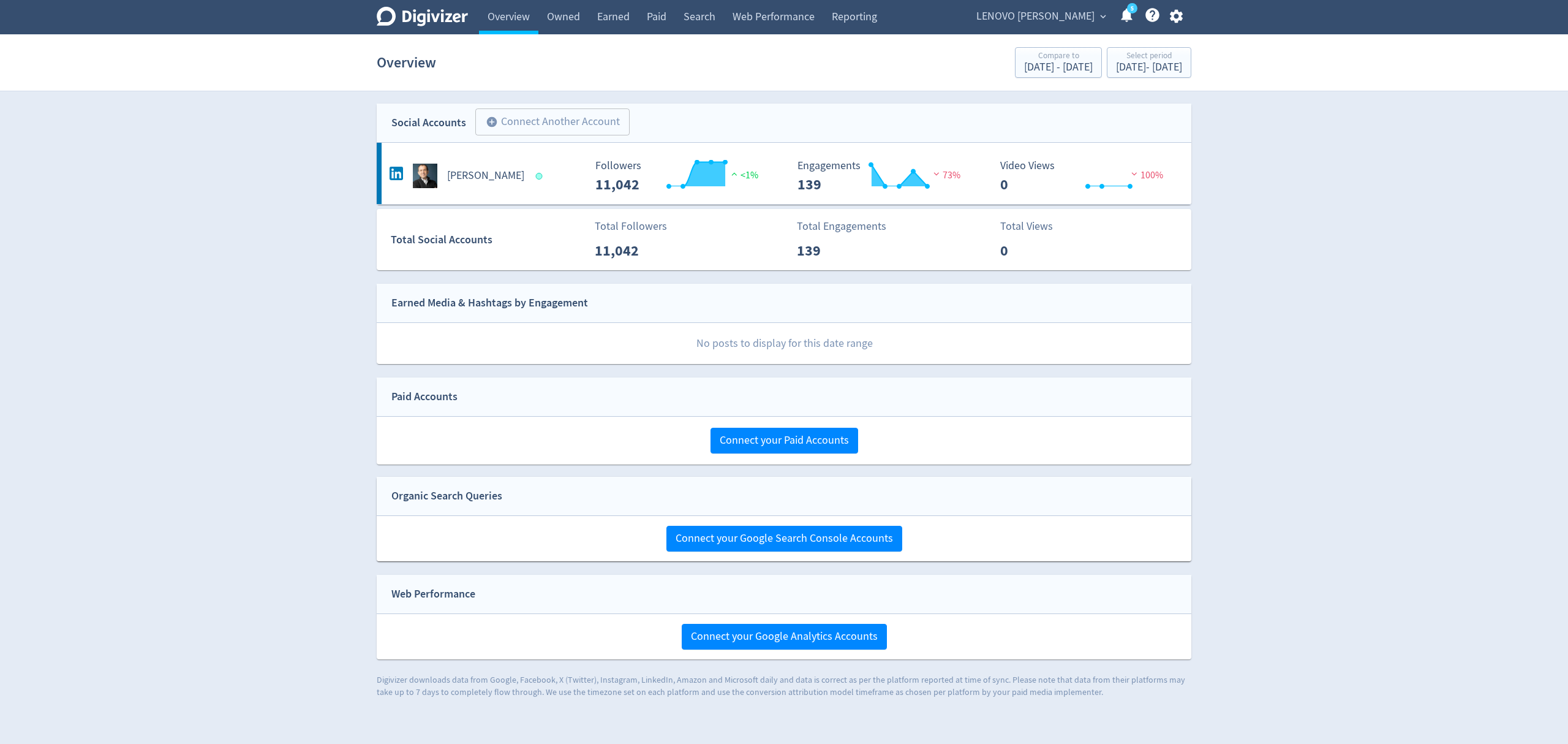
click at [538, 138] on div "Social Accounts add_circle Connect Another Account add_circle" at bounding box center [784, 123] width 815 height 39
click at [569, 188] on div "Luca Rossi" at bounding box center [485, 176] width 198 height 25
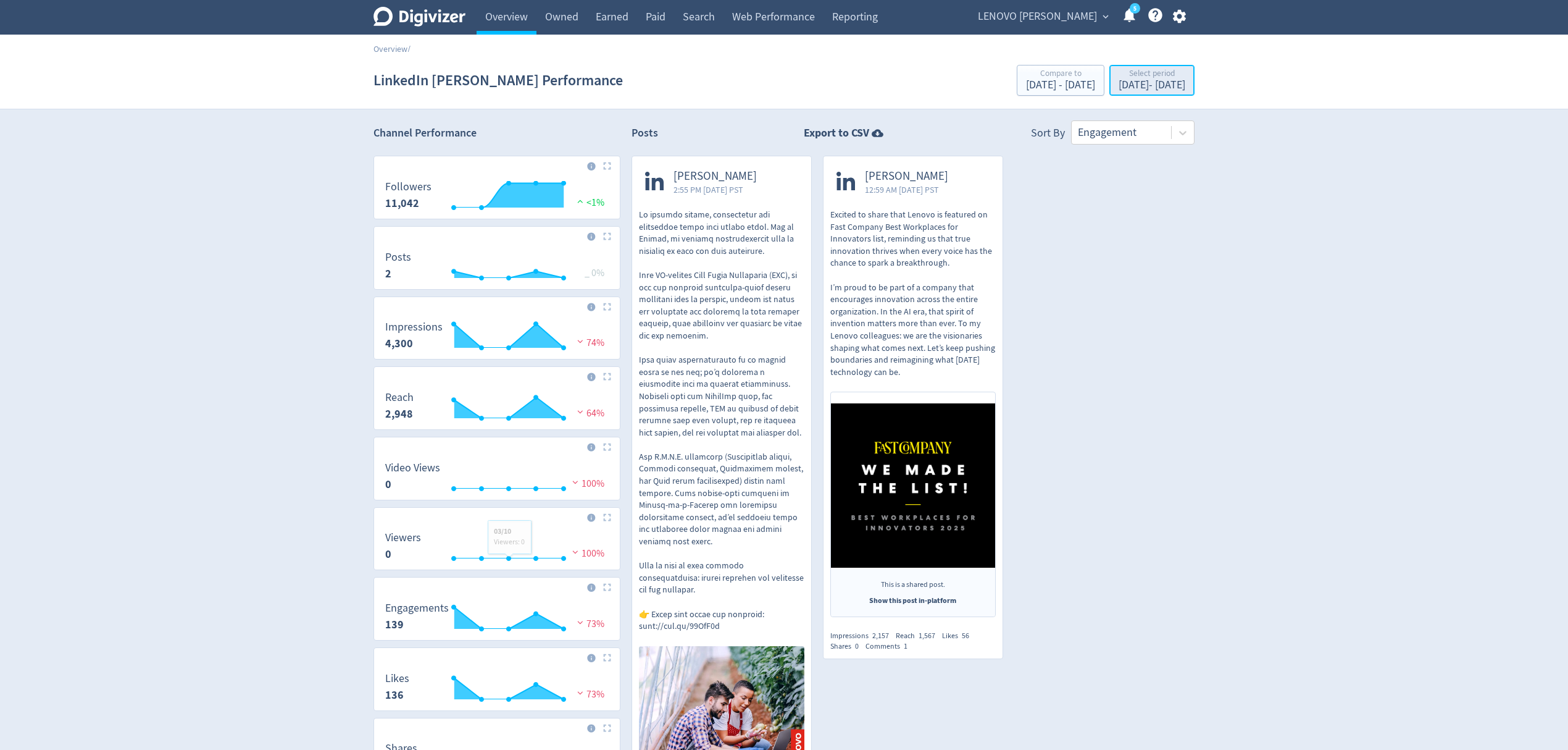
click at [1142, 93] on div "Select period Oct 1, 2025 - Oct 5, 2025" at bounding box center [1151, 81] width 78 height 26
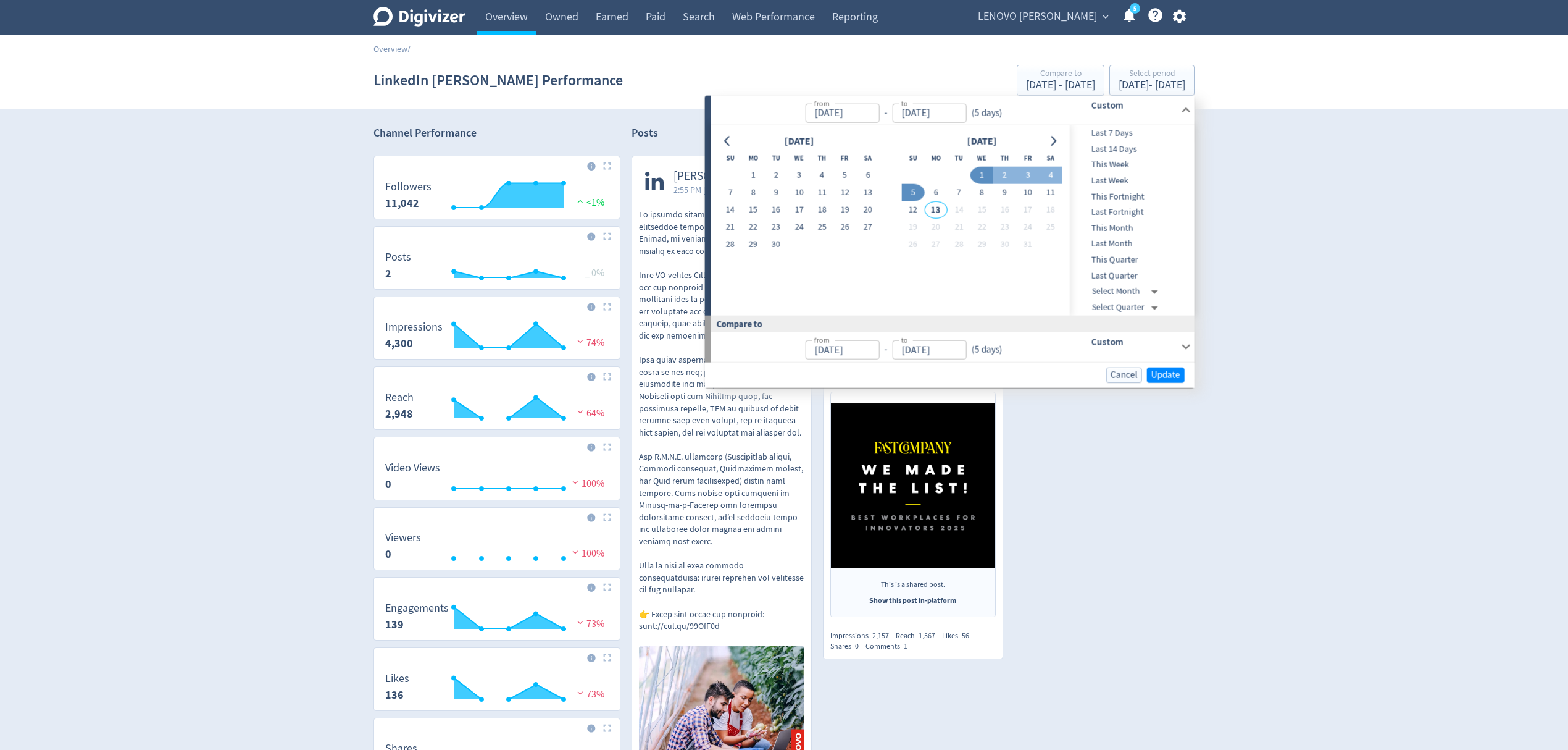
click at [1368, 217] on div "Digivizer Logo Mark Digivizer Logo Overview Owned Earned Paid Search Web Perfor…" at bounding box center [784, 464] width 1568 height 929
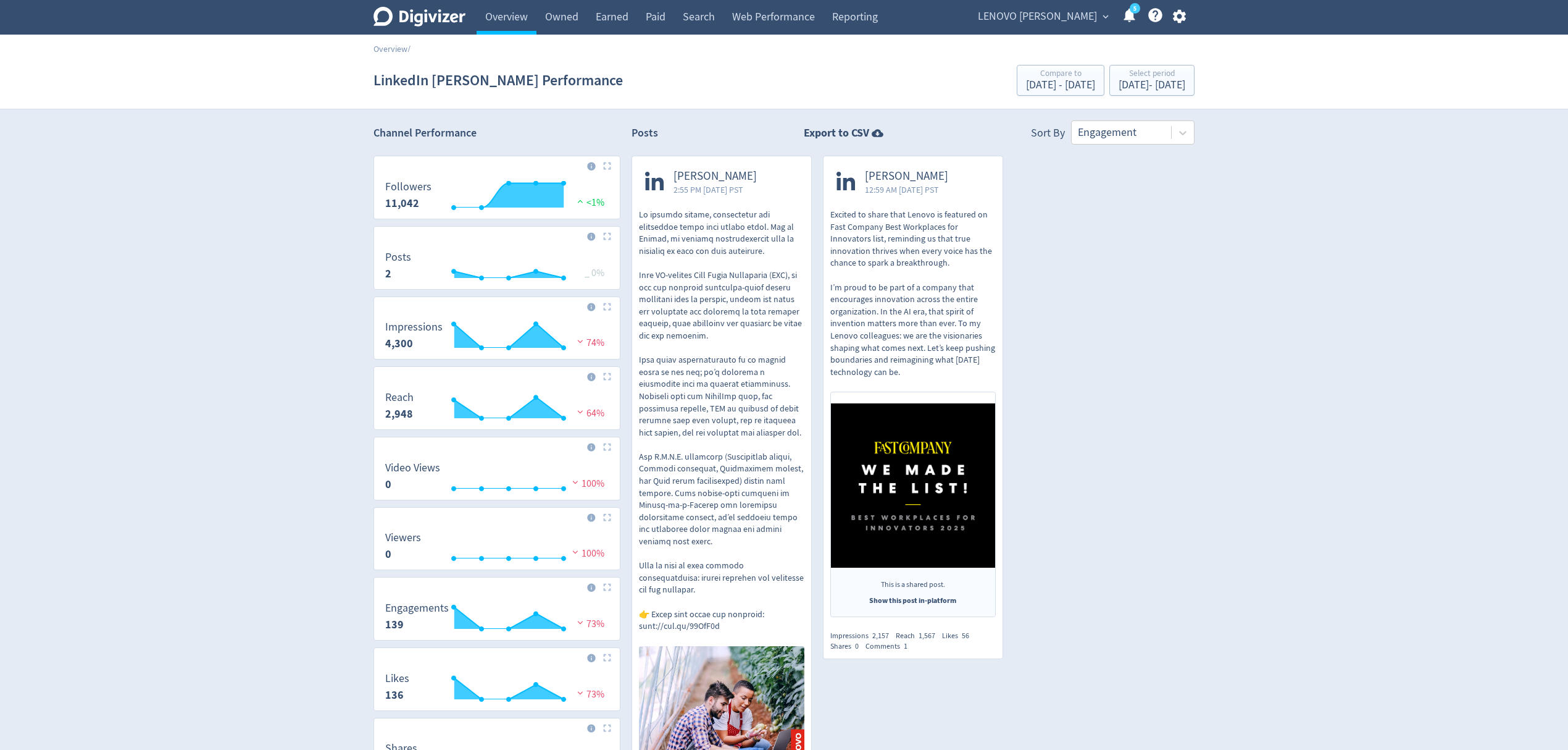
click at [1055, 15] on span "LENOVO [PERSON_NAME]" at bounding box center [1038, 17] width 119 height 20
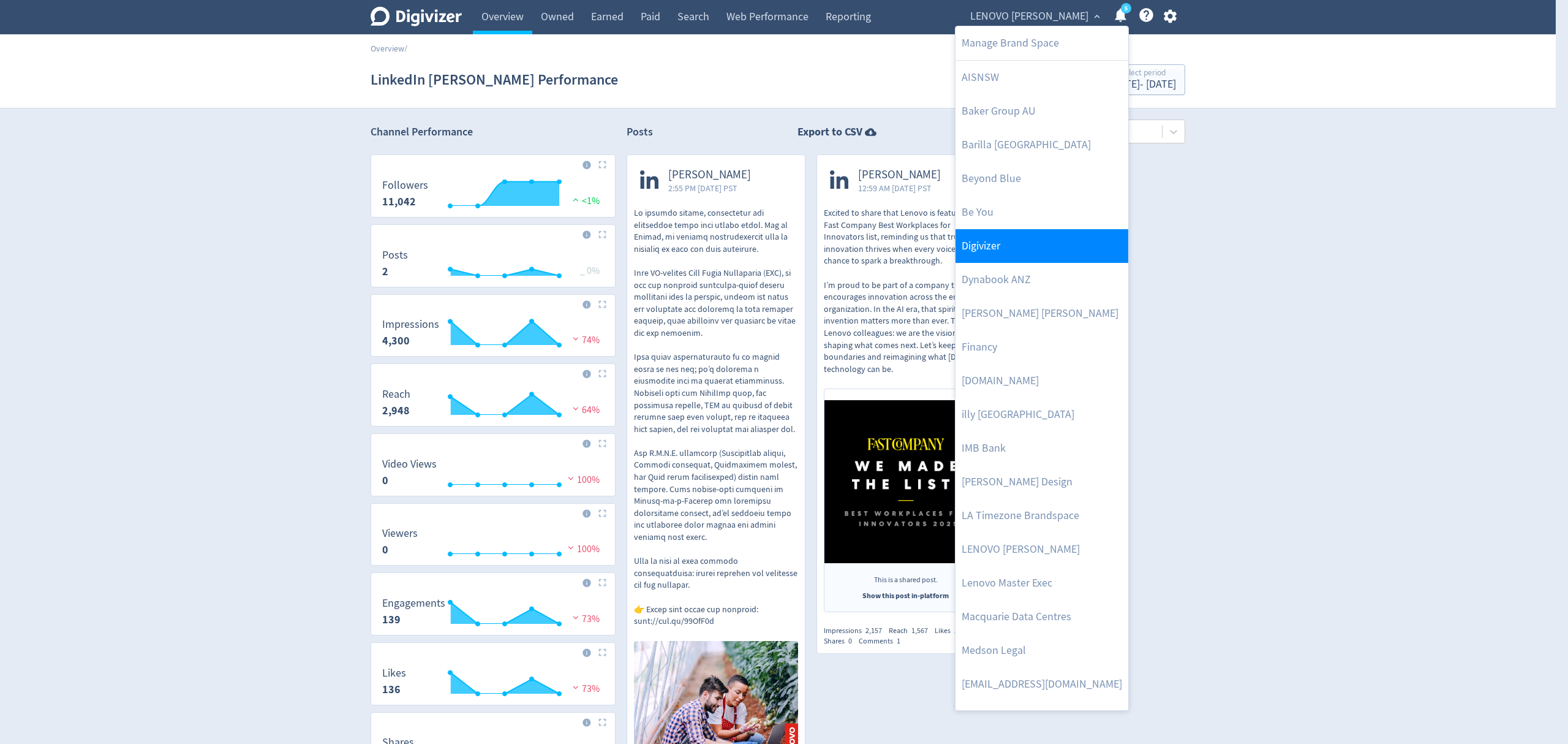
click at [1005, 242] on link "Digivizer" at bounding box center [1042, 245] width 173 height 34
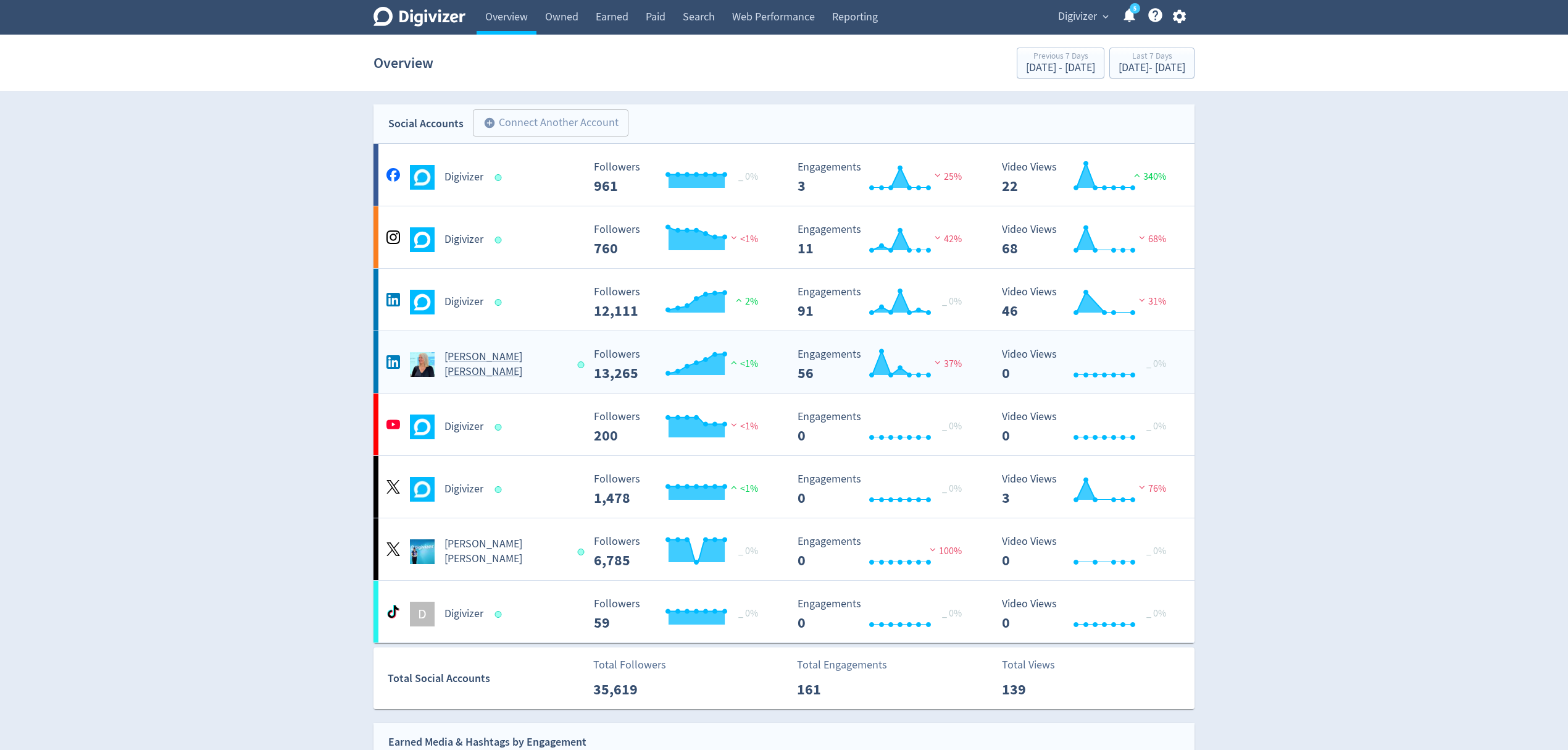
click at [551, 385] on Russo-platform2 "Emma Lo Russo Created with Highcharts 10.3.3 Followers 13,265 <1% Created with …" at bounding box center [784, 362] width 821 height 62
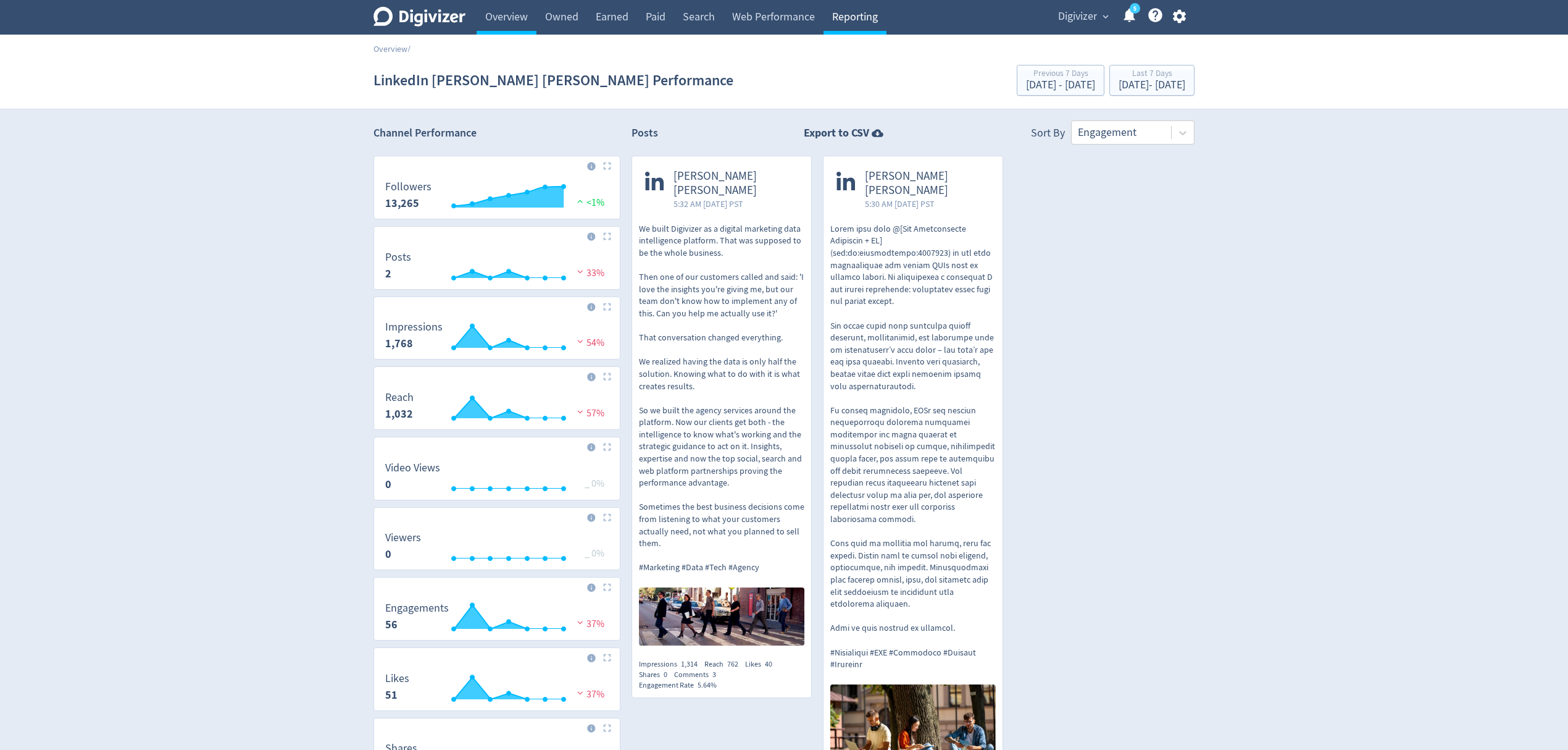
click at [851, 18] on link "Reporting" at bounding box center [855, 17] width 63 height 35
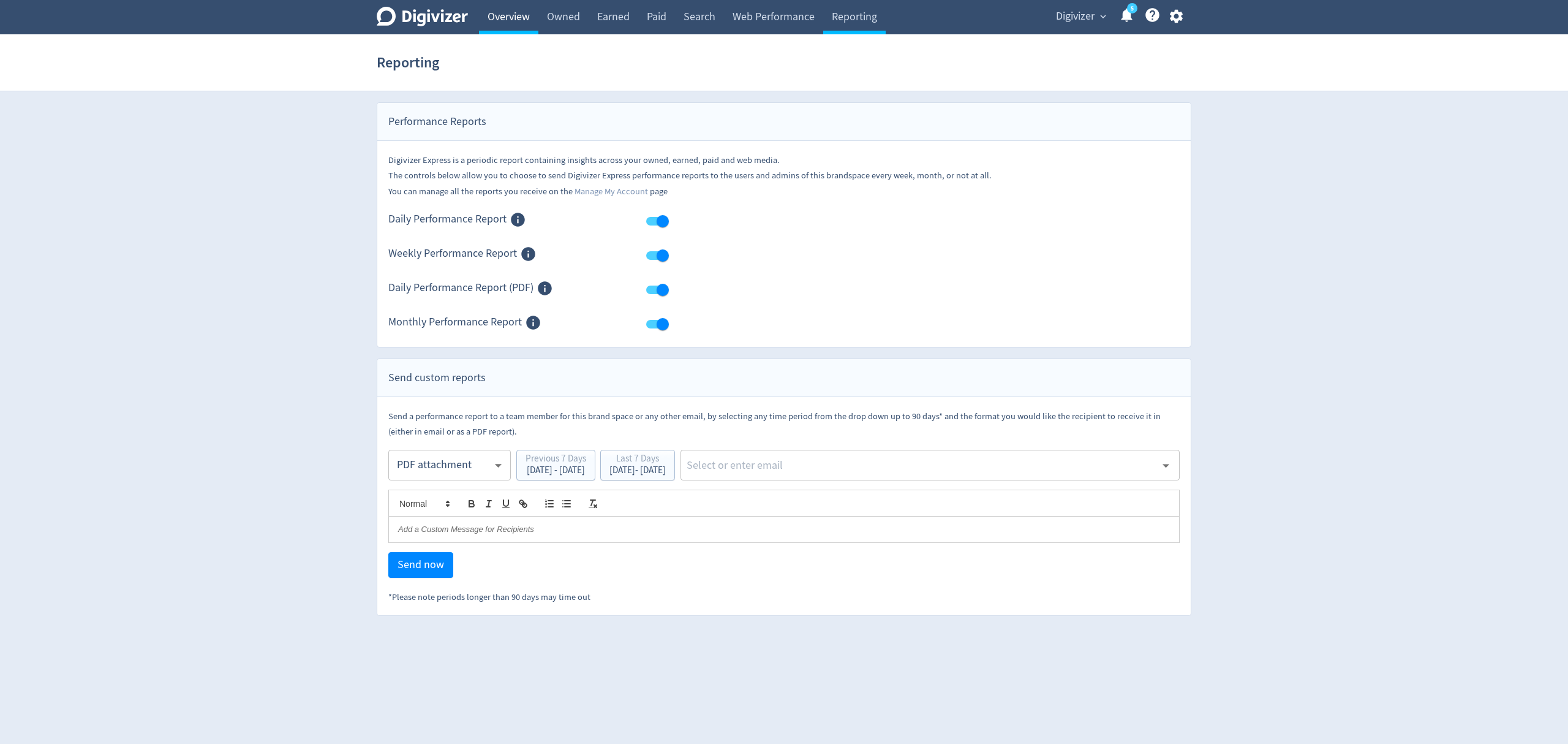
click at [491, 11] on link "Overview" at bounding box center [508, 17] width 59 height 34
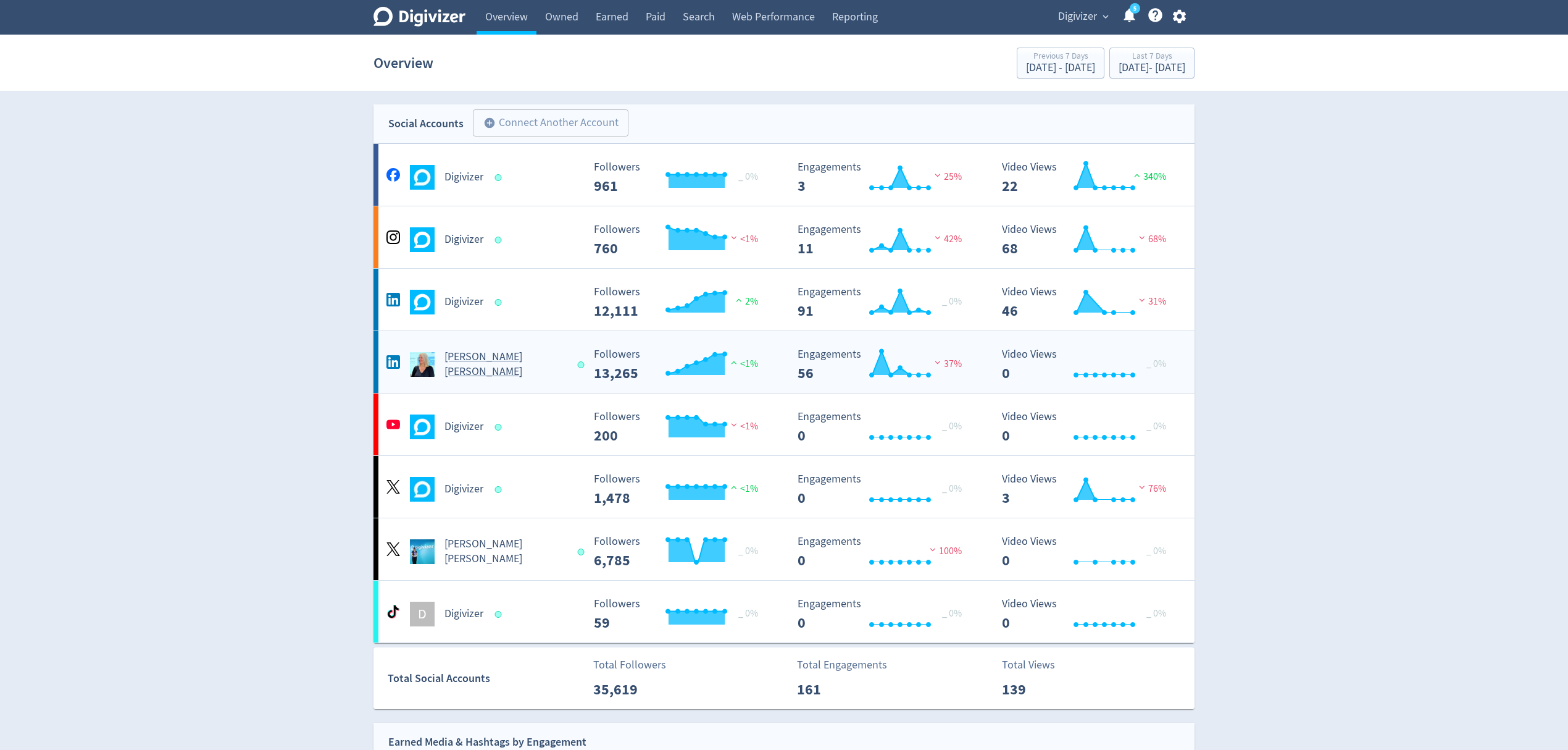
click at [565, 366] on div "[PERSON_NAME] [PERSON_NAME]" at bounding box center [483, 364] width 200 height 29
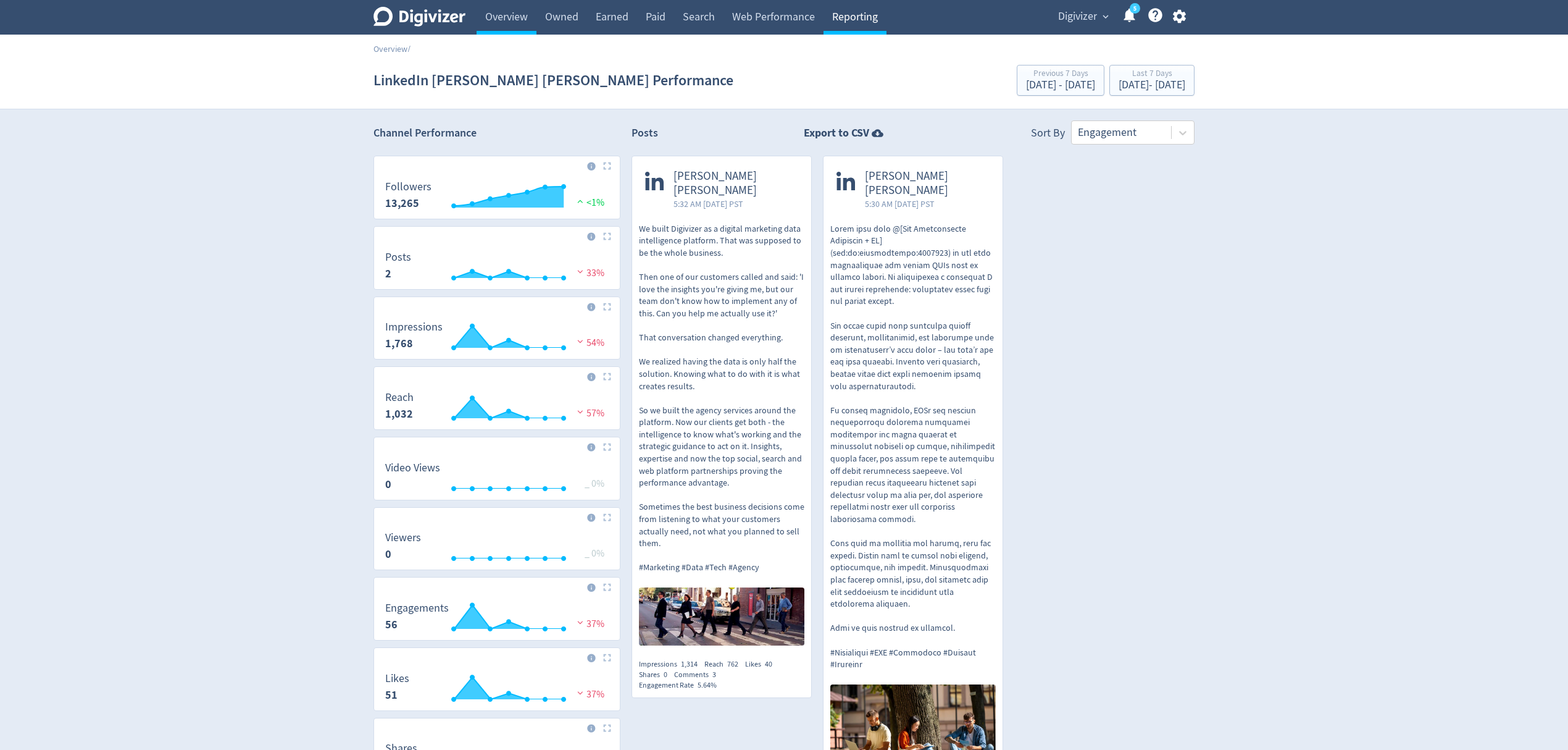
click at [824, 16] on link "Reporting" at bounding box center [855, 17] width 63 height 35
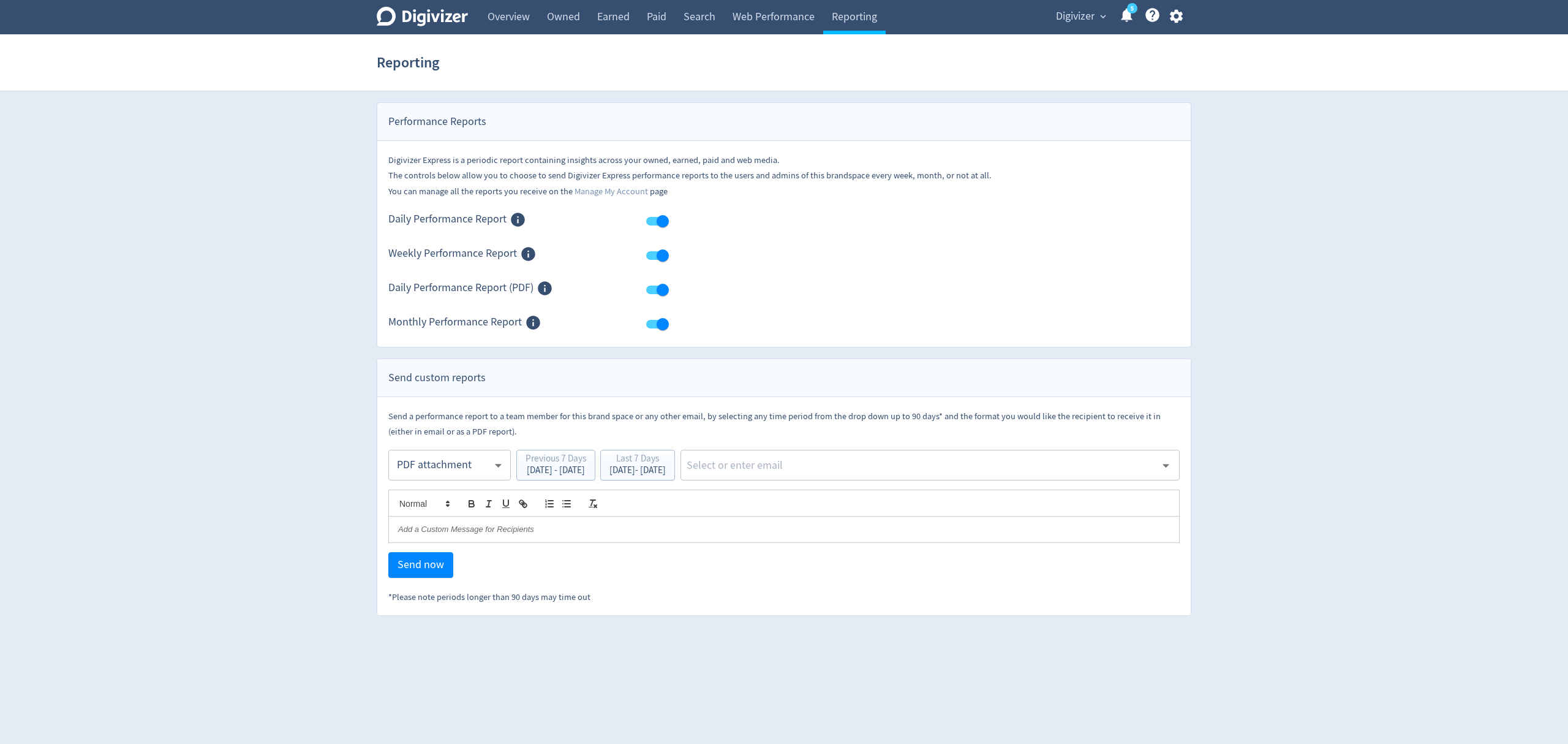
click at [434, 468] on body "Digivizer Logo Mark Digivizer Logo Overview Owned Earned Paid Search Web Perfor…" at bounding box center [784, 307] width 1568 height 615
click at [431, 524] on div "PDF attachment" at bounding box center [449, 523] width 102 height 28
click at [665, 474] on div "Oct 6, 2025 - Oct 12, 2025" at bounding box center [637, 470] width 56 height 9
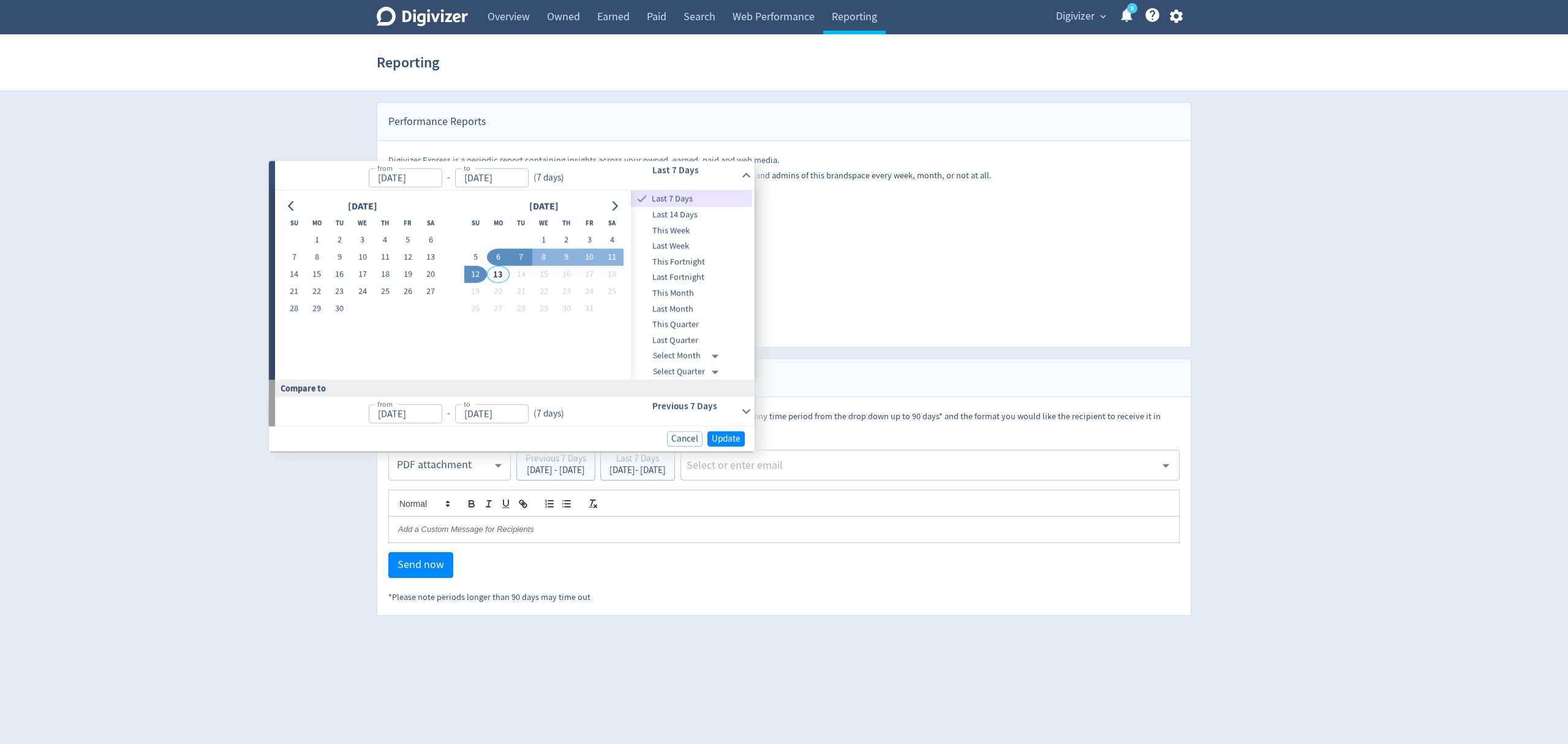
click at [524, 256] on button "7" at bounding box center [521, 257] width 22 height 17
type input "Oct 07, 2025"
click at [523, 256] on button "7" at bounding box center [516, 257] width 22 height 17
type input "Oct 06, 2025"
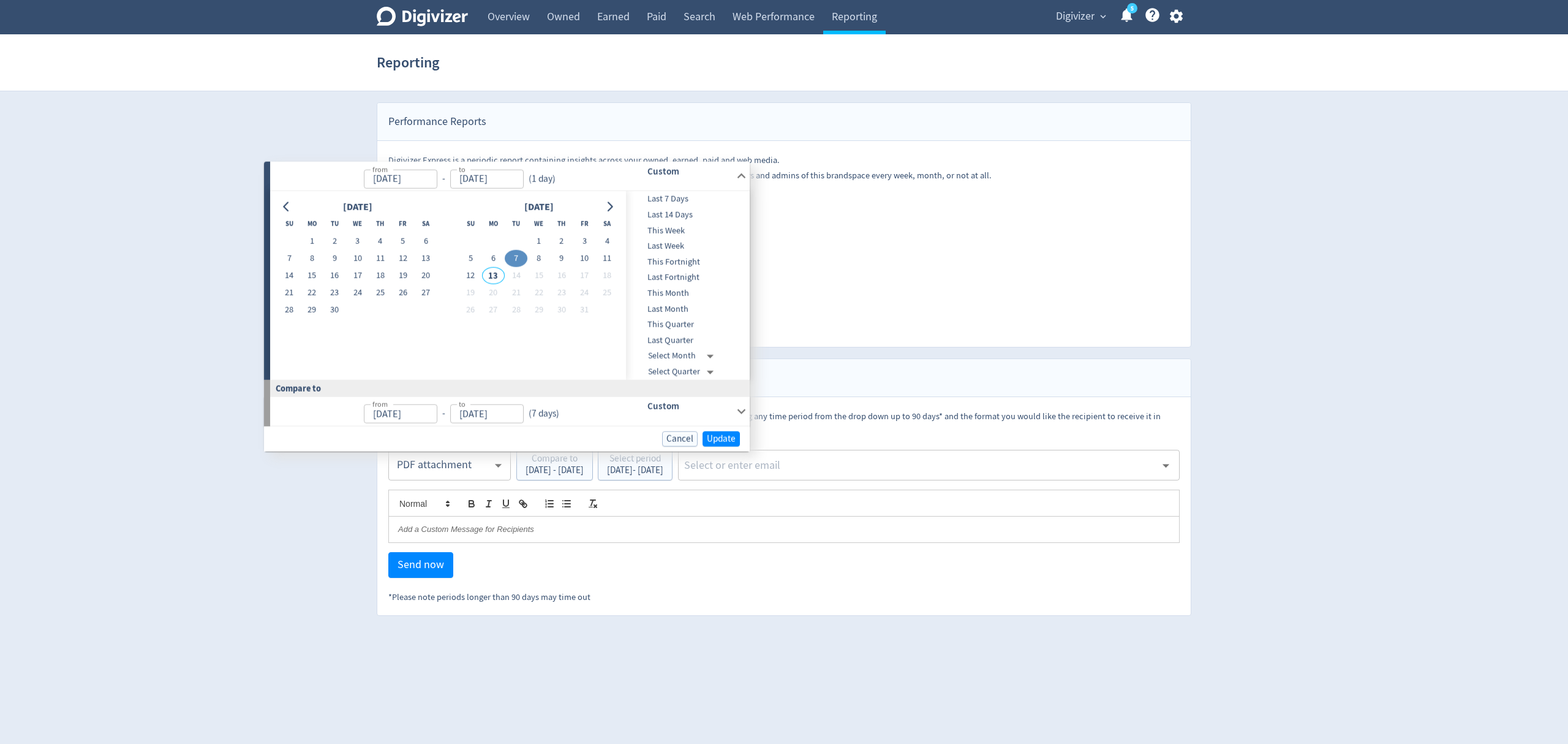
type input "Oct 06, 2025"
click at [728, 439] on span "Update" at bounding box center [716, 438] width 29 height 9
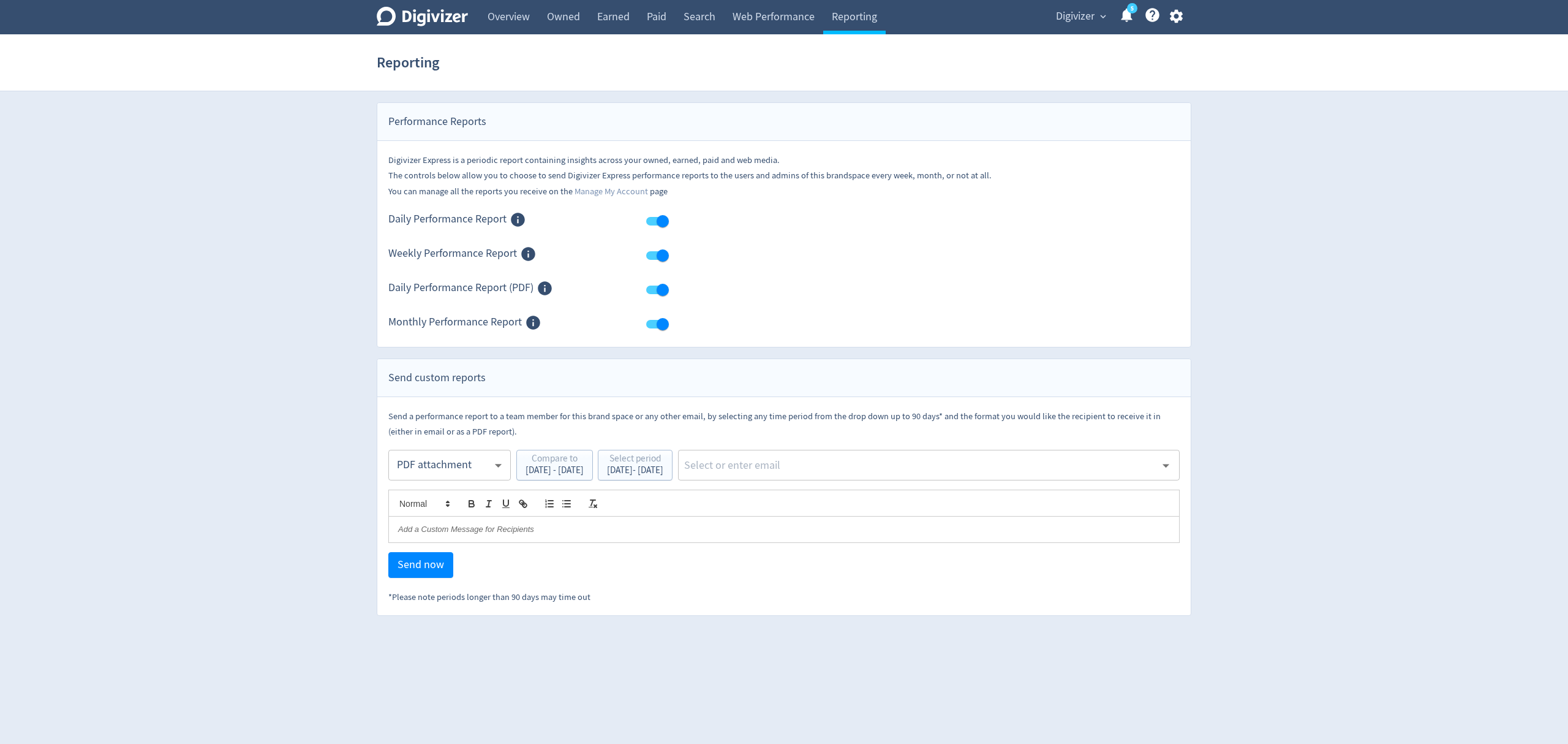
click at [810, 466] on input "text" at bounding box center [919, 465] width 473 height 19
type input "malyn"
click at [807, 505] on li "[EMAIL_ADDRESS][PERSON_NAME][DOMAIN_NAME]" at bounding box center [965, 499] width 430 height 24
click at [405, 565] on span "Send now" at bounding box center [421, 565] width 46 height 11
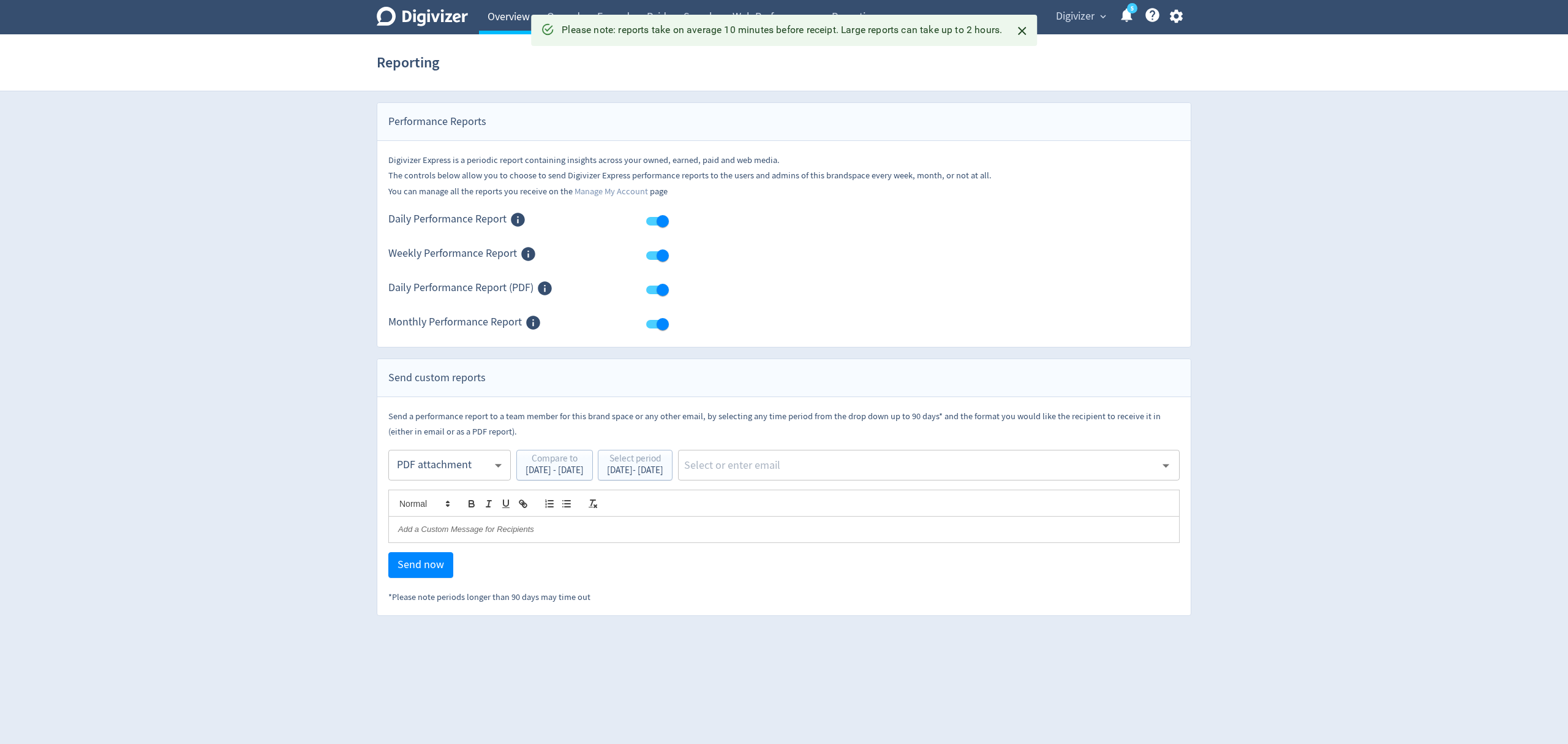
click at [497, 12] on link "Overview" at bounding box center [508, 17] width 59 height 34
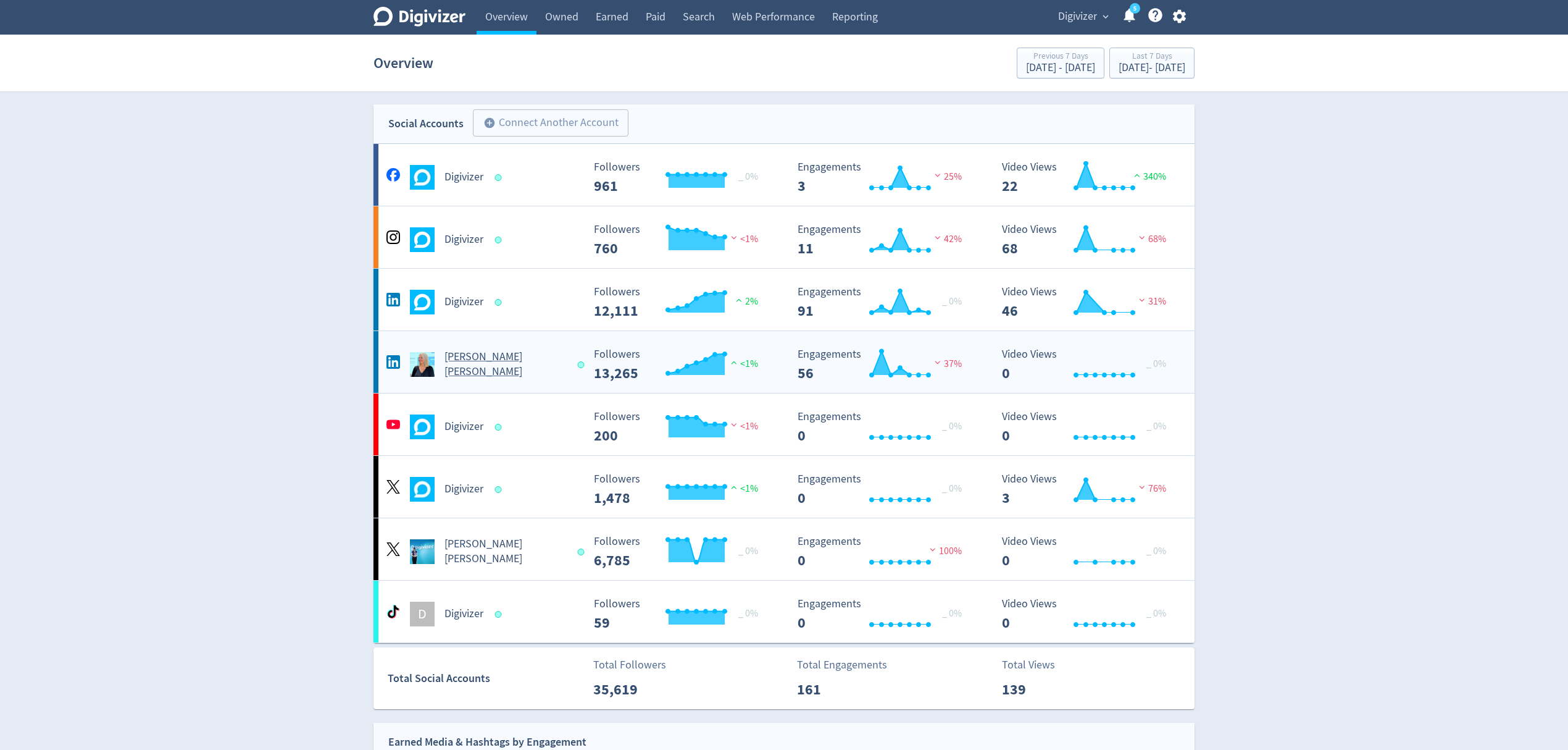
click at [563, 369] on div "[PERSON_NAME] [PERSON_NAME]" at bounding box center [483, 364] width 200 height 29
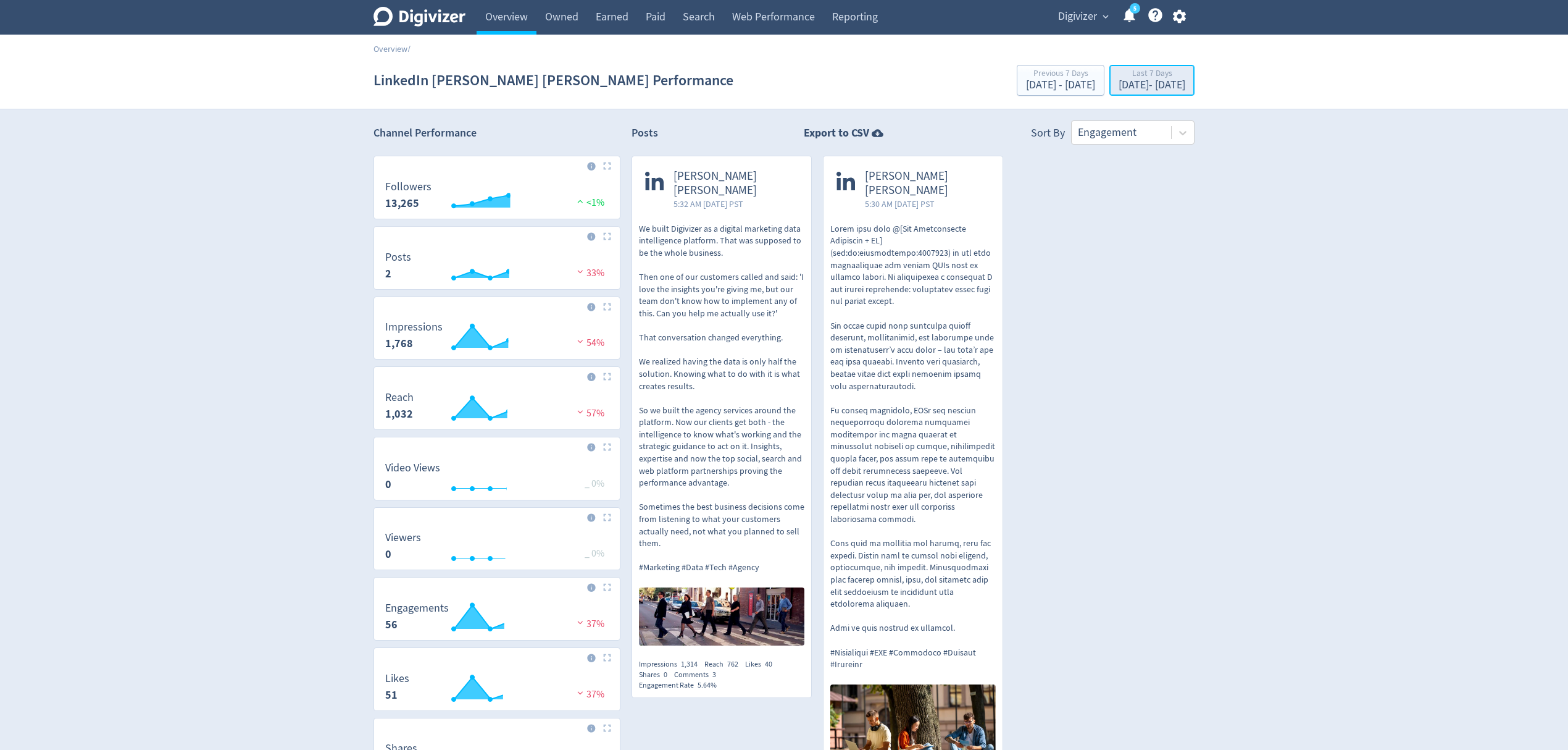
click at [1154, 84] on div "Oct 6, 2025 - Oct 12, 2025" at bounding box center [1151, 85] width 66 height 11
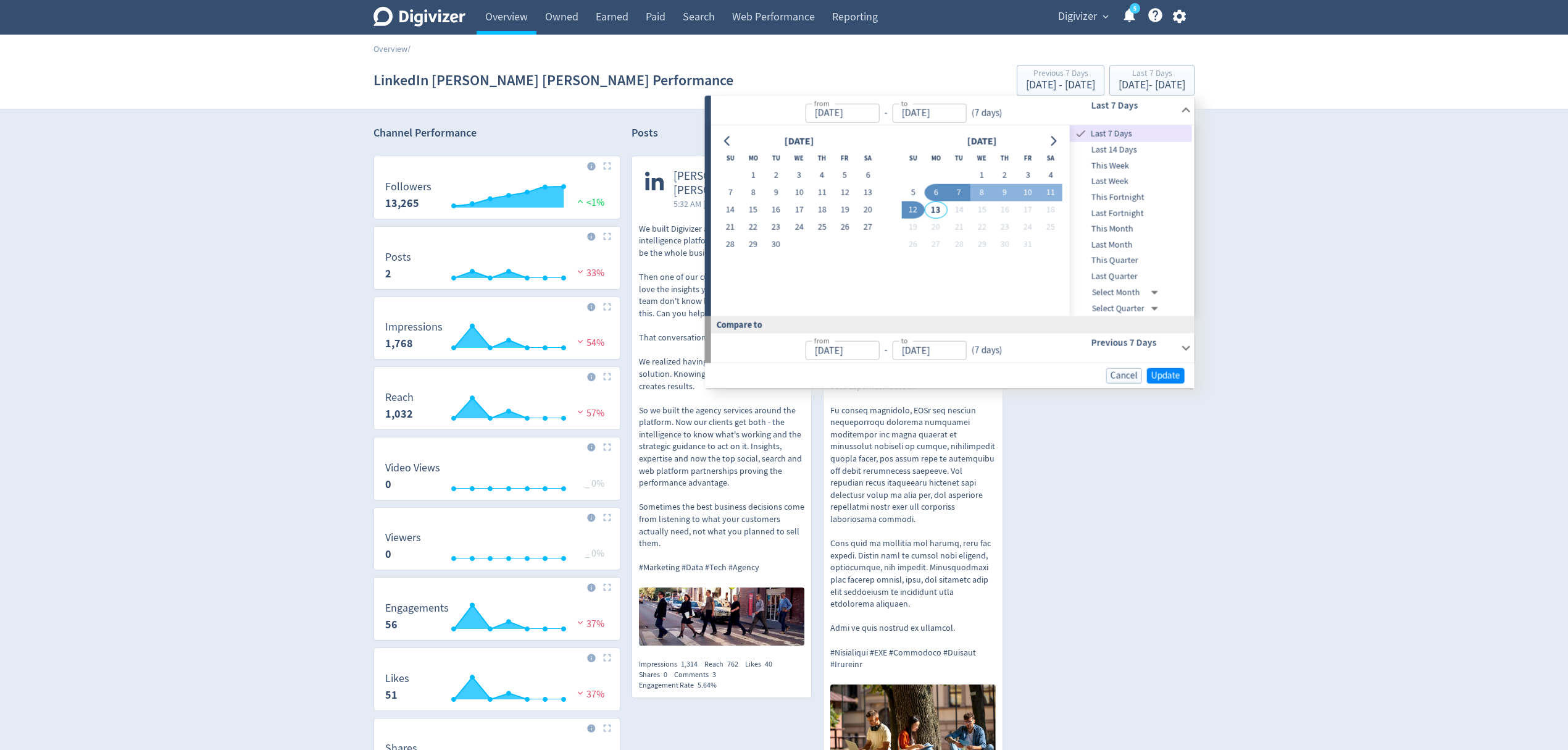
click at [952, 190] on button "7" at bounding box center [959, 192] width 23 height 17
type input "Oct 07, 2025"
click at [952, 190] on button "7" at bounding box center [959, 192] width 23 height 17
type input "Oct 06, 2025"
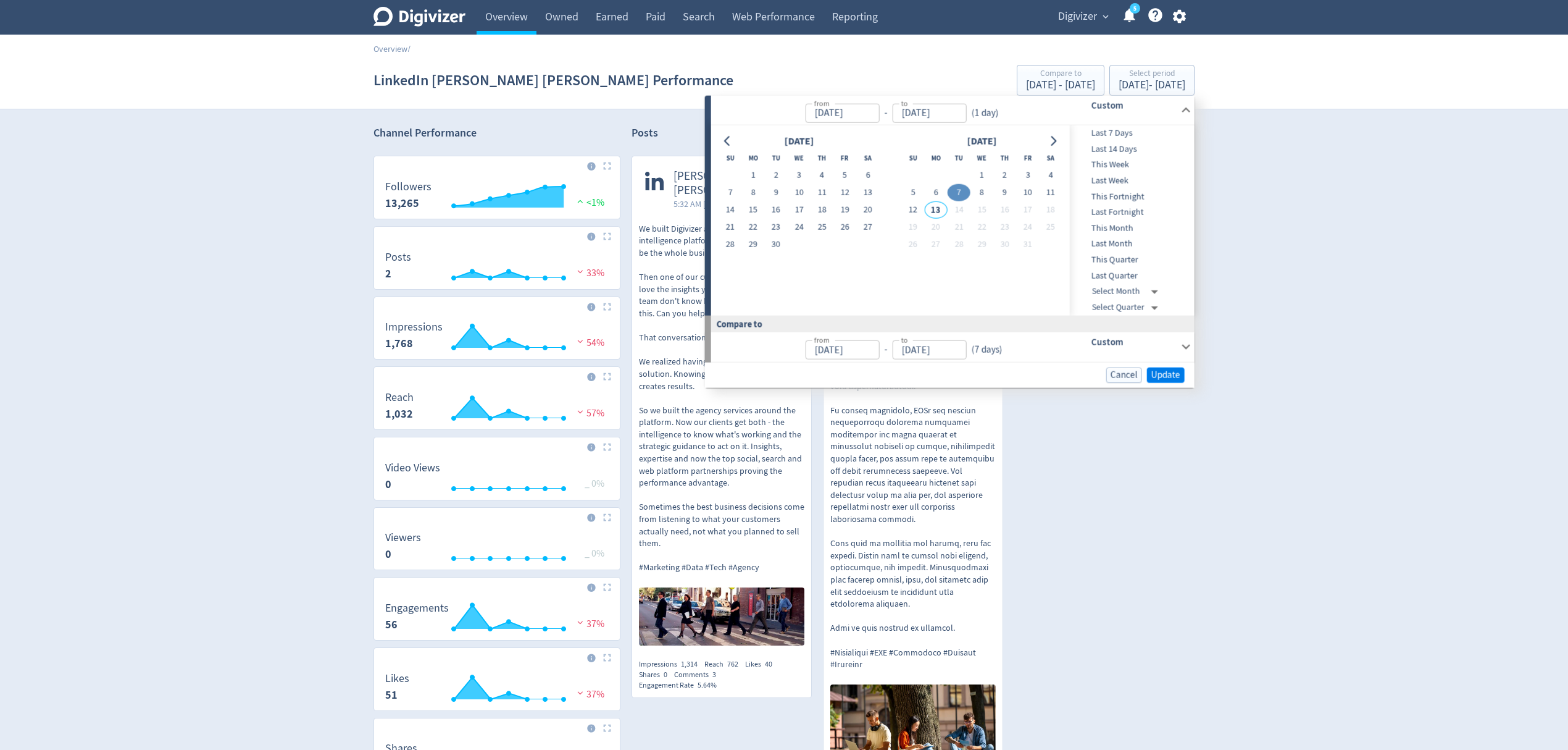
type input "Oct 06, 2025"
click at [1169, 373] on span "Update" at bounding box center [1166, 375] width 29 height 9
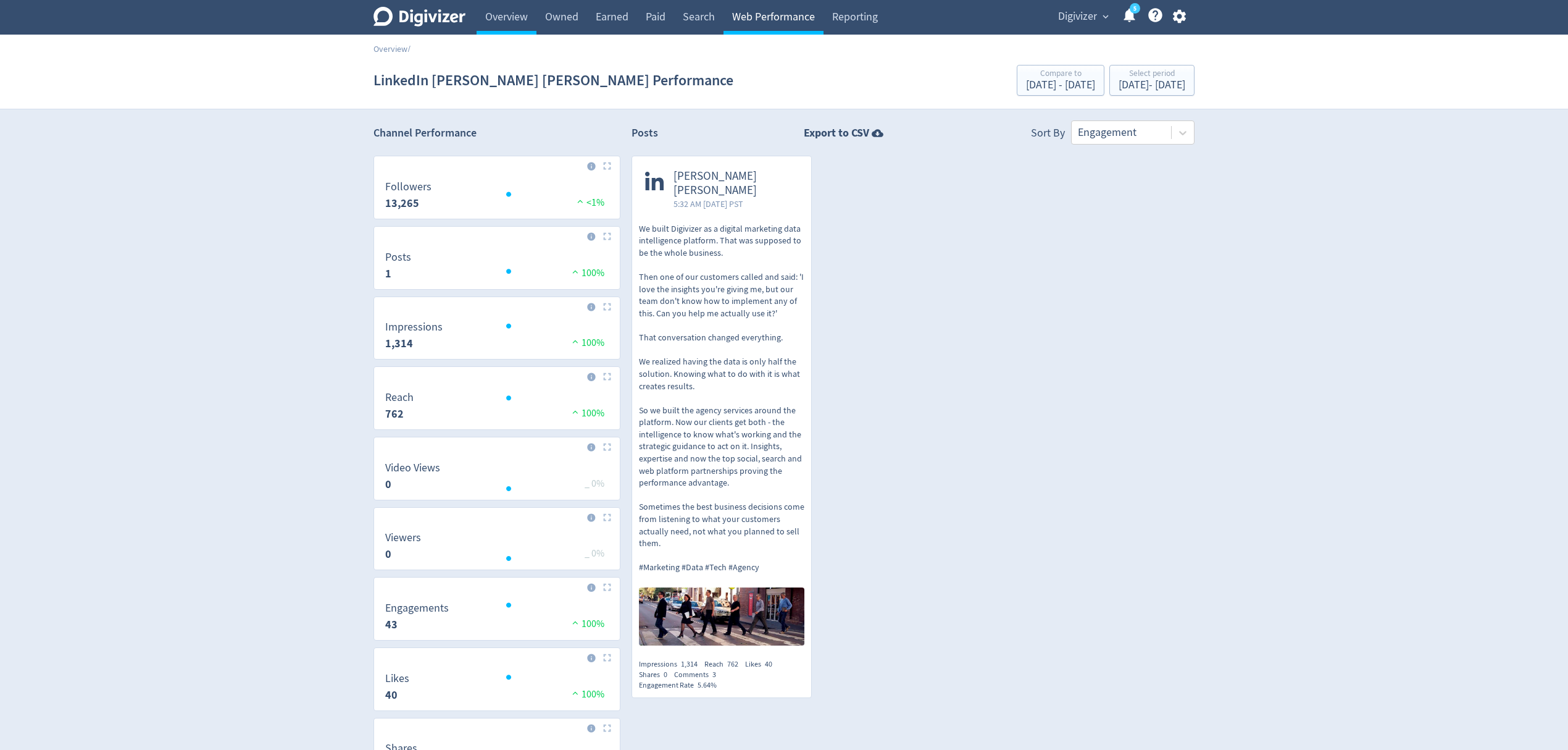
click at [794, 17] on link "Web Performance" at bounding box center [773, 17] width 100 height 35
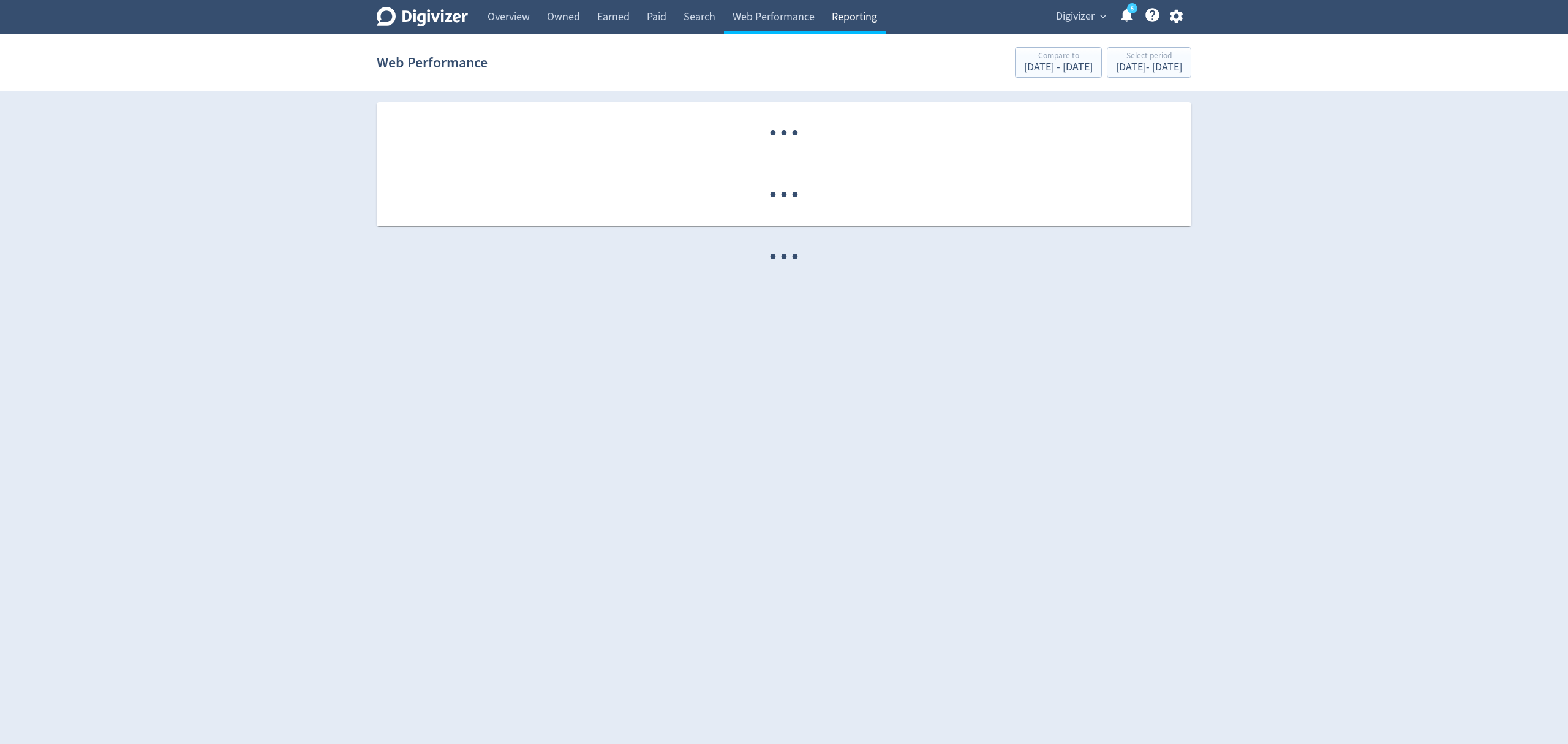
click at [840, 20] on link "Reporting" at bounding box center [855, 17] width 63 height 34
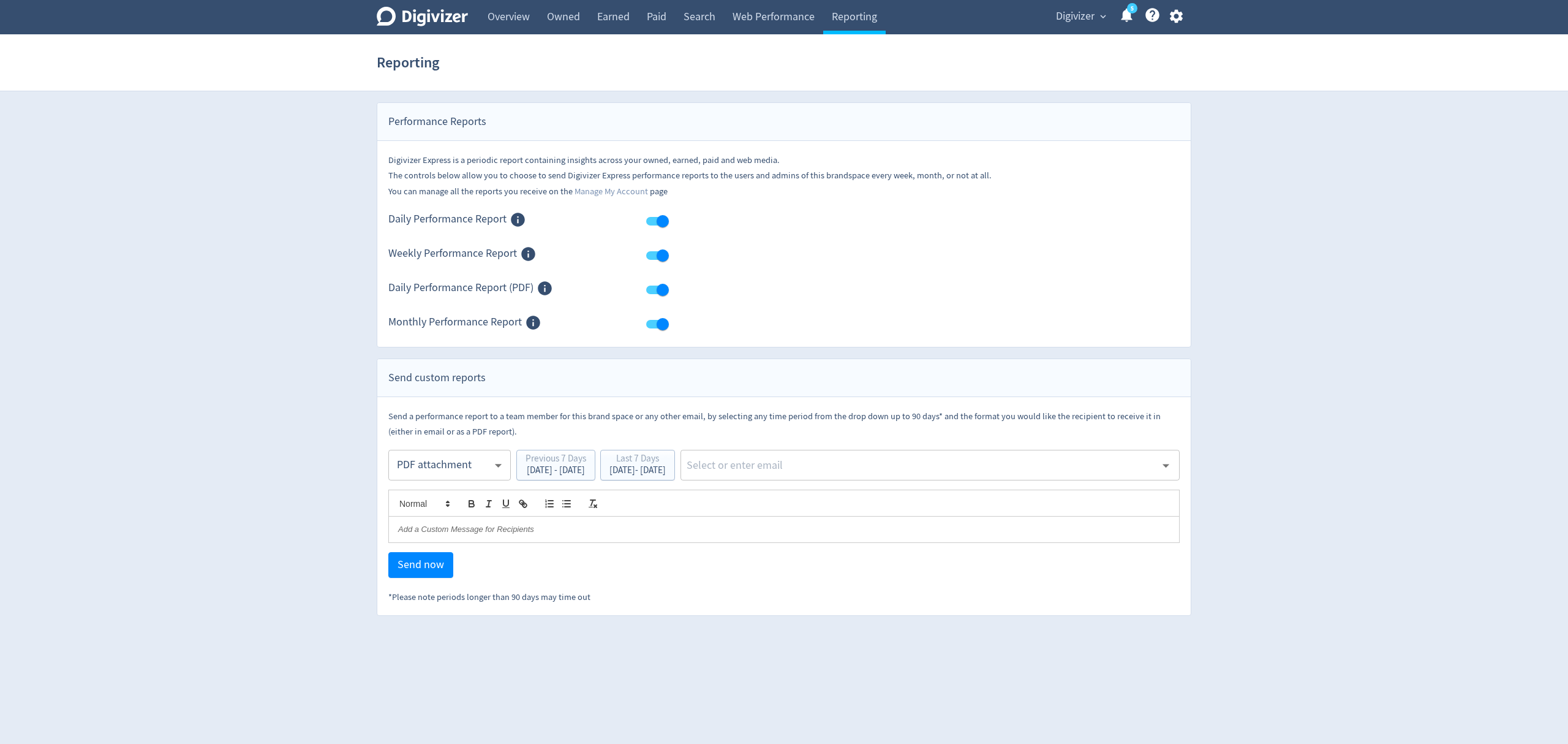
click at [455, 458] on body "Digivizer Logo Mark Digivizer Logo Overview Owned Earned Paid Search Web Perfor…" at bounding box center [784, 307] width 1568 height 615
click at [435, 527] on div "PDF attachment" at bounding box center [449, 523] width 102 height 28
click at [665, 469] on div "Oct 6, 2025 - Oct 12, 2025" at bounding box center [637, 470] width 56 height 9
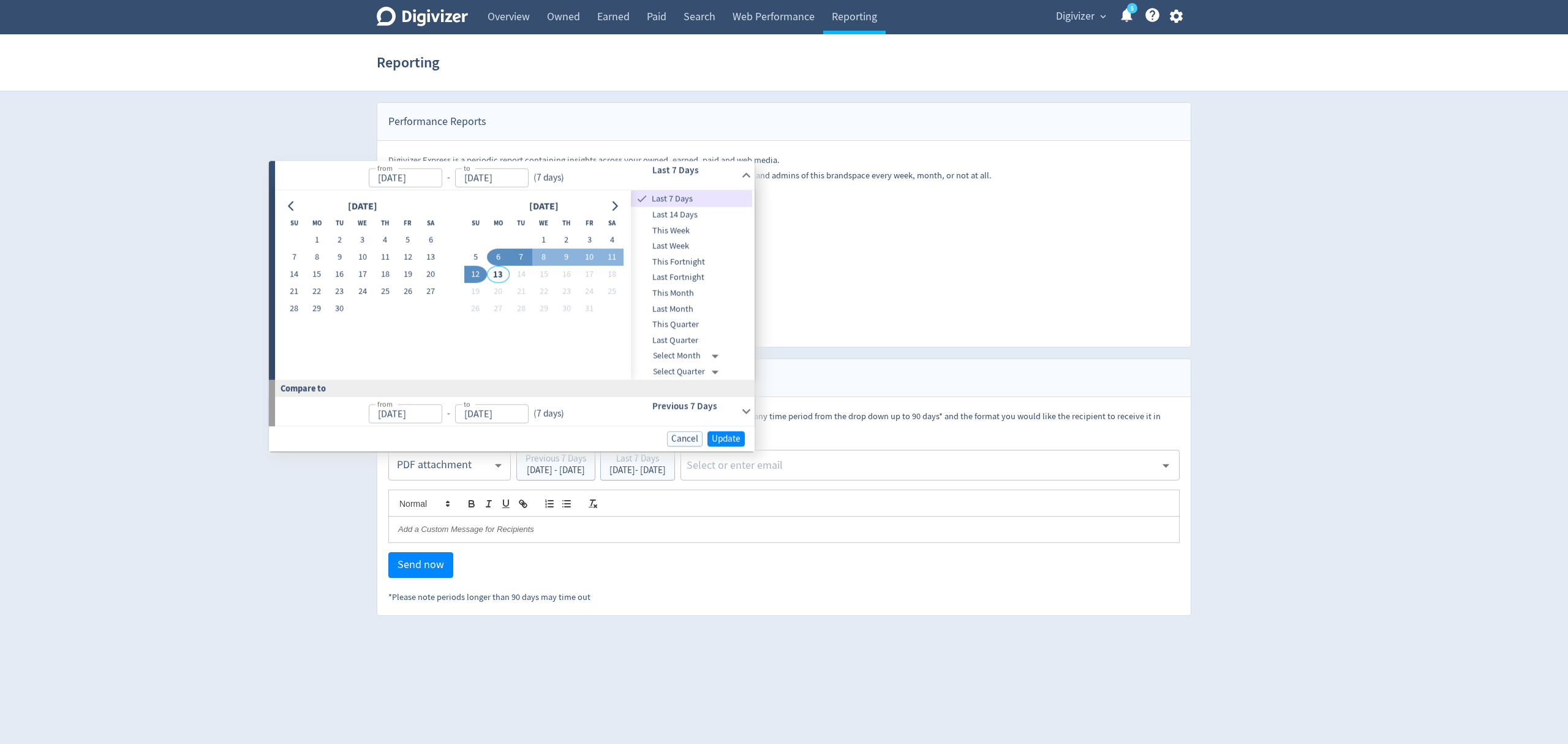
click at [514, 257] on button "7" at bounding box center [521, 257] width 22 height 17
type input "Oct 07, 2025"
click at [514, 257] on button "7" at bounding box center [516, 257] width 22 height 17
type input "Oct 06, 2025"
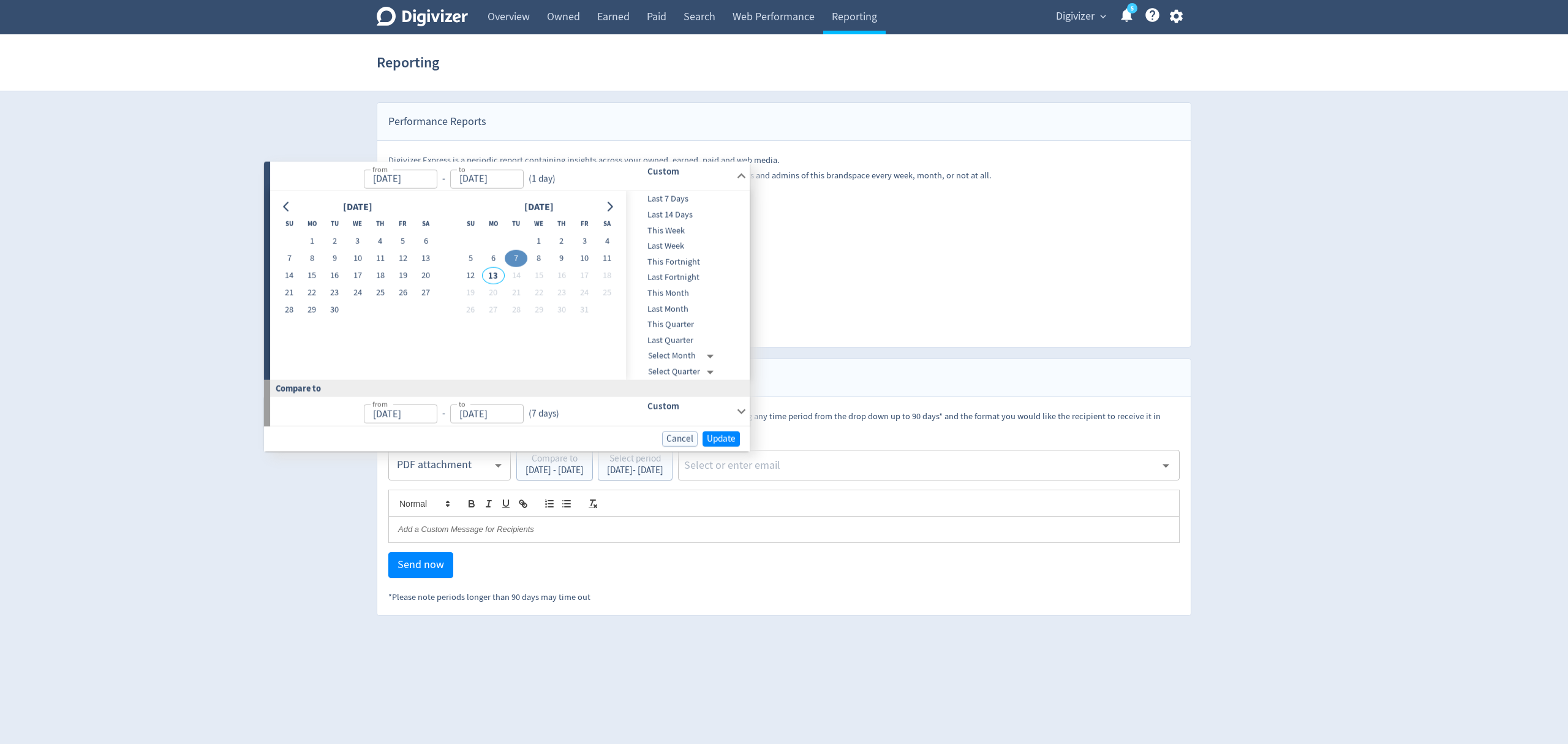
type input "Oct 06, 2025"
click at [710, 437] on span "Update" at bounding box center [716, 438] width 29 height 9
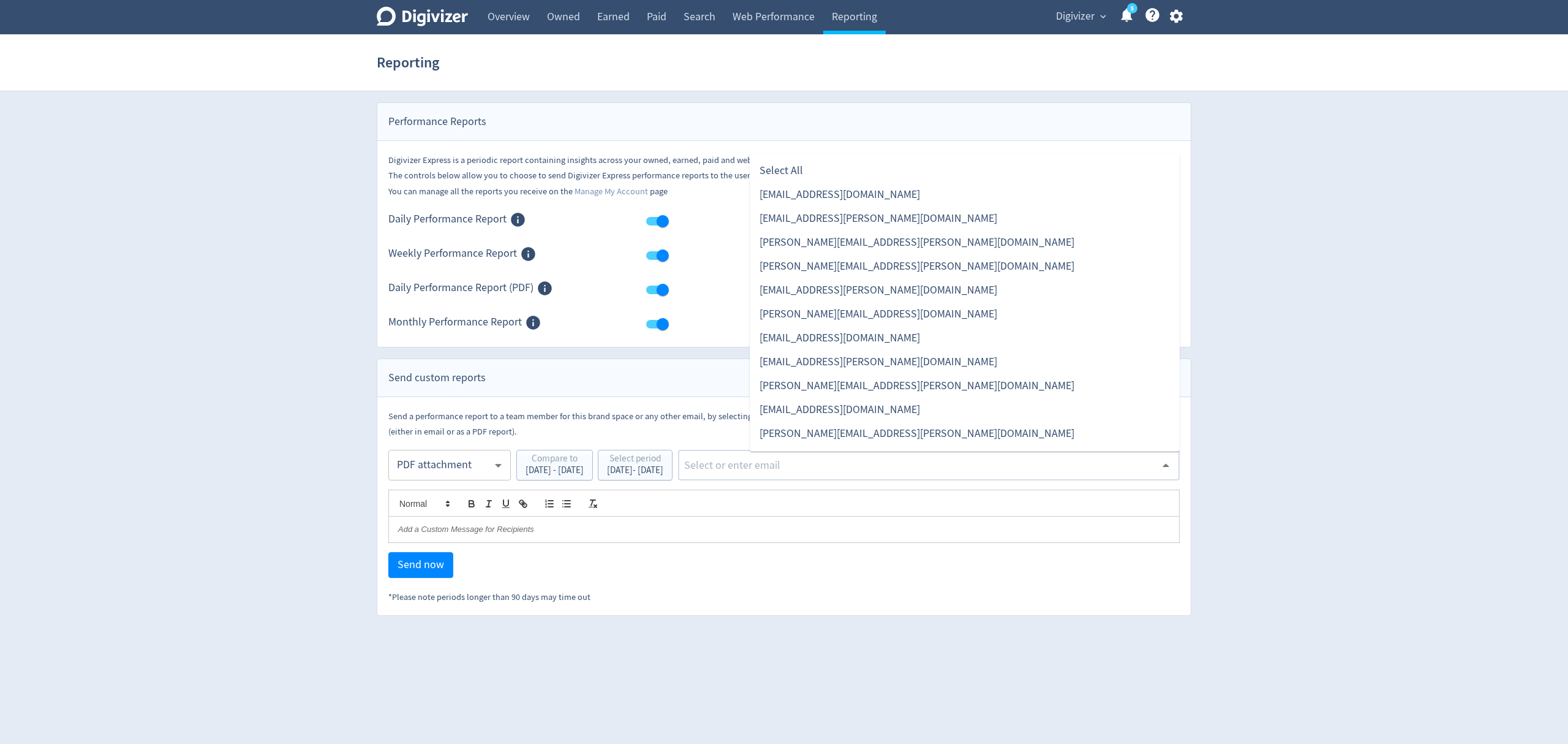
click at [789, 462] on input "text" at bounding box center [919, 465] width 473 height 19
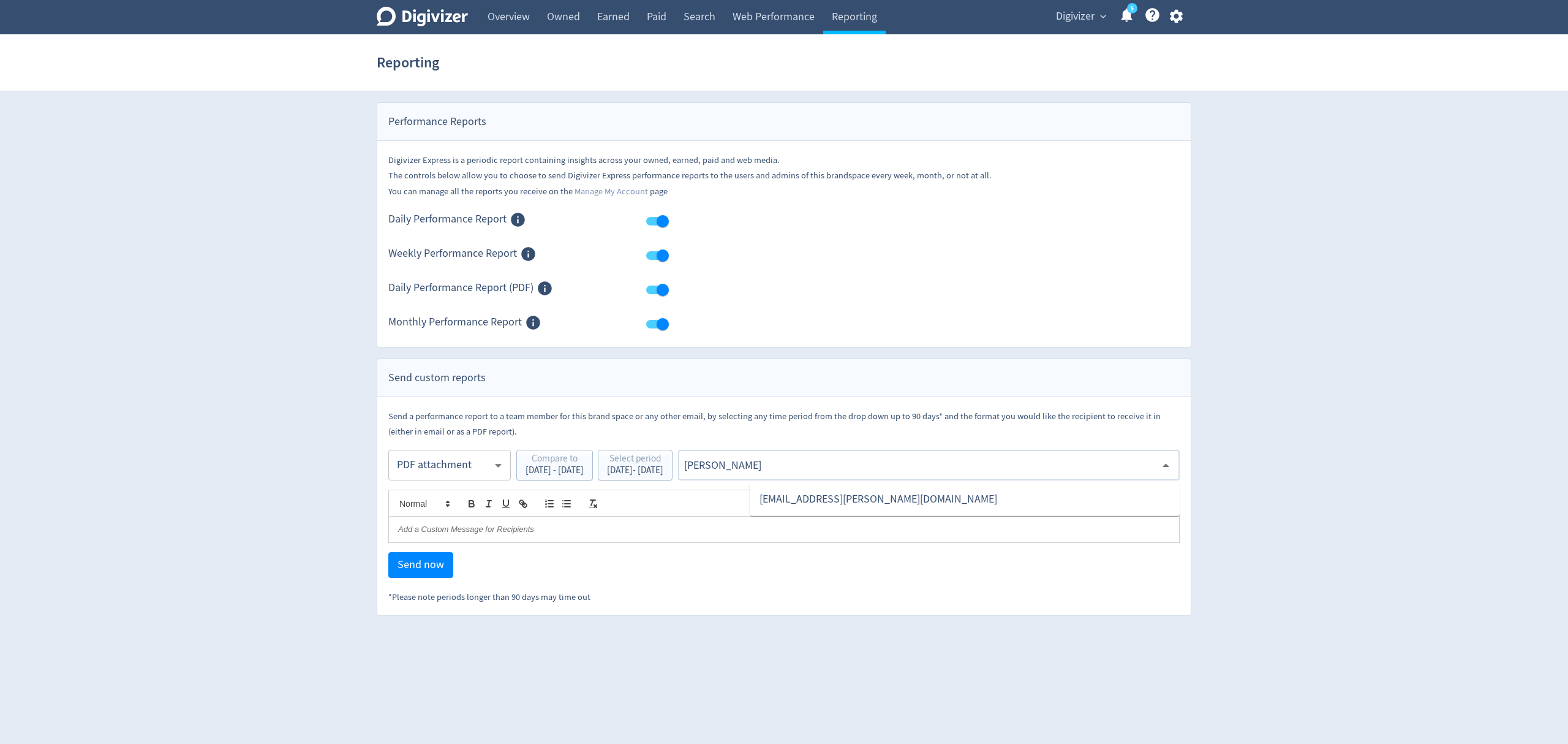
type input "malyn"
click at [820, 496] on li "[EMAIL_ADDRESS][PERSON_NAME][DOMAIN_NAME]" at bounding box center [965, 499] width 430 height 24
click at [434, 568] on span "Send now" at bounding box center [421, 565] width 46 height 11
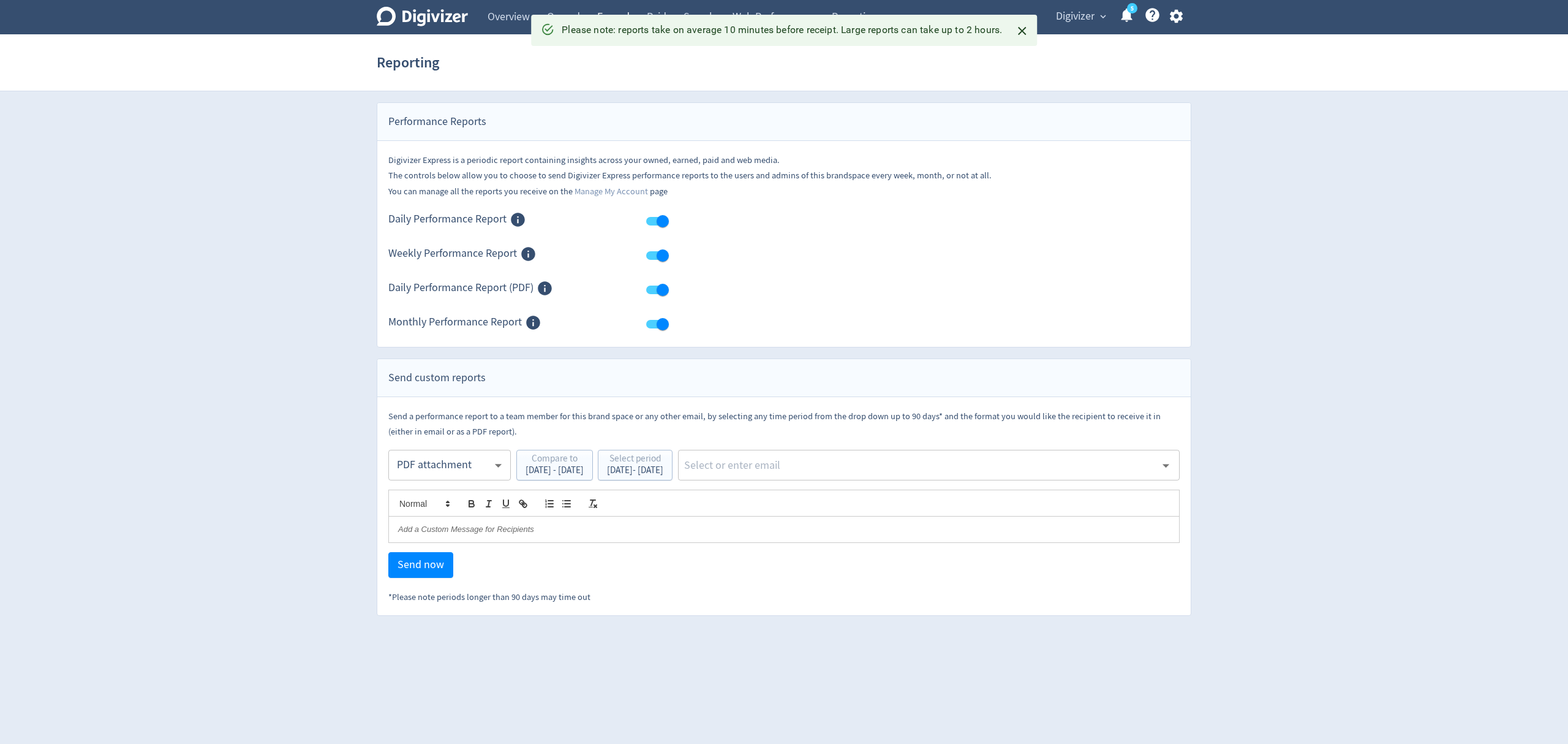
click at [518, 17] on link "Overview" at bounding box center [508, 17] width 59 height 34
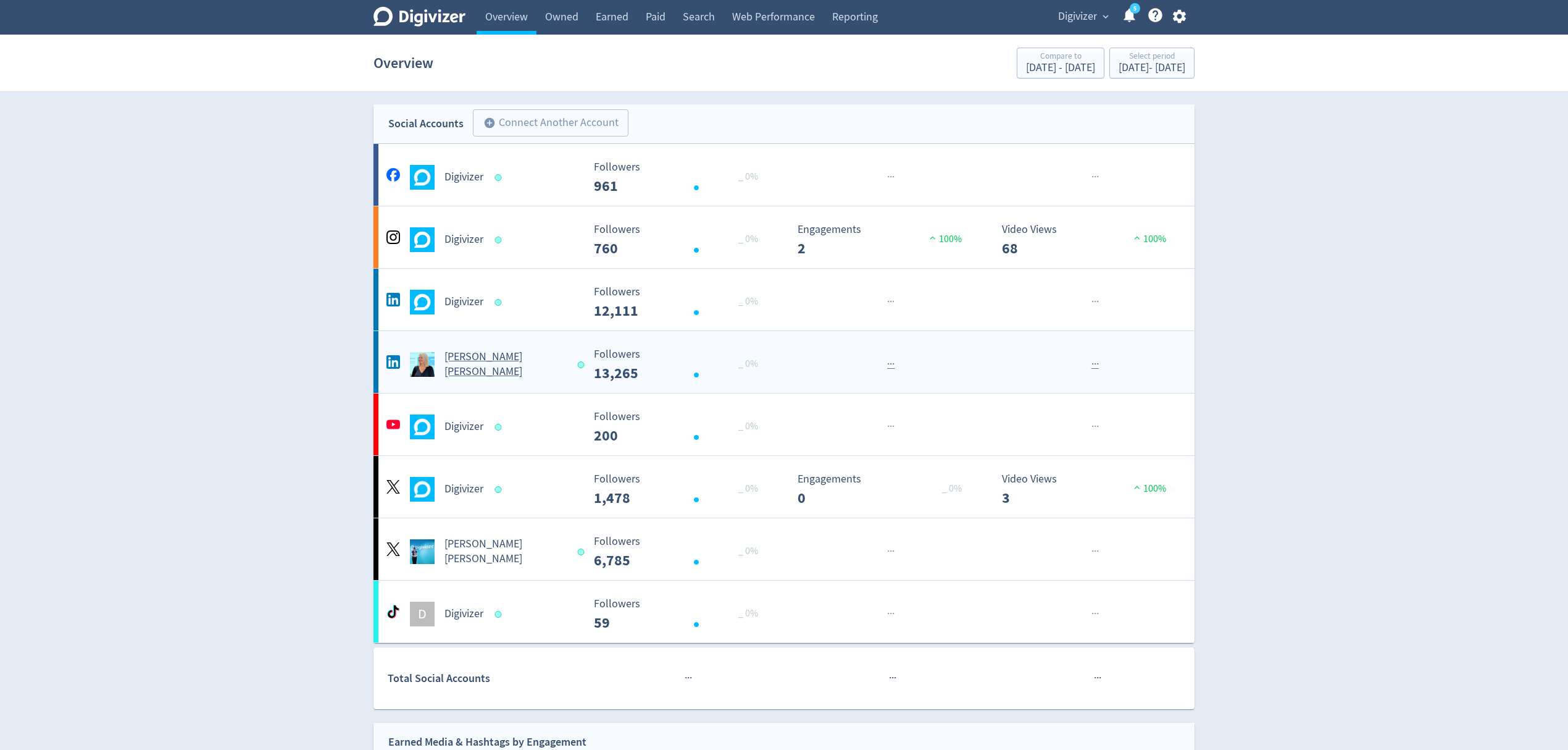
click at [542, 384] on Russo-platform2 "Emma Lo Russo Created with Highcharts 10.3.3 Followers 13,265 _ 0% · · · · · ·" at bounding box center [784, 362] width 821 height 62
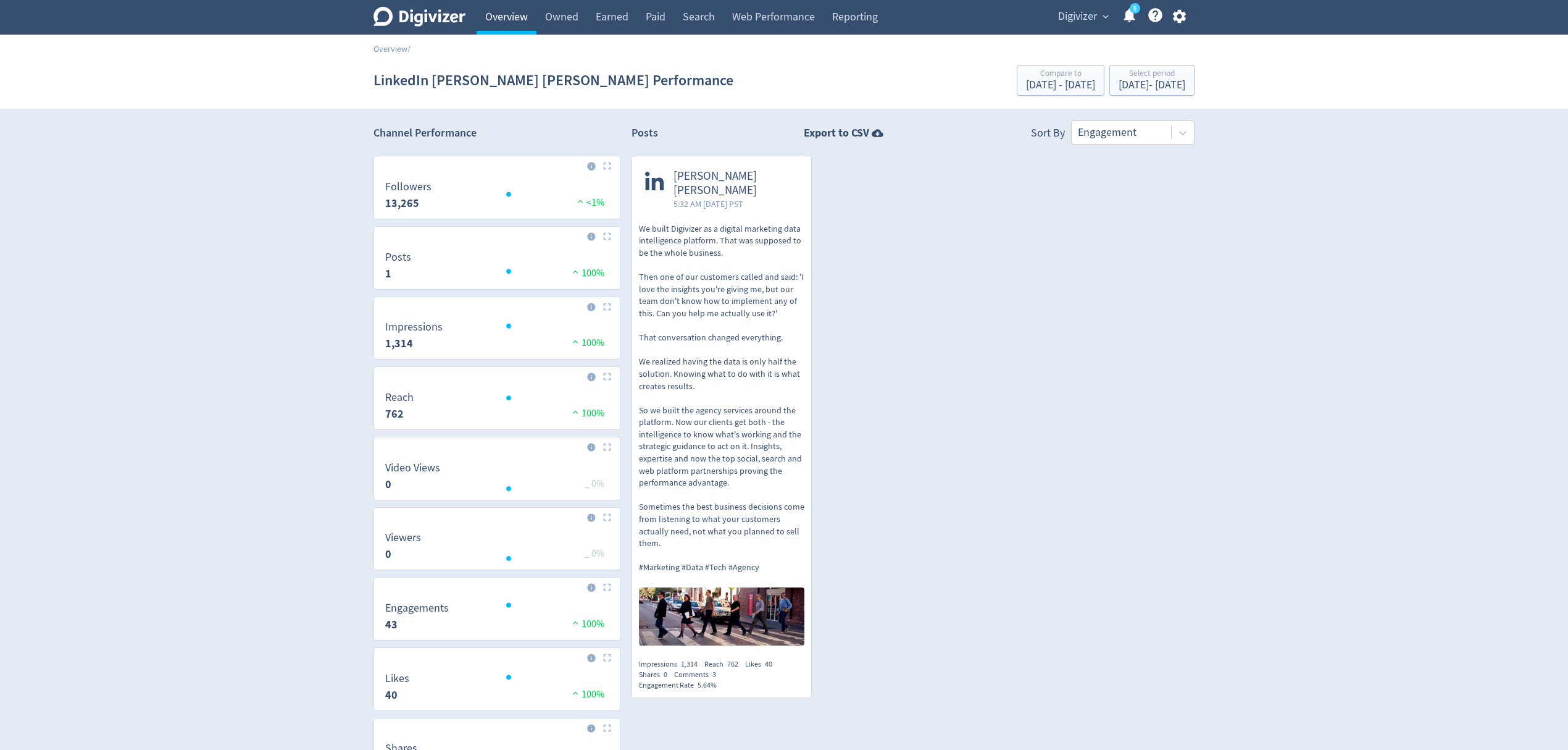
click at [504, 13] on link "Overview" at bounding box center [506, 17] width 60 height 35
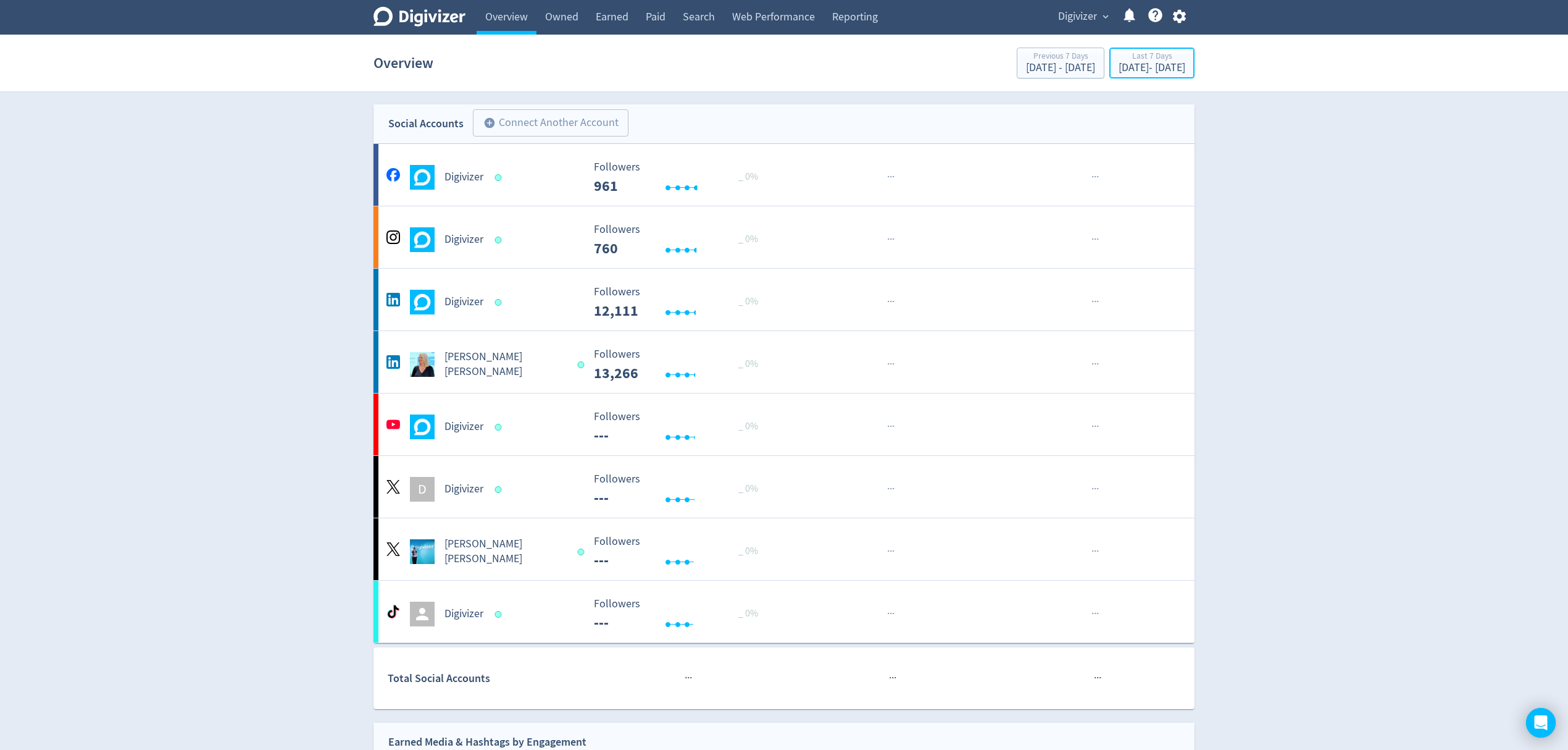
click at [1141, 68] on div "Oct 6, 2025 - Oct 12, 2025" at bounding box center [1151, 68] width 66 height 11
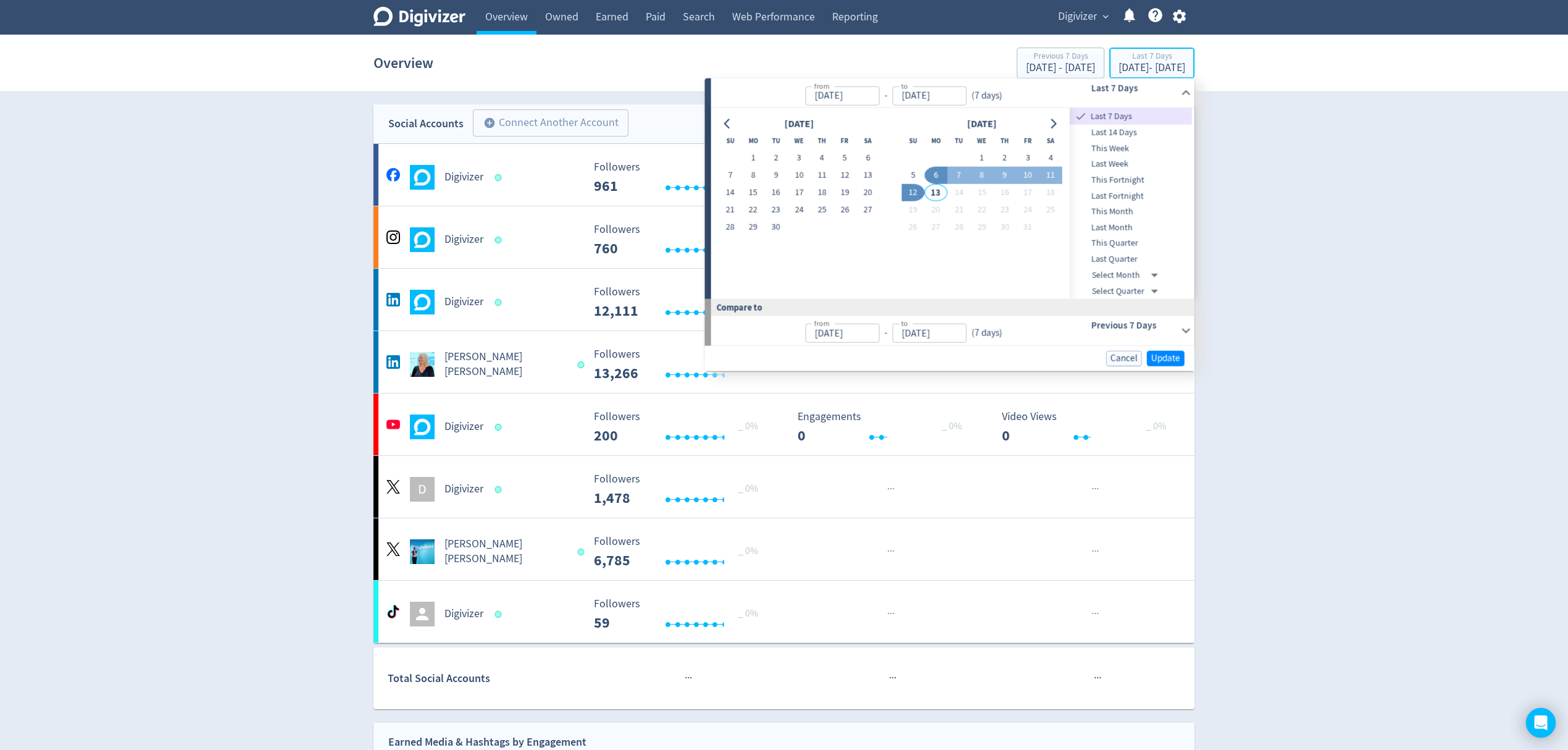
type input "Oct 06, 2025"
type input "[DATE]"
type input "Oct 05, 2025"
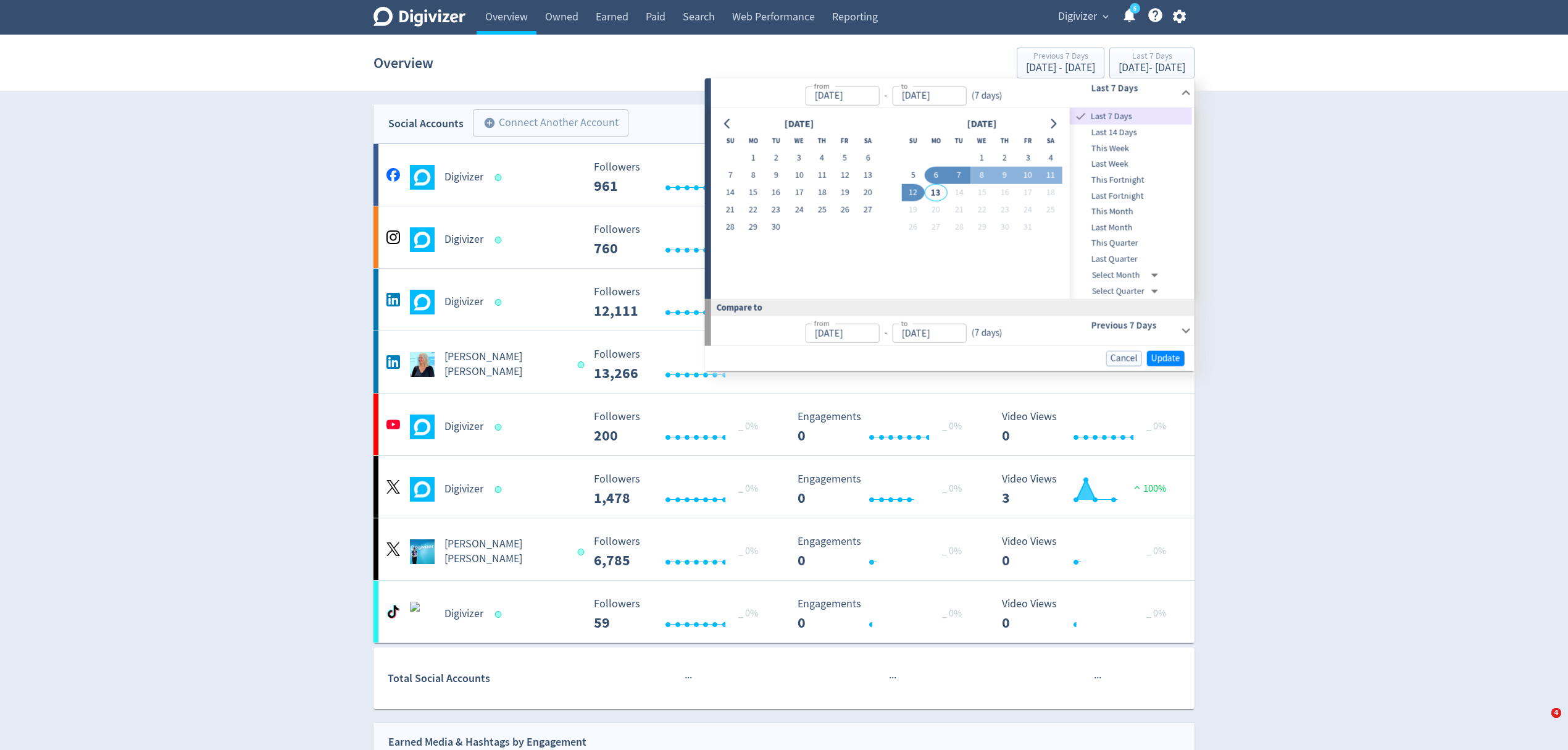
click at [957, 176] on button "7" at bounding box center [959, 175] width 23 height 17
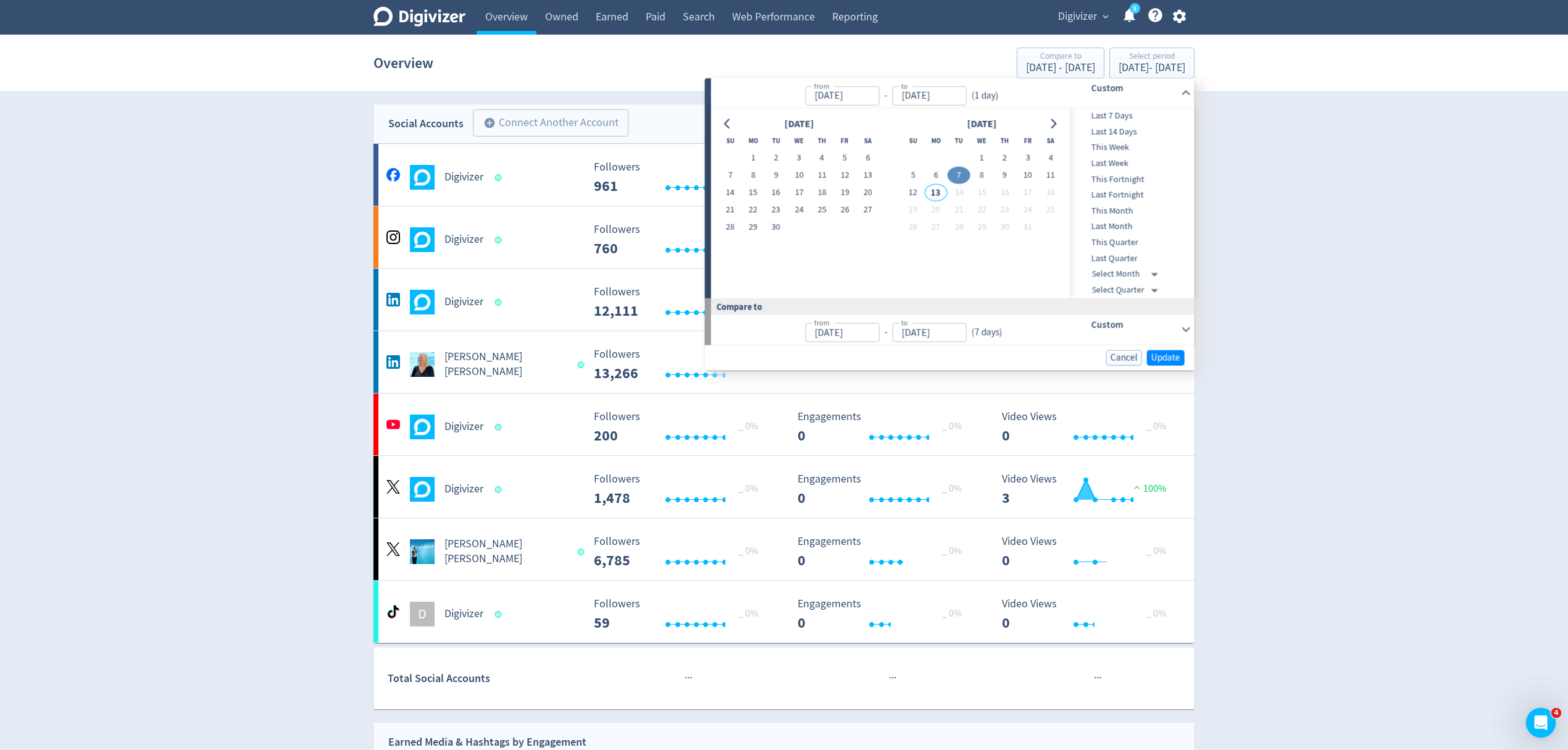
type input "Oct 07, 2025"
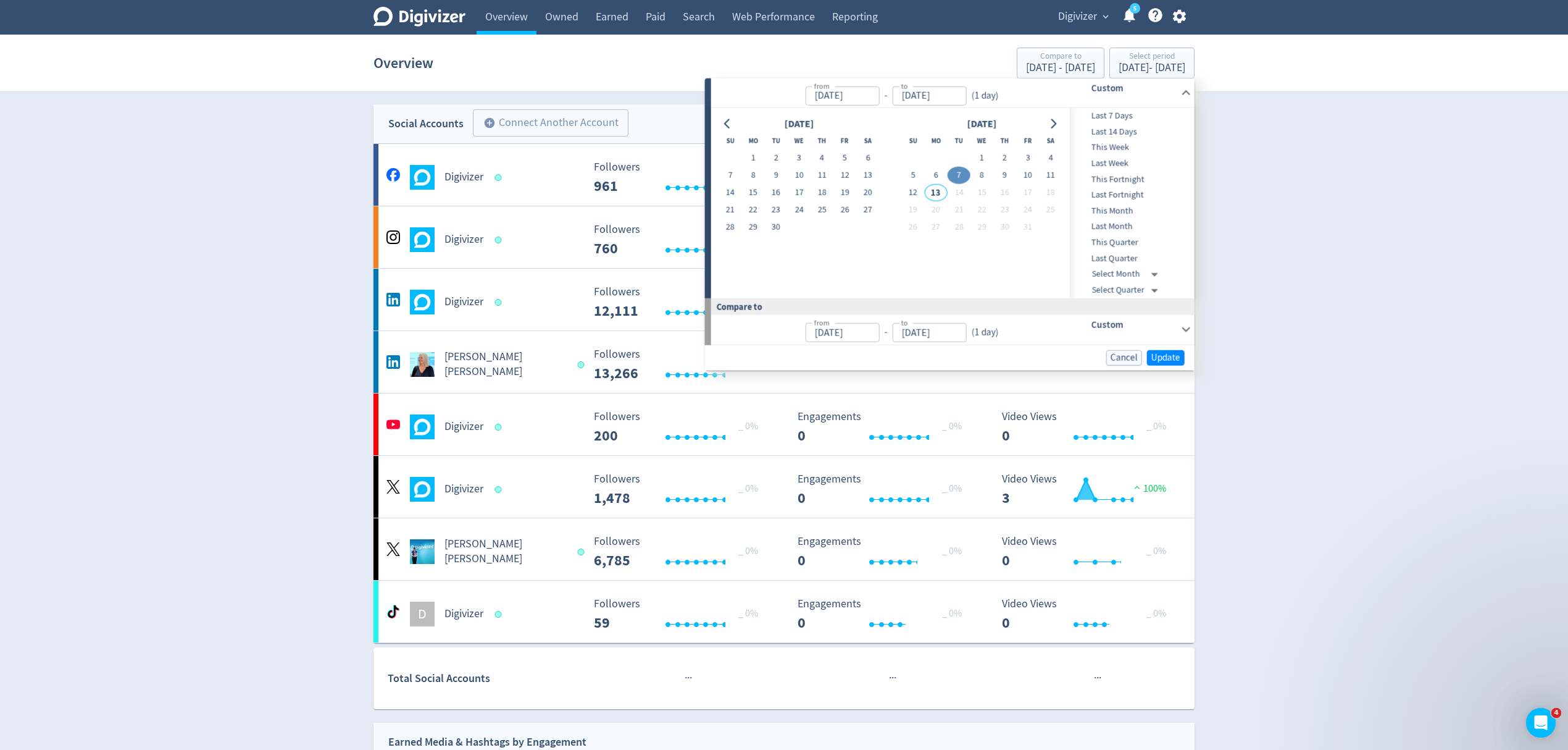
type input "Oct 06, 2025"
click at [1178, 361] on span "Update" at bounding box center [1166, 357] width 29 height 9
